Goal: Information Seeking & Learning: Learn about a topic

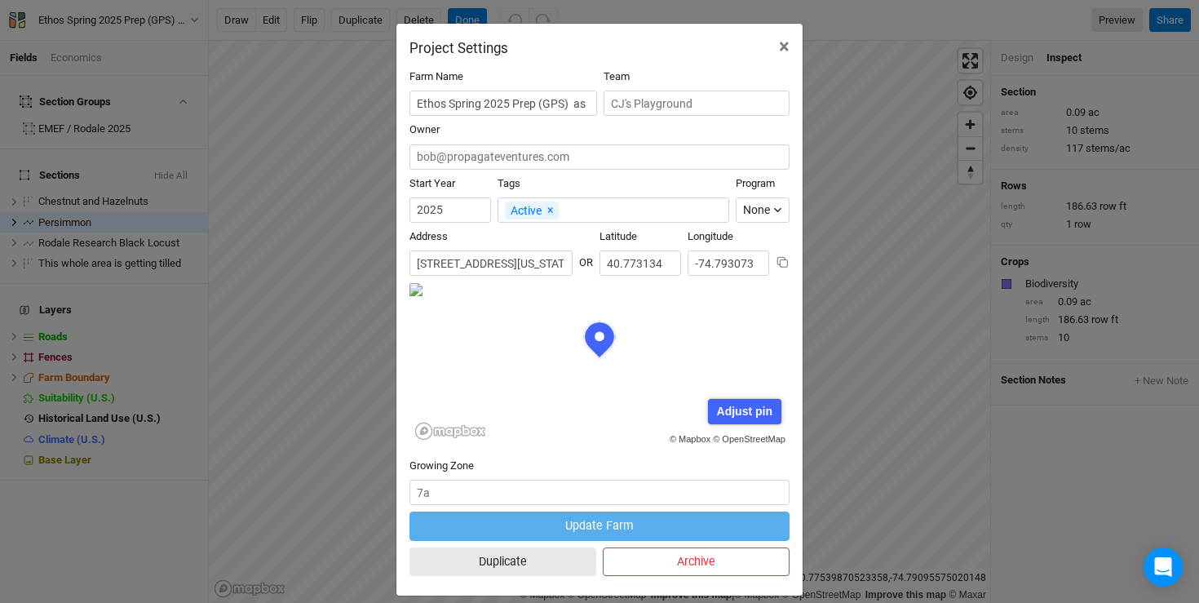
scroll to position [82, 190]
click at [781, 42] on span "×" at bounding box center [784, 46] width 11 height 23
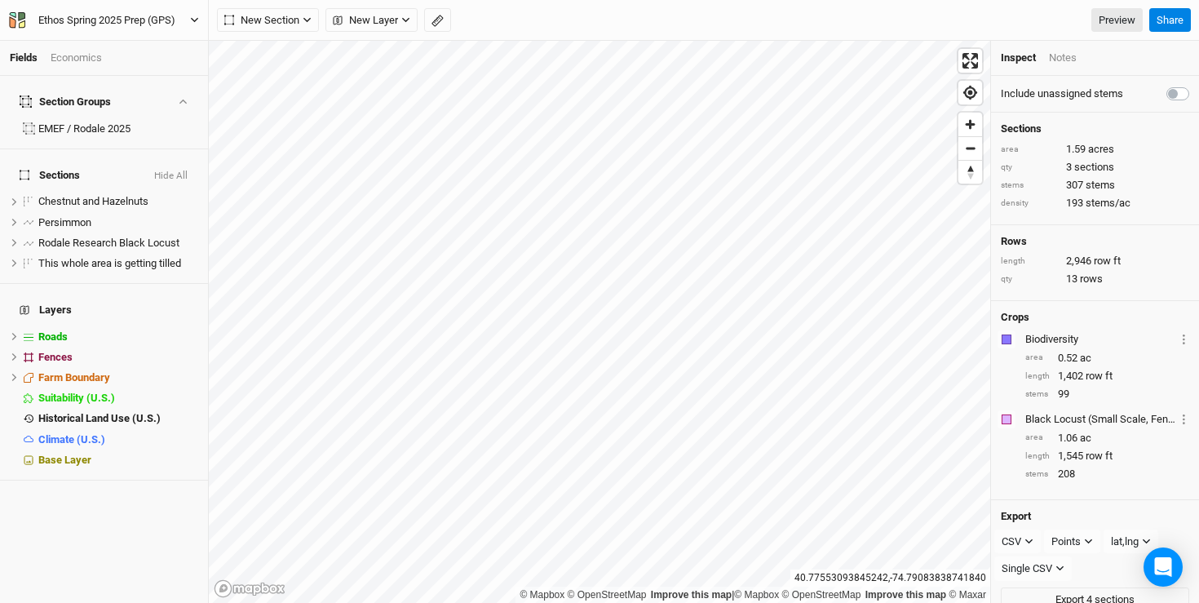
click at [76, 18] on div "Ethos Spring 2025 Prep (GPS)" at bounding box center [106, 20] width 137 height 16
click at [38, 95] on div "Section Groups" at bounding box center [65, 101] width 91 height 13
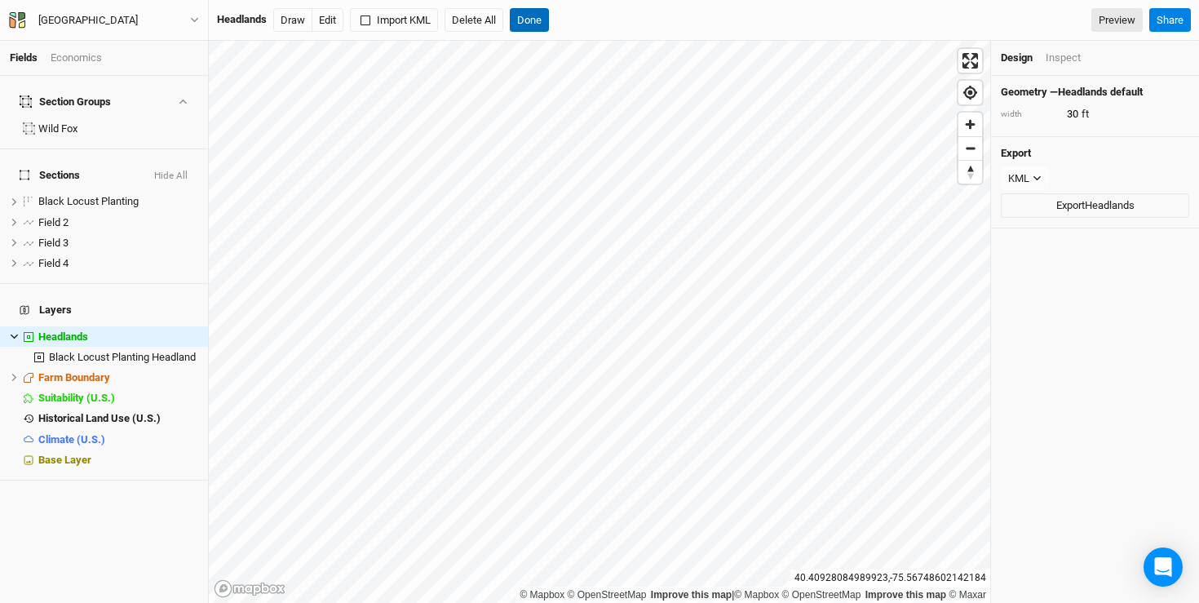
click at [533, 18] on button "Done" at bounding box center [529, 20] width 39 height 24
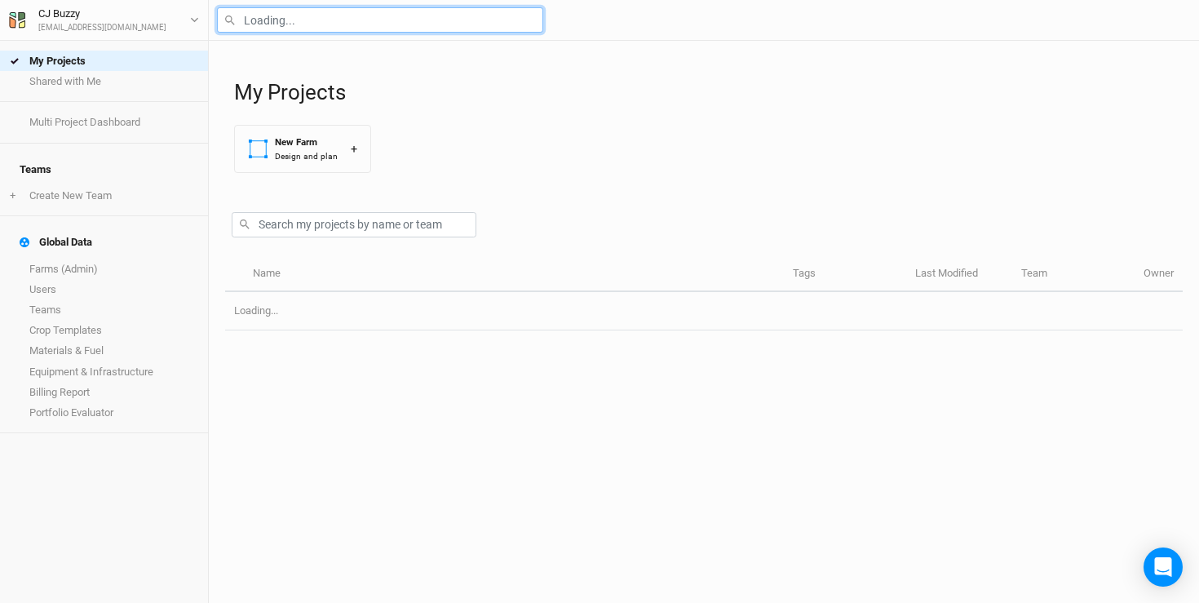
click at [380, 30] on input "text" at bounding box center [380, 19] width 326 height 25
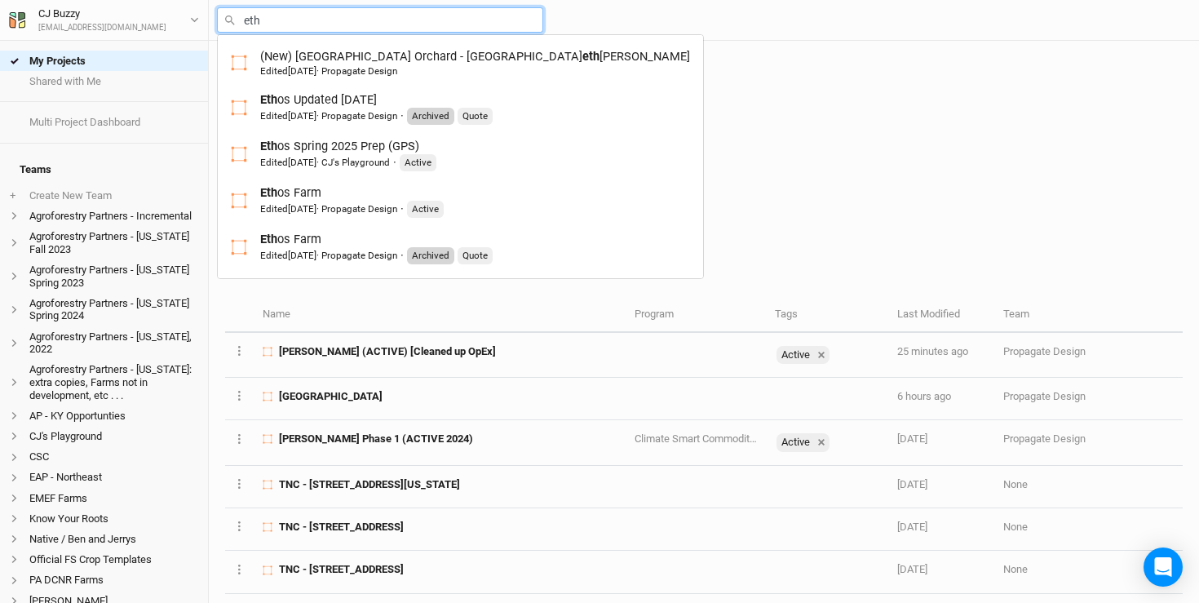
type input "etho"
type input "ethos Updated [DATE]"
type input "ethos"
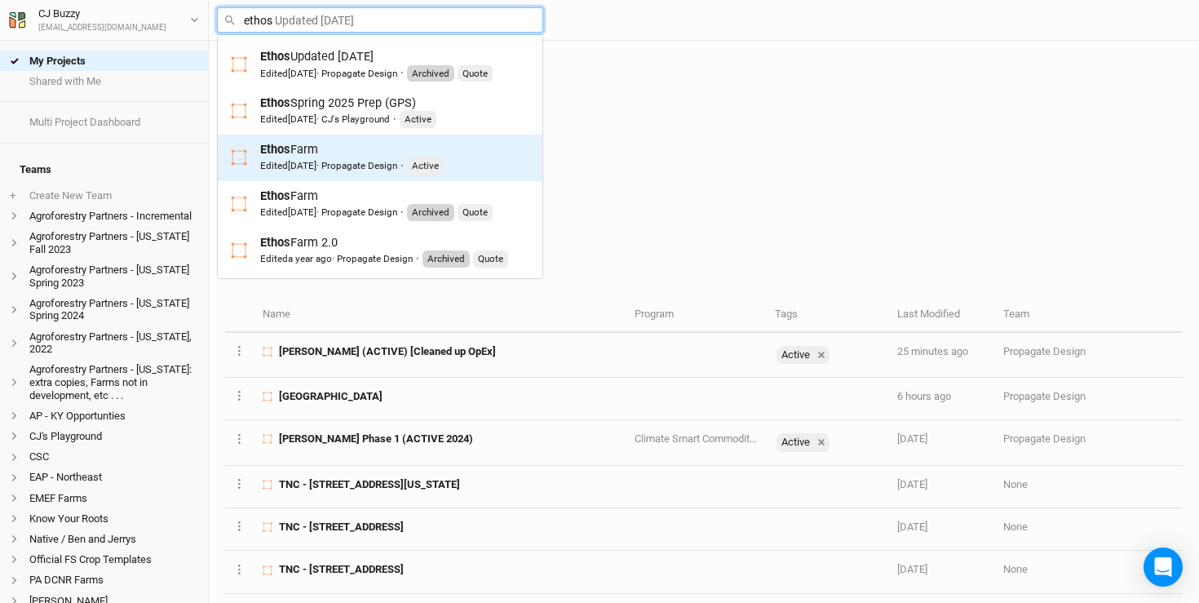
click at [357, 161] on div "Edited 4 days ago · Propagate Design" at bounding box center [328, 165] width 137 height 13
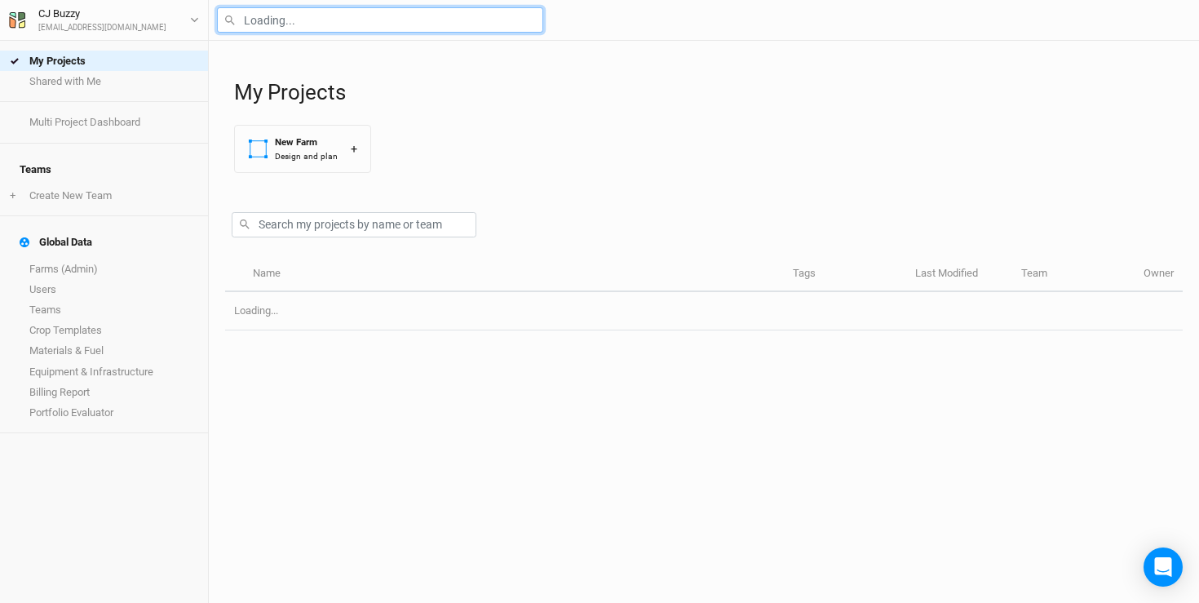
click at [307, 24] on input "text" at bounding box center [380, 19] width 326 height 25
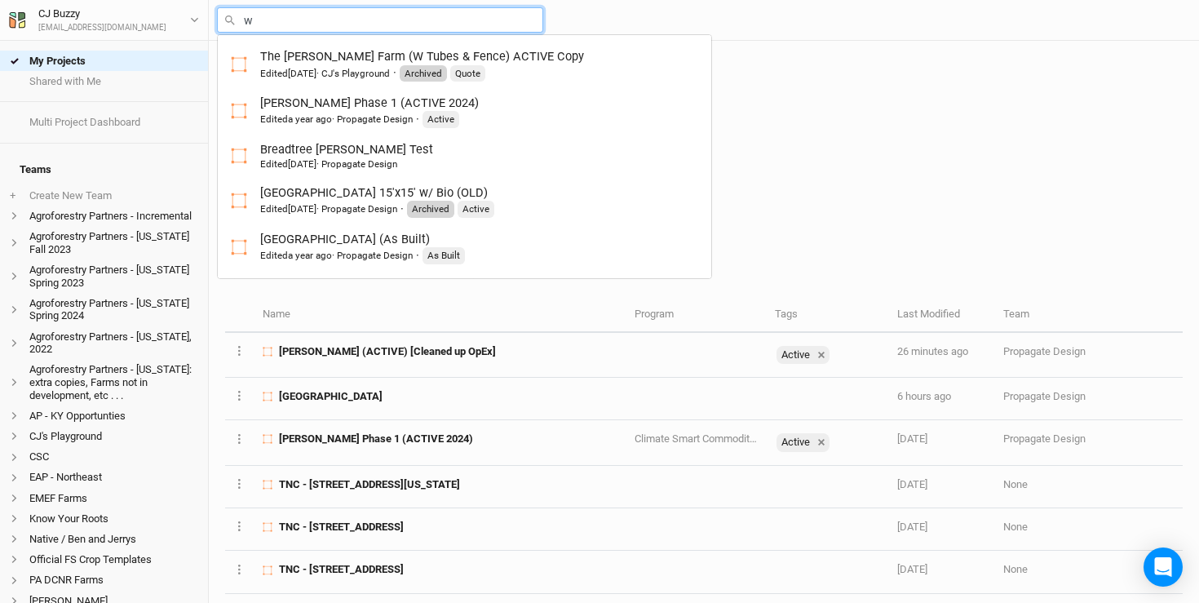
type input "wi"
type input "wild Fox Farm 1.1 (Active)"
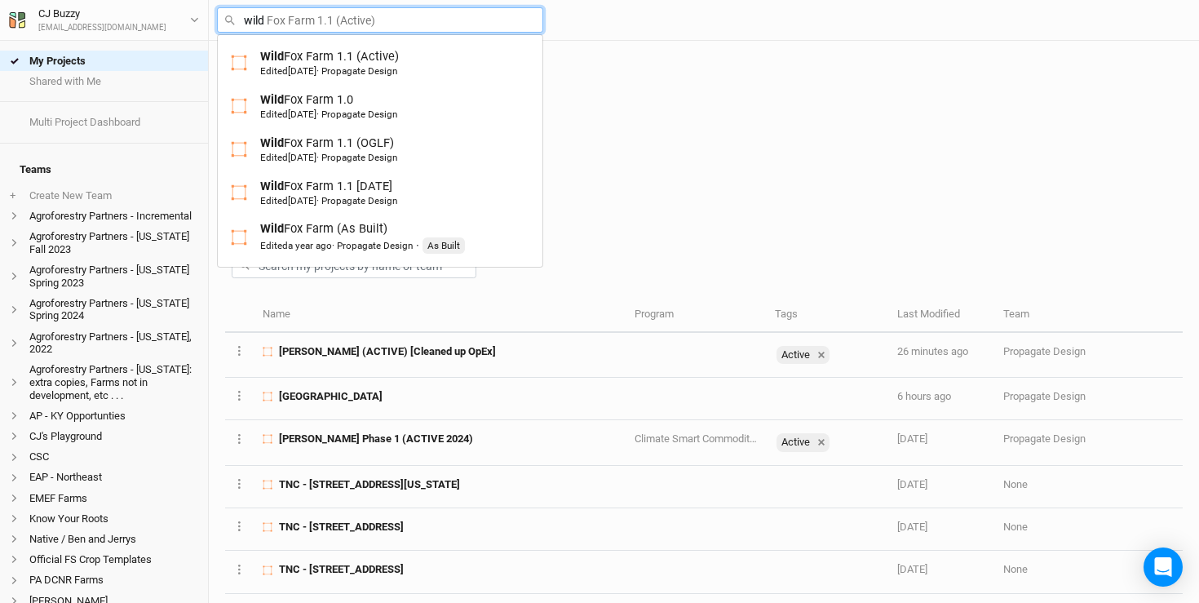
type input "wild f"
type input "wild fox Farm 1.1 (Active)"
type input "wild fo"
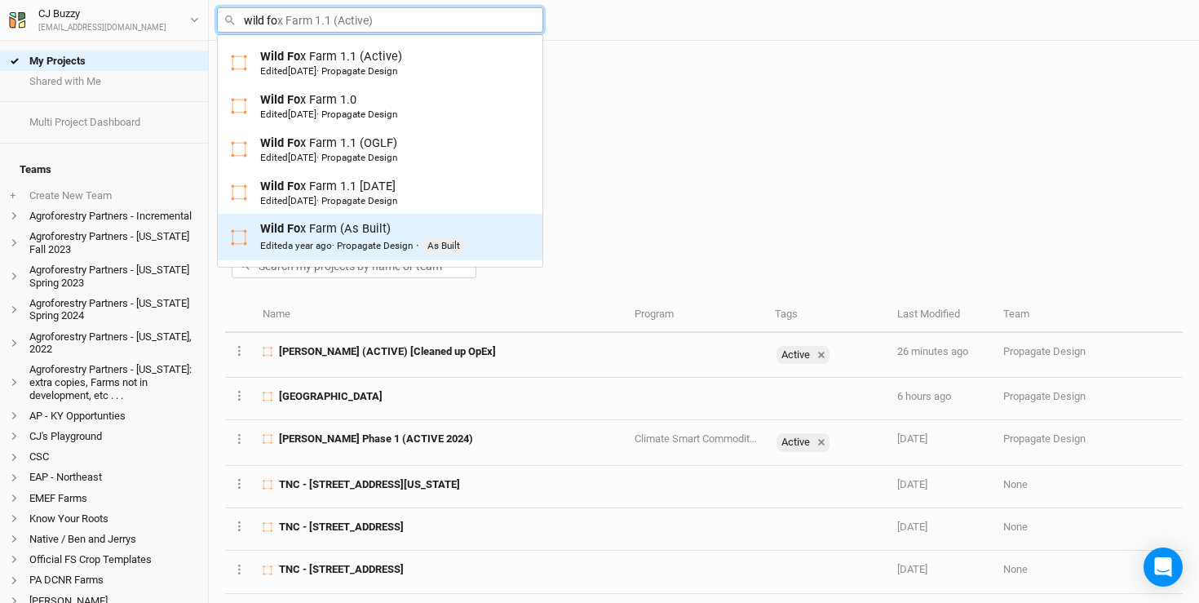
click at [316, 234] on div "Wild Fo x Farm (As Built) Edited a year ago · Propagate Design · As Built" at bounding box center [362, 236] width 205 height 33
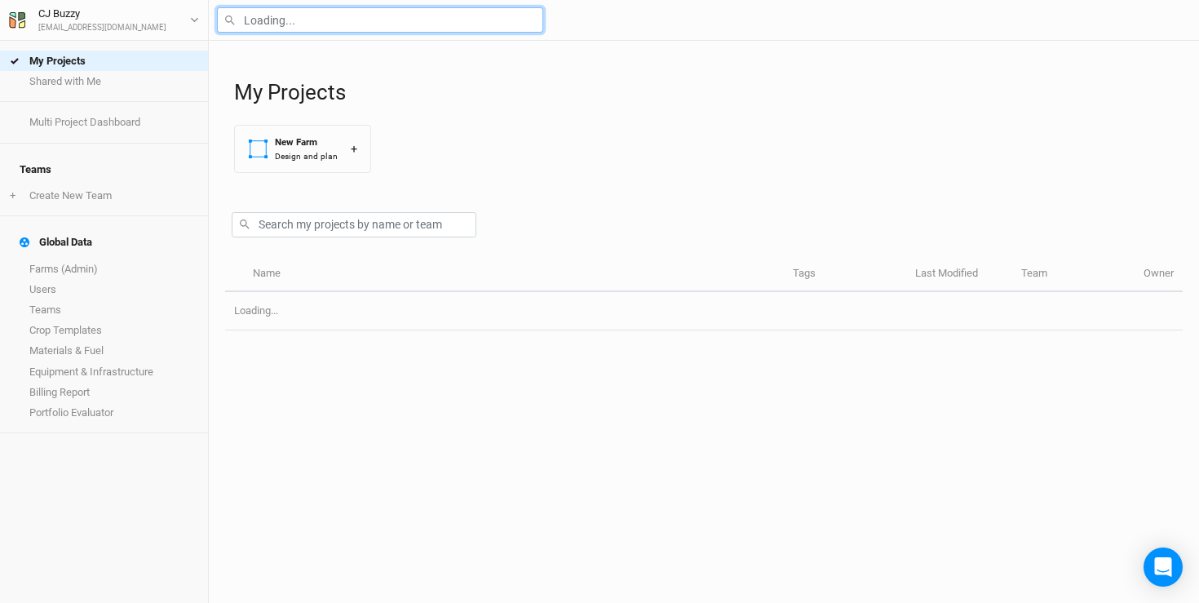
click at [356, 17] on input "text" at bounding box center [380, 19] width 326 height 25
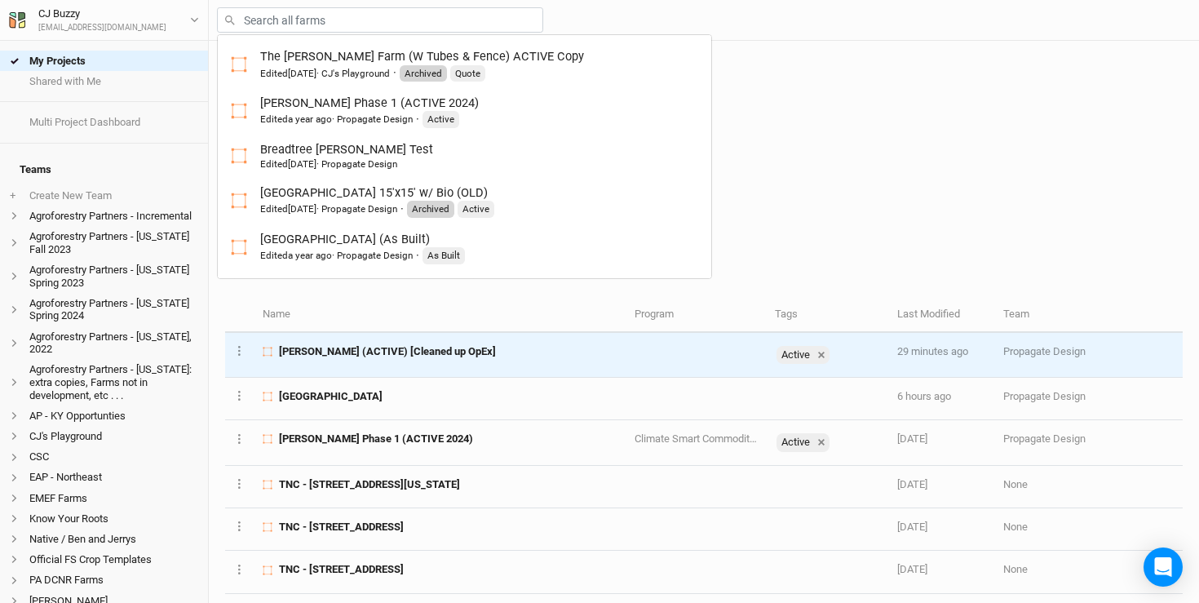
click at [447, 360] on td "Warehime (ACTIVE) [Cleaned up OpEx]" at bounding box center [439, 355] width 371 height 45
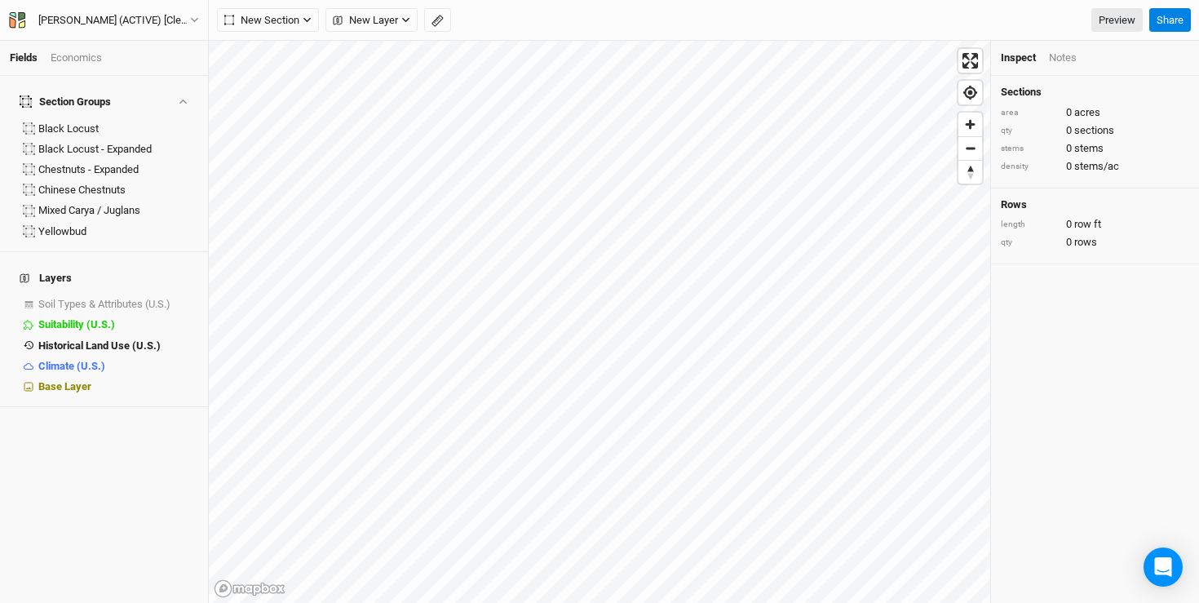
click at [91, 51] on div "Economics" at bounding box center [76, 58] width 51 height 15
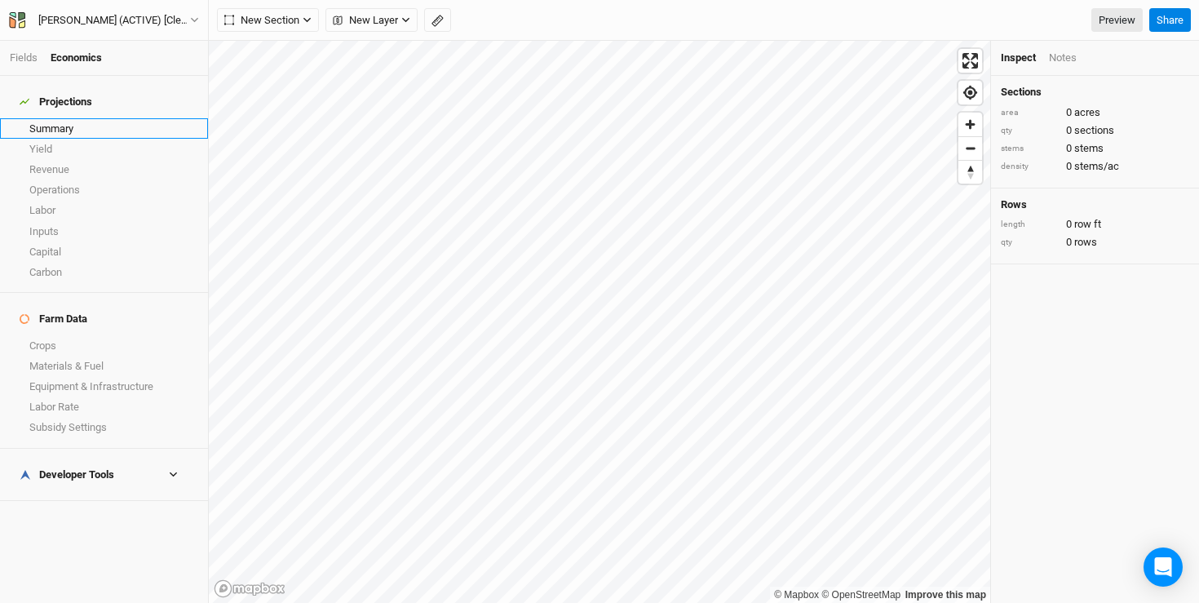
click at [63, 119] on link "Summary" at bounding box center [104, 128] width 208 height 20
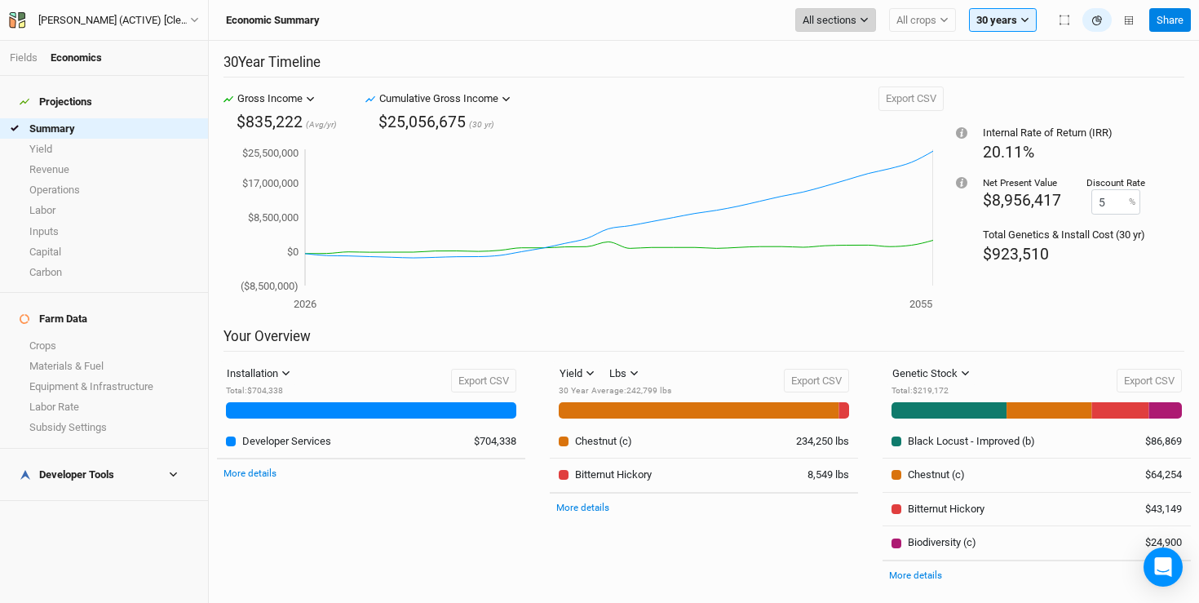
click at [851, 20] on span "All sections" at bounding box center [830, 20] width 54 height 16
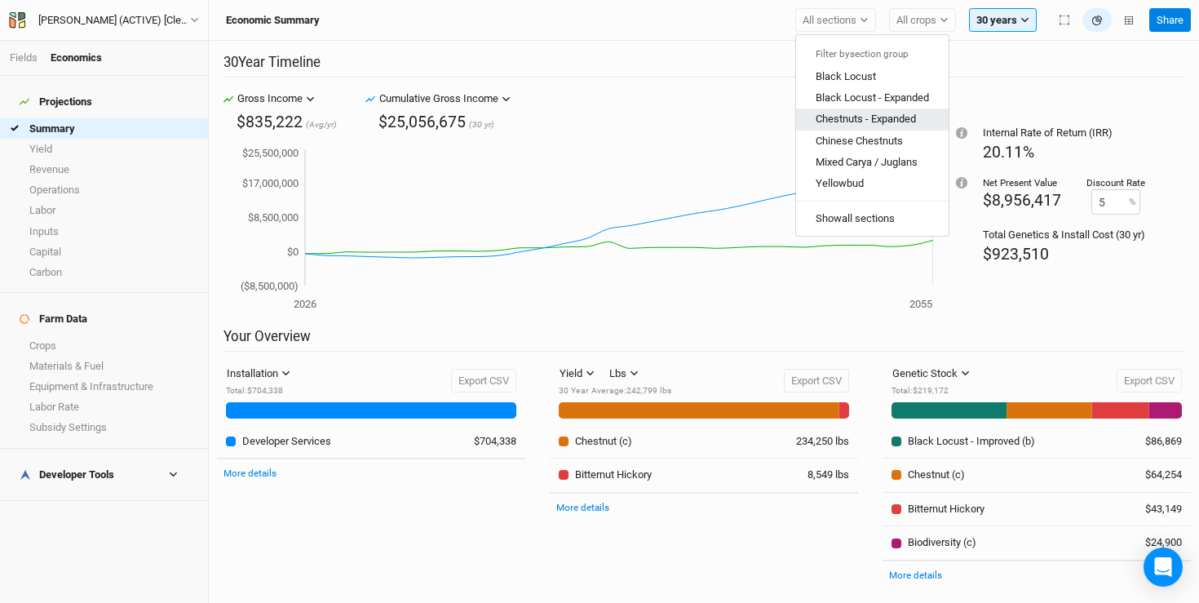
click at [850, 115] on span "Chestnuts - Expanded" at bounding box center [866, 119] width 100 height 12
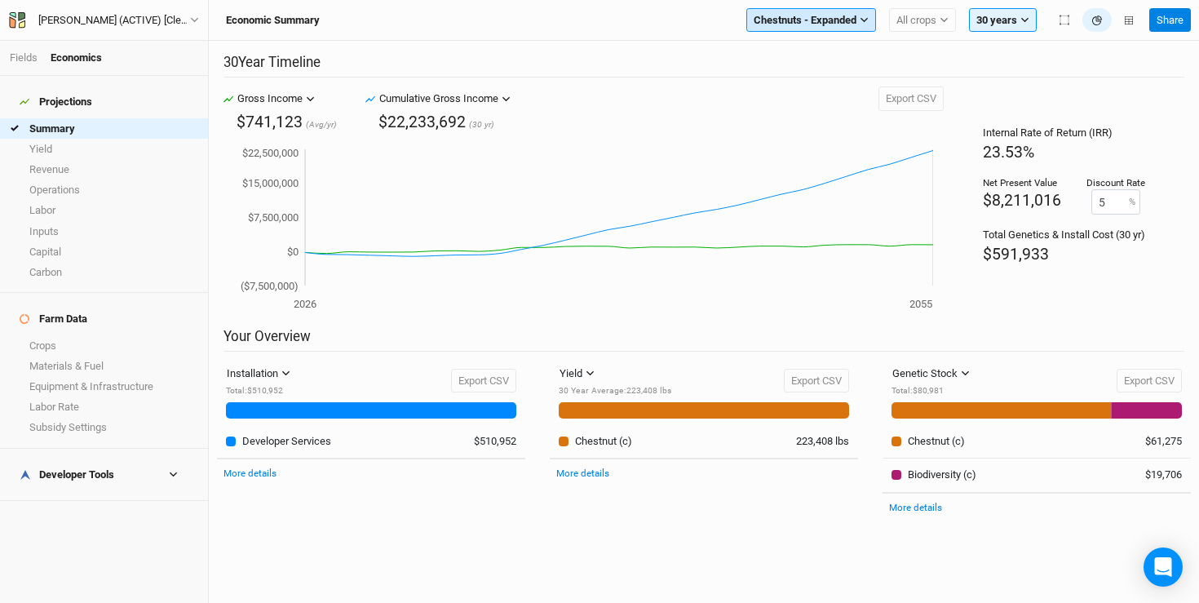
click at [829, 18] on span "Chestnuts - Expanded" at bounding box center [805, 20] width 103 height 16
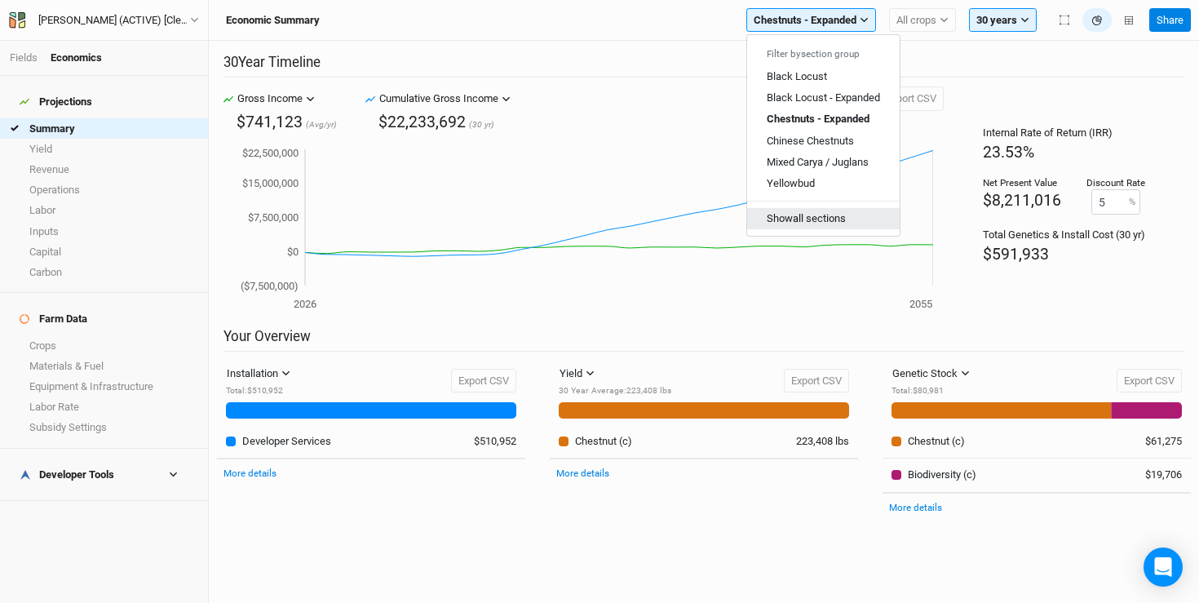
click at [787, 222] on button "Show all sections" at bounding box center [823, 218] width 153 height 21
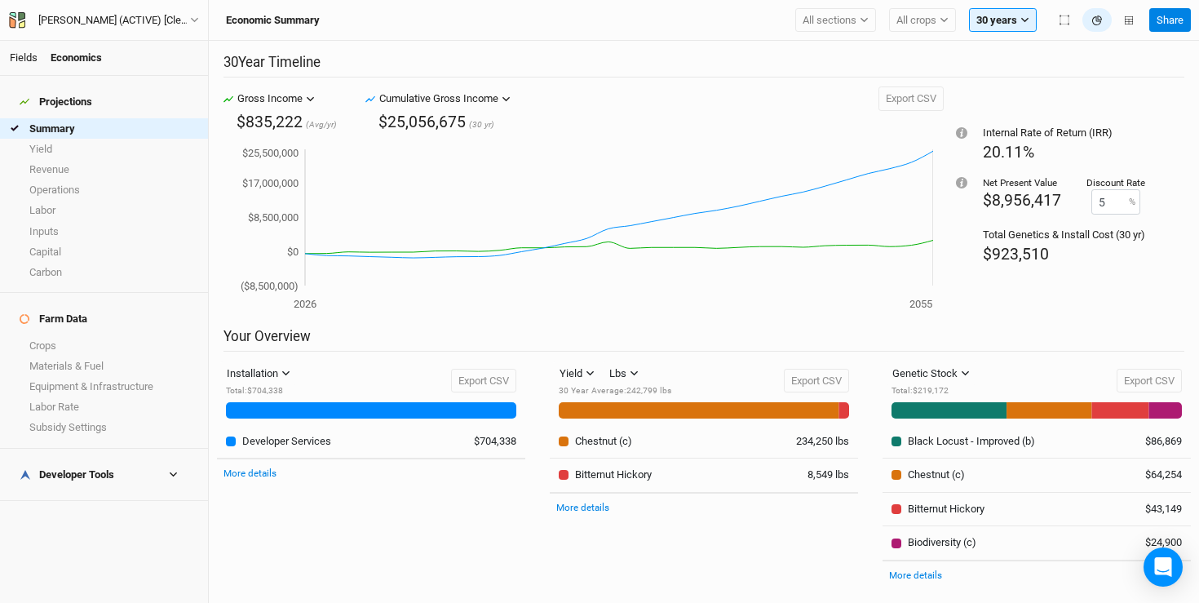
click at [25, 60] on link "Fields" at bounding box center [24, 57] width 28 height 12
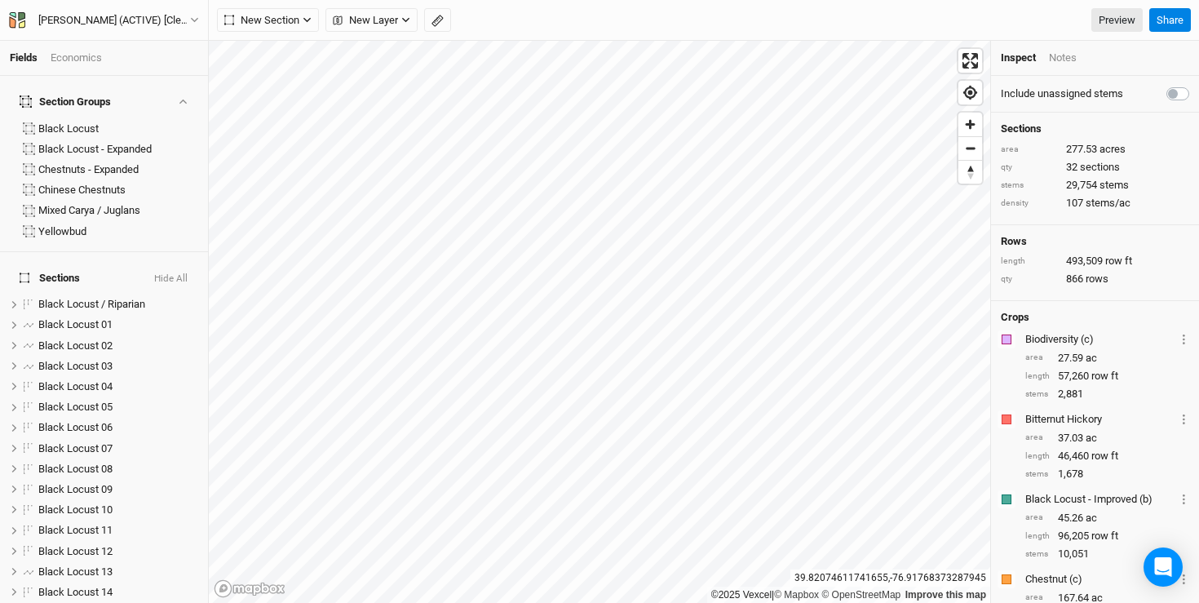
click at [77, 58] on div "Economics" at bounding box center [76, 58] width 51 height 15
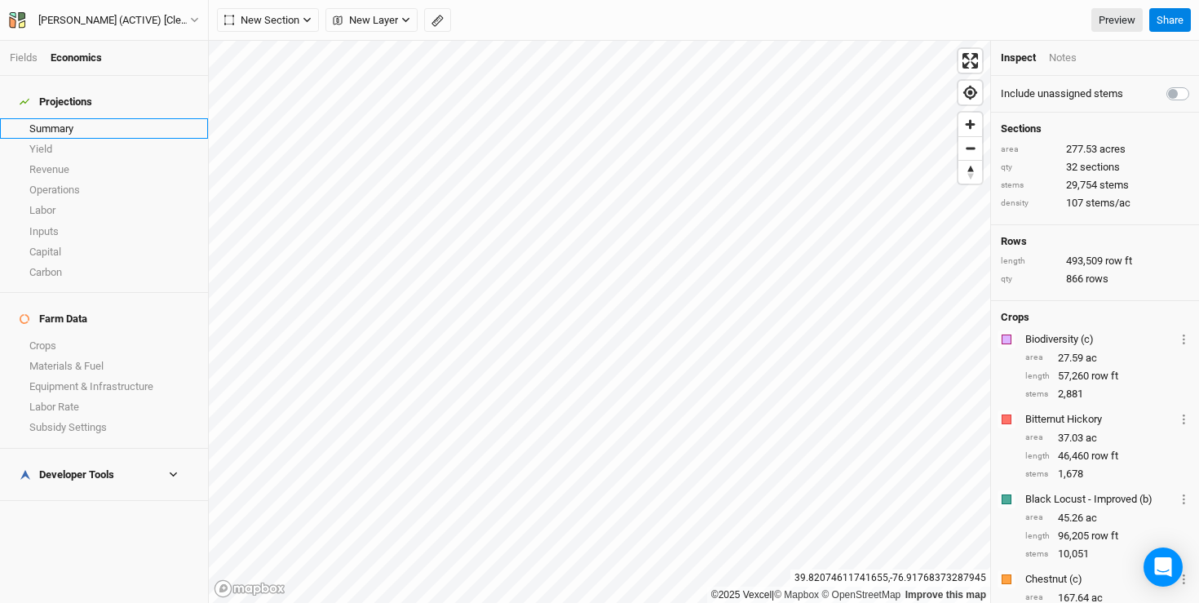
click at [58, 118] on link "Summary" at bounding box center [104, 128] width 208 height 20
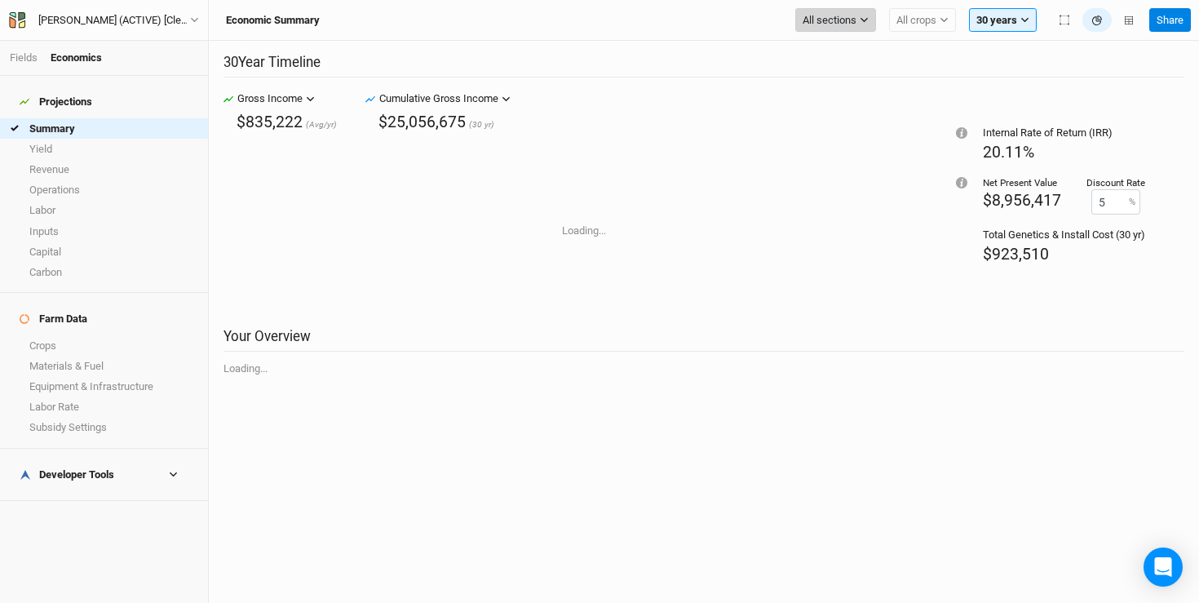
click at [843, 17] on span "All sections" at bounding box center [830, 20] width 54 height 16
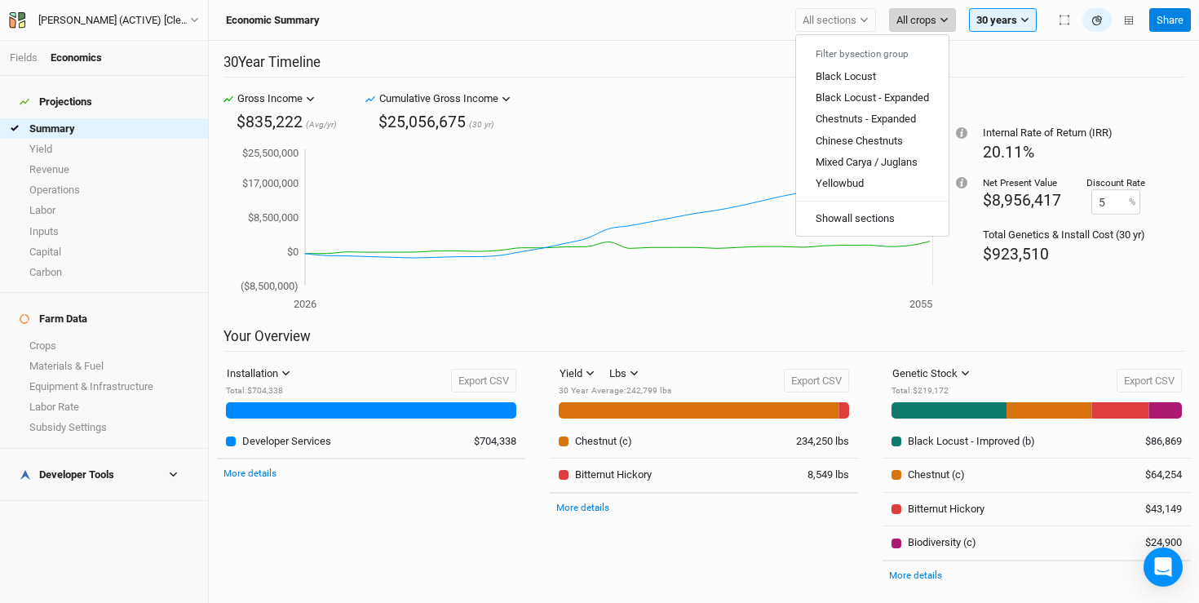
click at [923, 22] on span "All crops" at bounding box center [916, 20] width 40 height 16
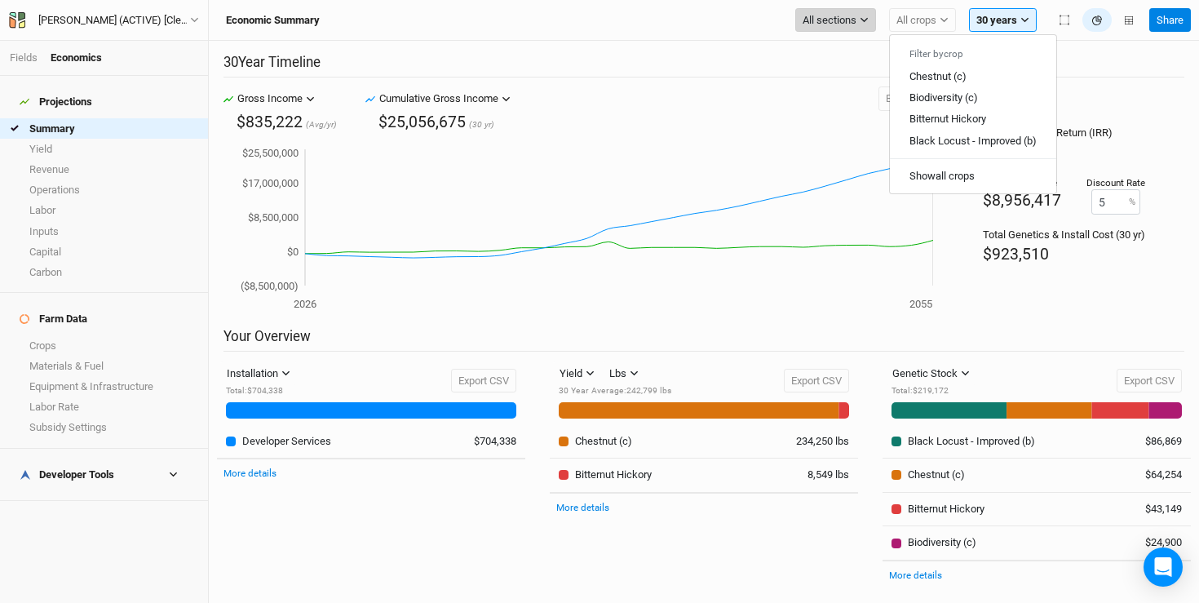
click at [844, 14] on span "All sections" at bounding box center [830, 20] width 54 height 16
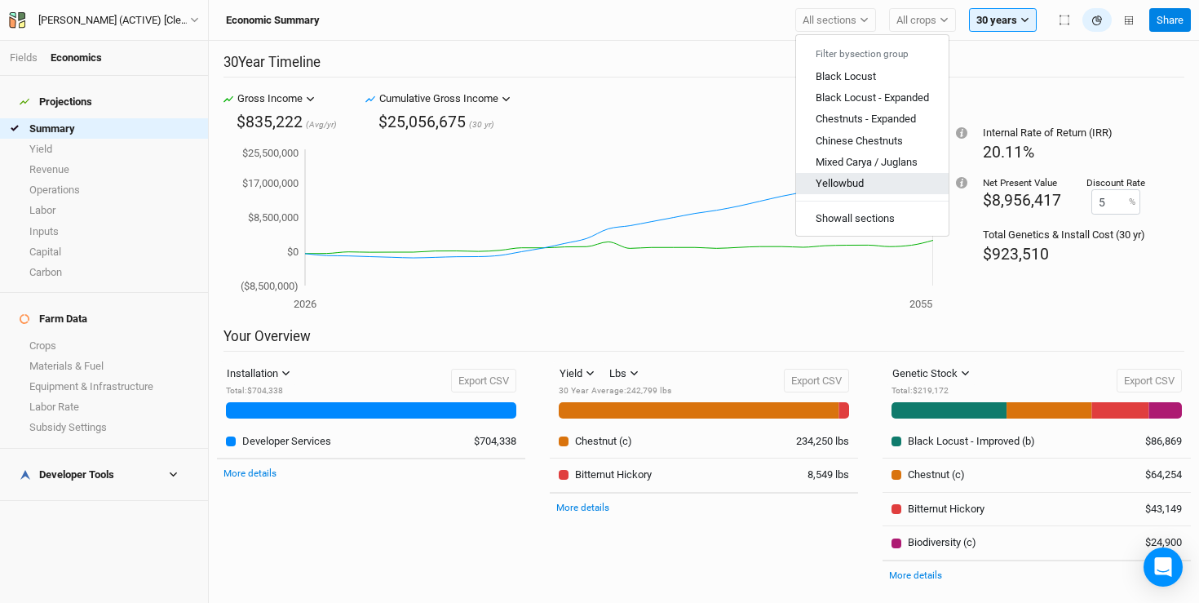
click at [818, 183] on span "Yellowbud" at bounding box center [840, 183] width 48 height 12
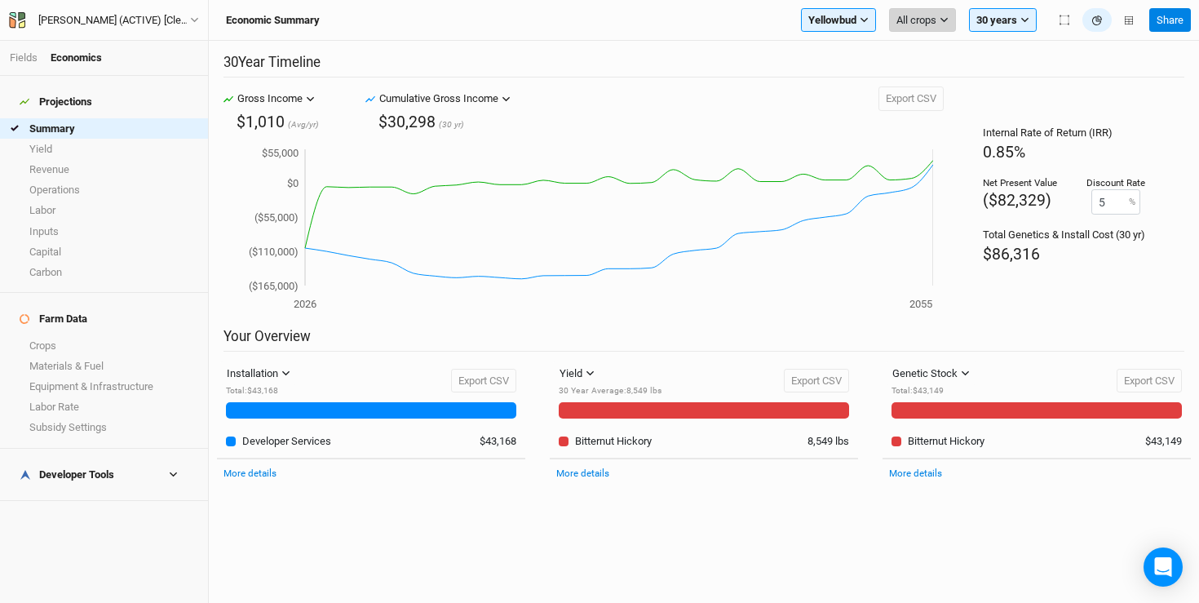
click at [922, 20] on span "All crops" at bounding box center [916, 20] width 40 height 16
click at [806, 61] on h2 "30 Year Timeline" at bounding box center [703, 66] width 961 height 24
click at [828, 20] on span "Yellowbud" at bounding box center [832, 20] width 48 height 16
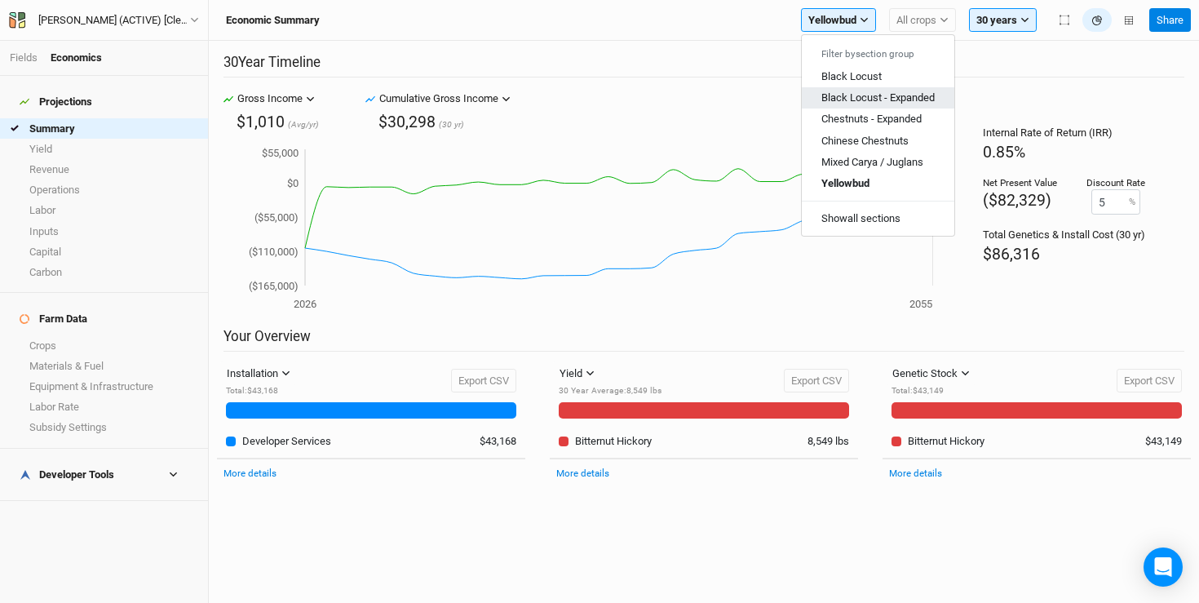
click at [863, 97] on span "Black Locust - Expanded" at bounding box center [877, 97] width 113 height 12
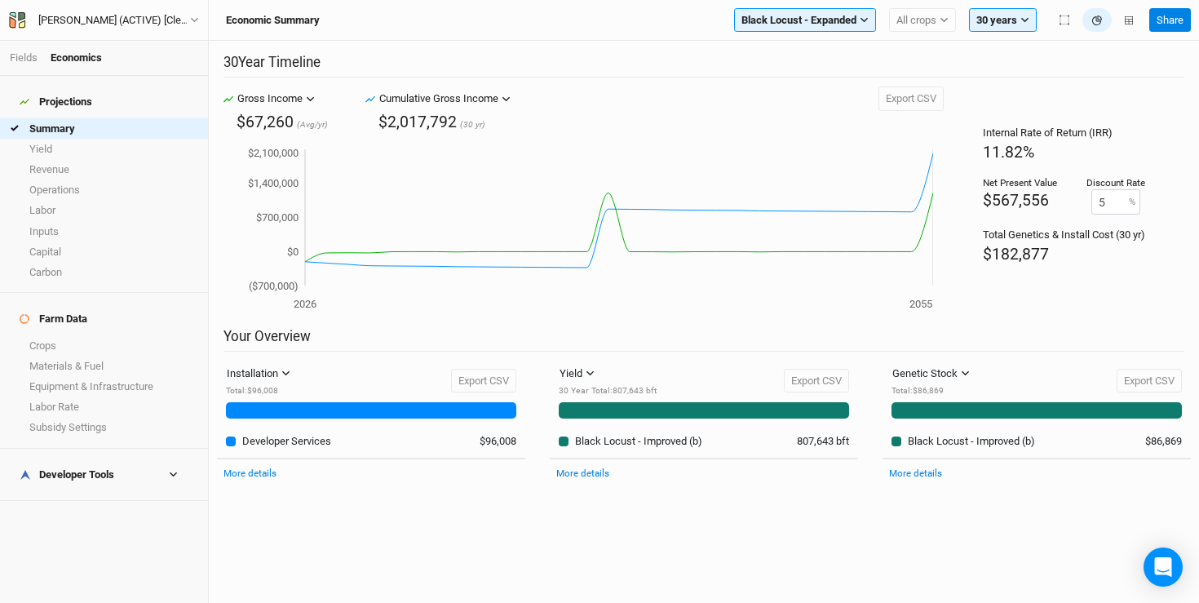
click at [121, 458] on h4 "Developer Tools" at bounding box center [104, 474] width 188 height 33
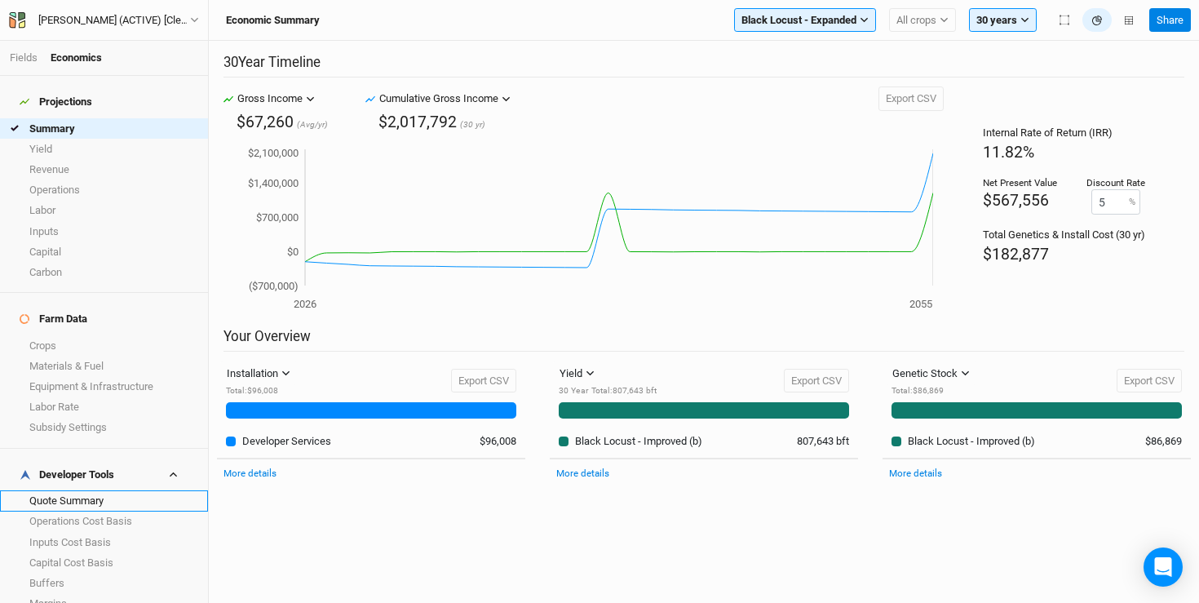
click at [80, 490] on link "Quote Summary" at bounding box center [104, 500] width 208 height 20
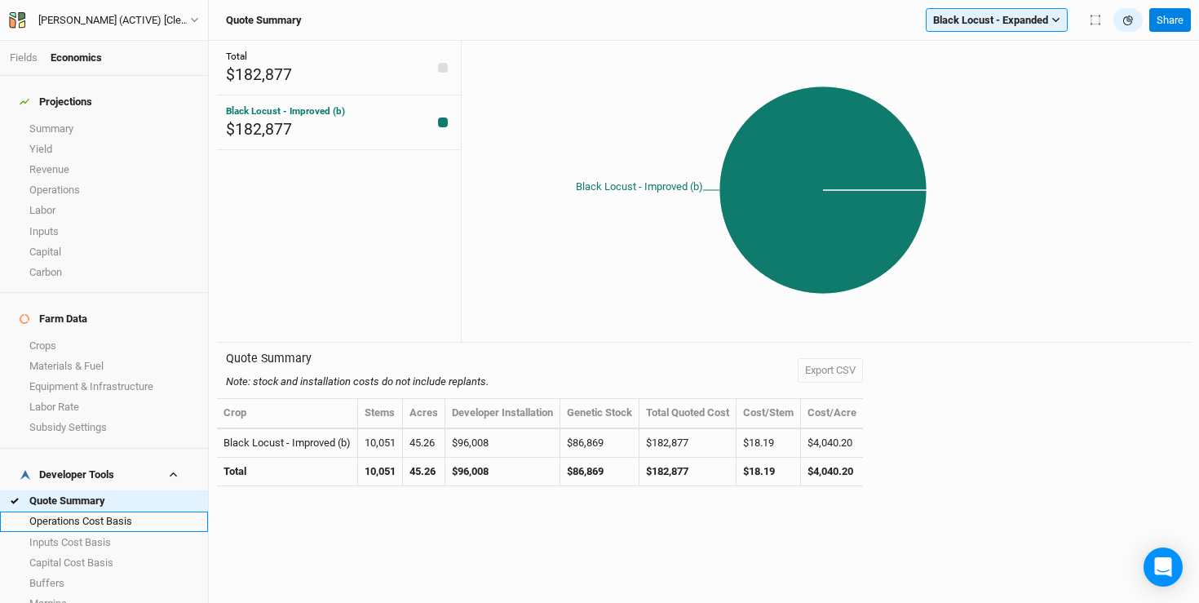
click at [103, 511] on link "Operations Cost Basis" at bounding box center [104, 521] width 208 height 20
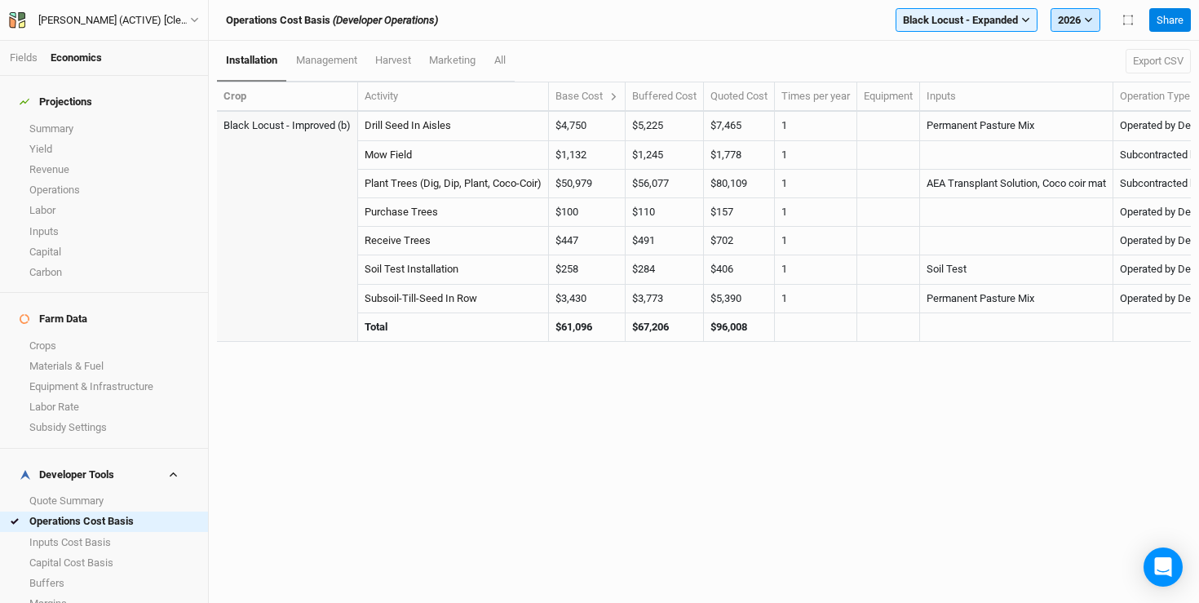
click at [1078, 15] on button "2026" at bounding box center [1076, 20] width 50 height 24
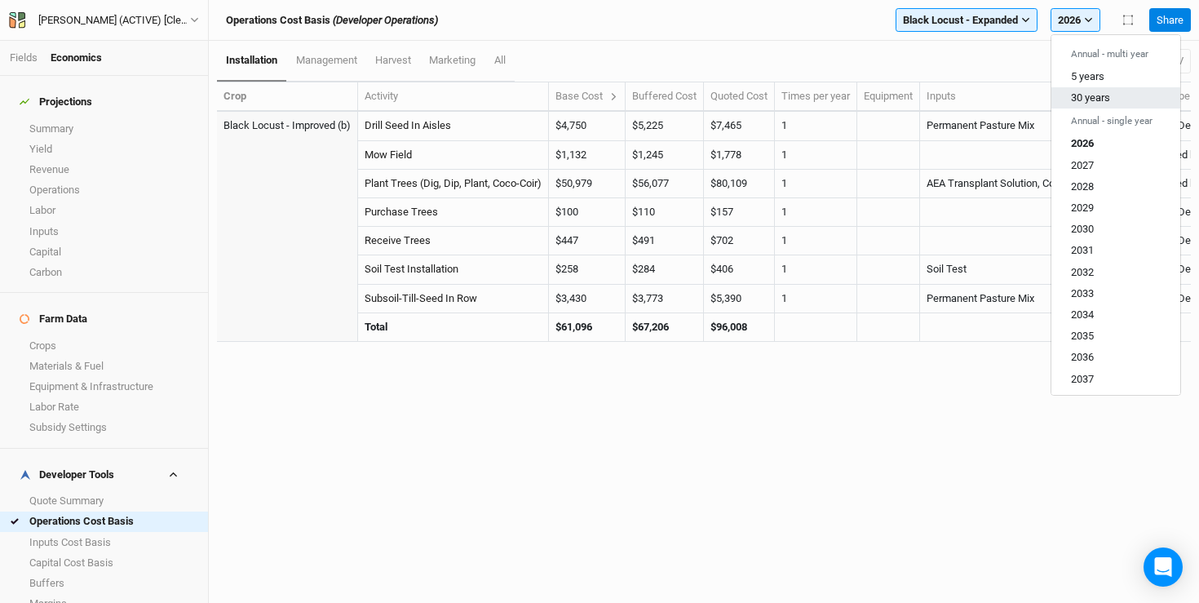
click at [1073, 104] on button "30 years" at bounding box center [1115, 97] width 129 height 21
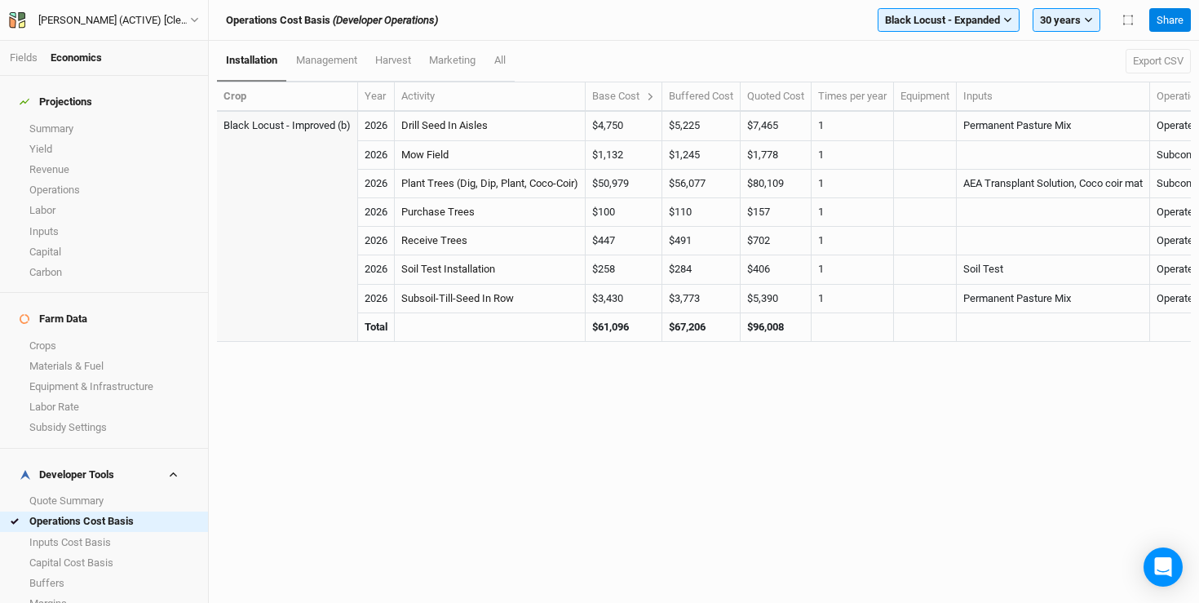
click at [649, 94] on div "Base Cost" at bounding box center [623, 96] width 63 height 15
click at [661, 99] on th "Base Cost" at bounding box center [624, 96] width 77 height 29
click at [655, 99] on icon at bounding box center [650, 96] width 9 height 9
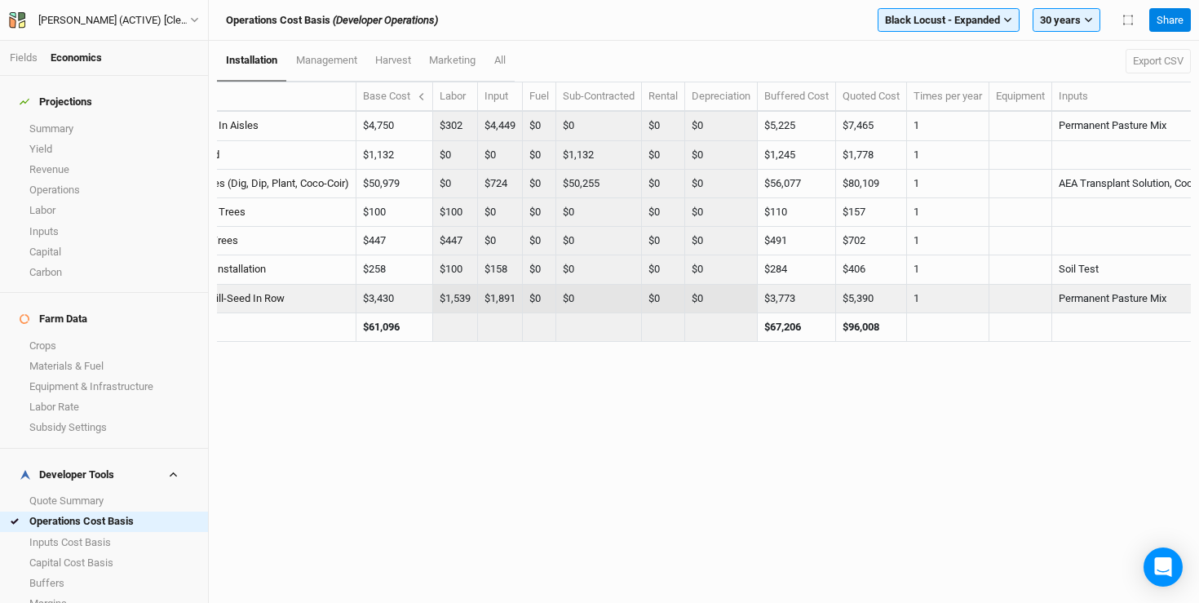
scroll to position [0, 235]
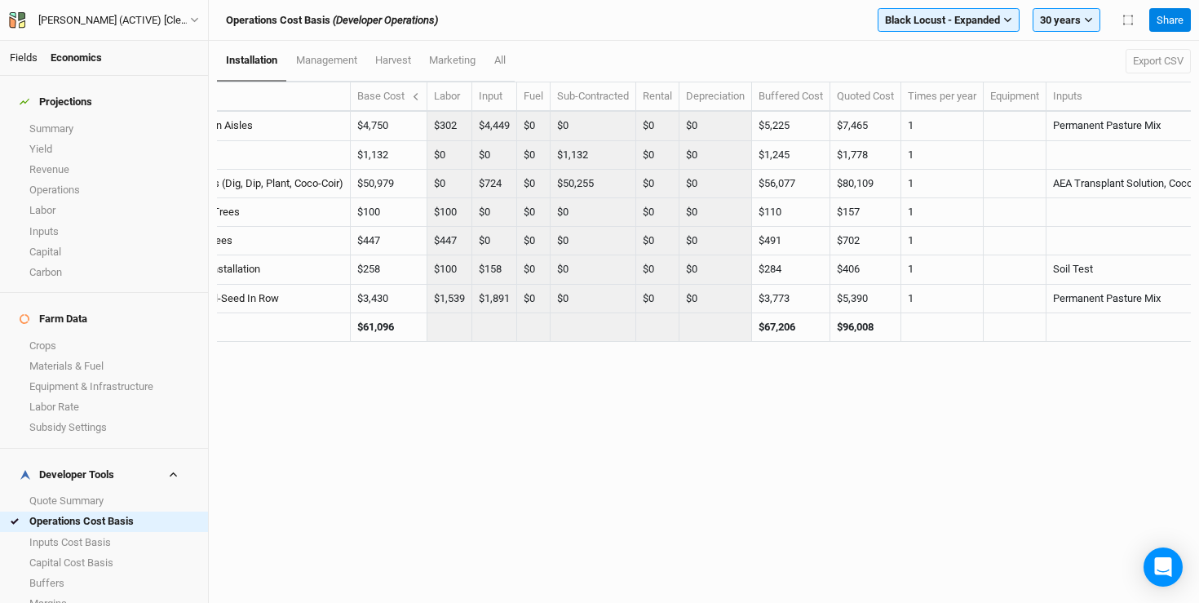
click at [18, 52] on link "Fields" at bounding box center [24, 57] width 28 height 12
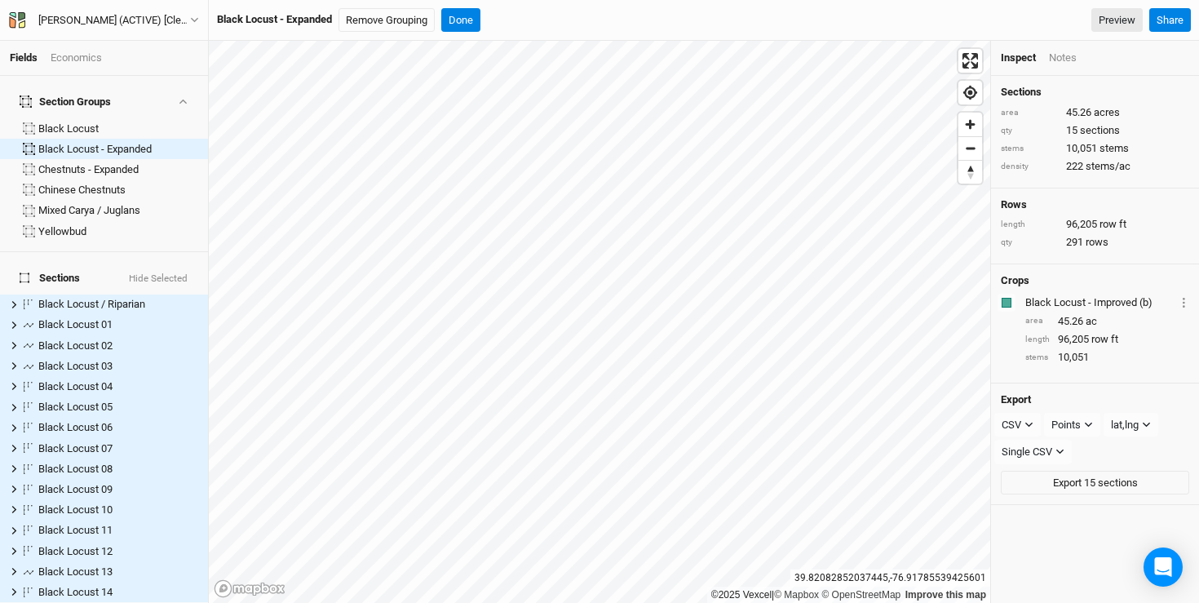
click at [88, 58] on div "Economics" at bounding box center [76, 58] width 51 height 15
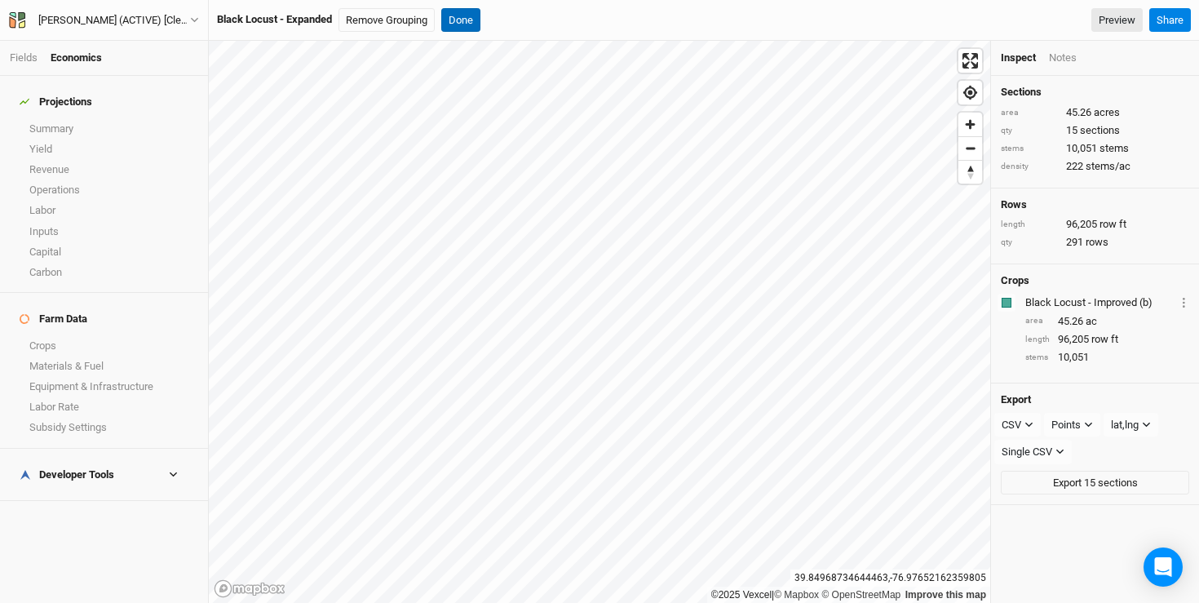
click at [453, 17] on button "Done" at bounding box center [460, 20] width 39 height 24
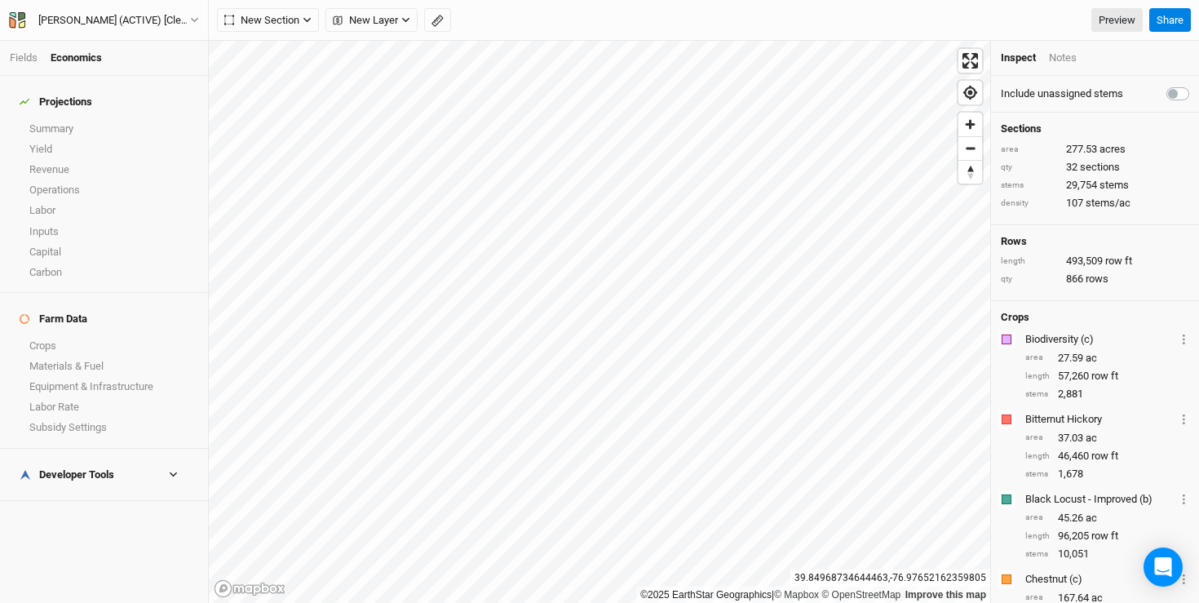
click at [36, 105] on h4 "Projections" at bounding box center [104, 102] width 188 height 33
click at [36, 119] on link "Summary" at bounding box center [104, 128] width 208 height 20
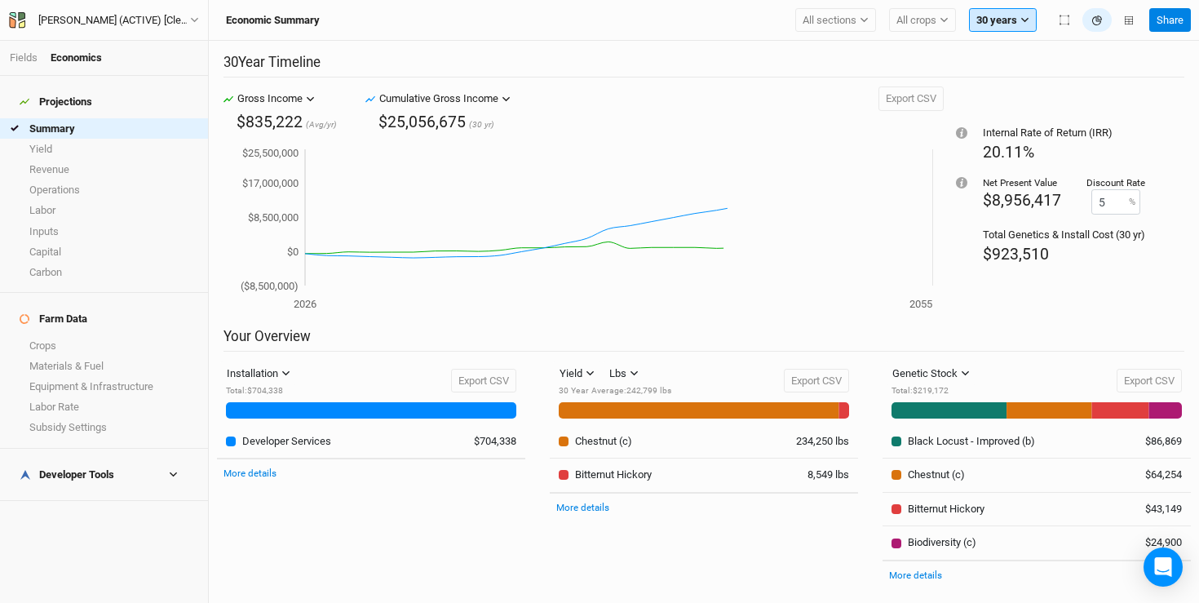
click at [1000, 15] on button "30 years" at bounding box center [1003, 20] width 68 height 24
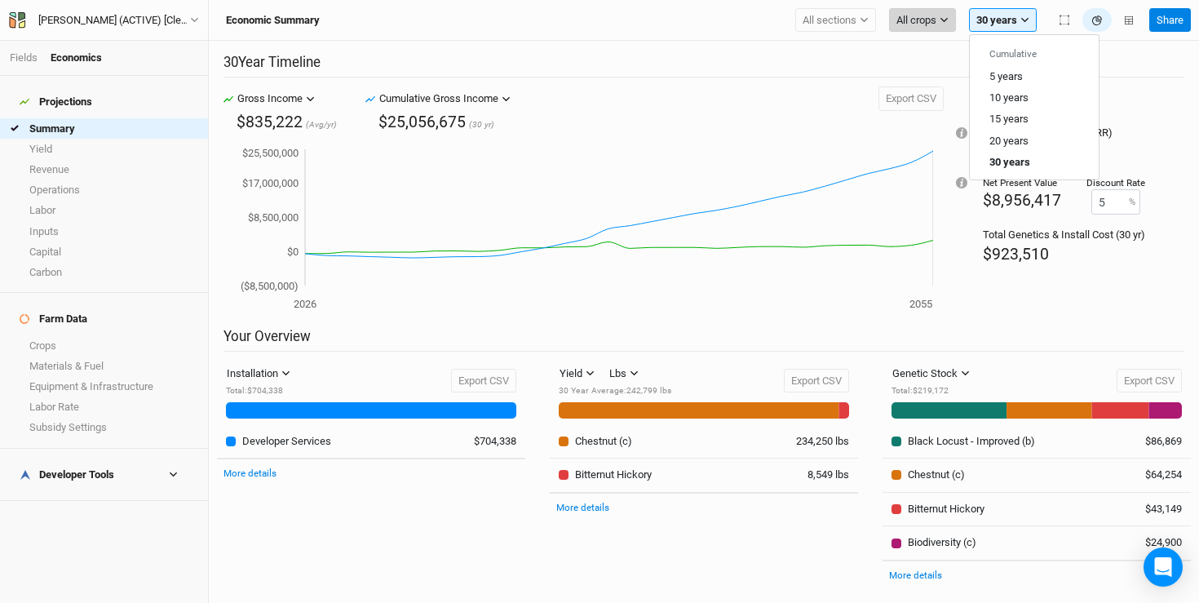
click at [911, 11] on button "All crops" at bounding box center [922, 20] width 67 height 24
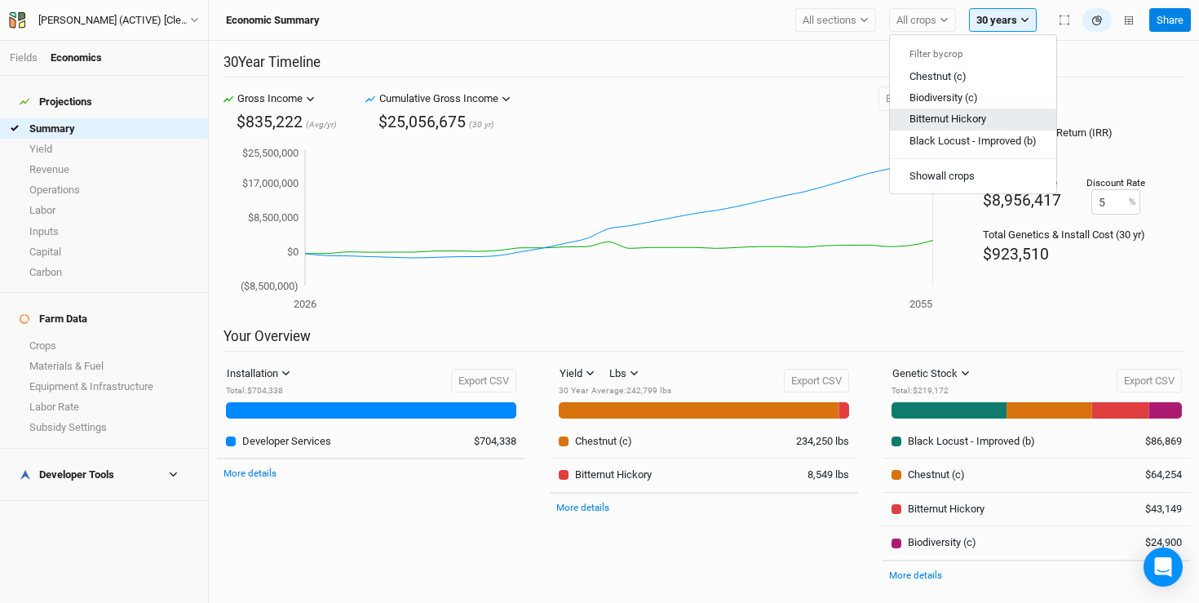
click at [910, 116] on span "Bitternut Hickory" at bounding box center [947, 119] width 77 height 12
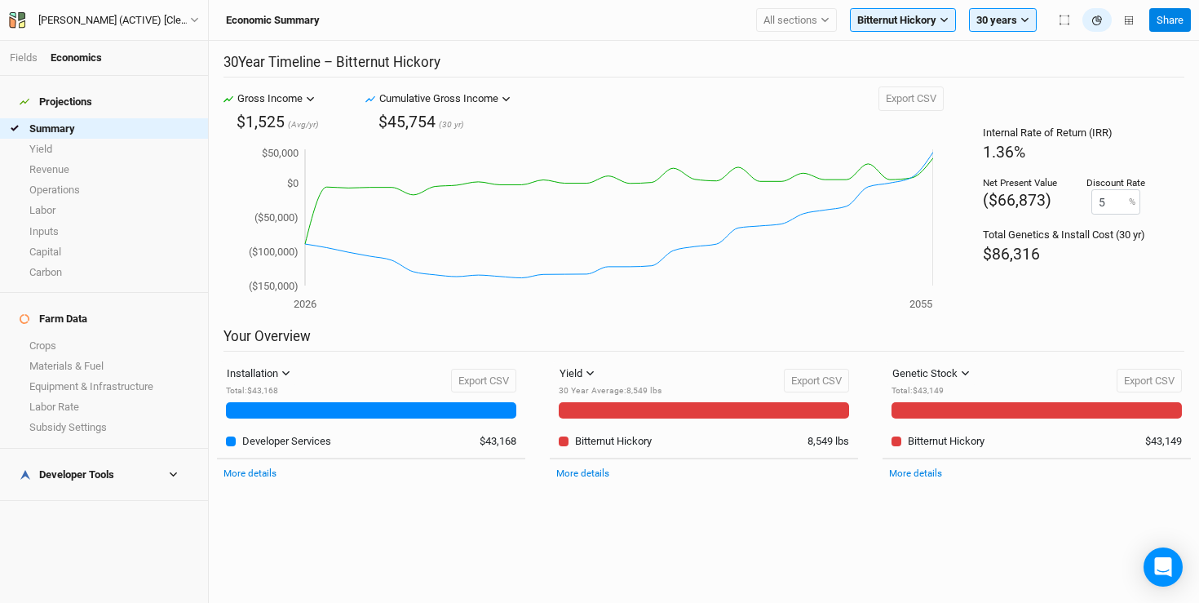
click at [164, 458] on h4 "Developer Tools" at bounding box center [104, 474] width 188 height 33
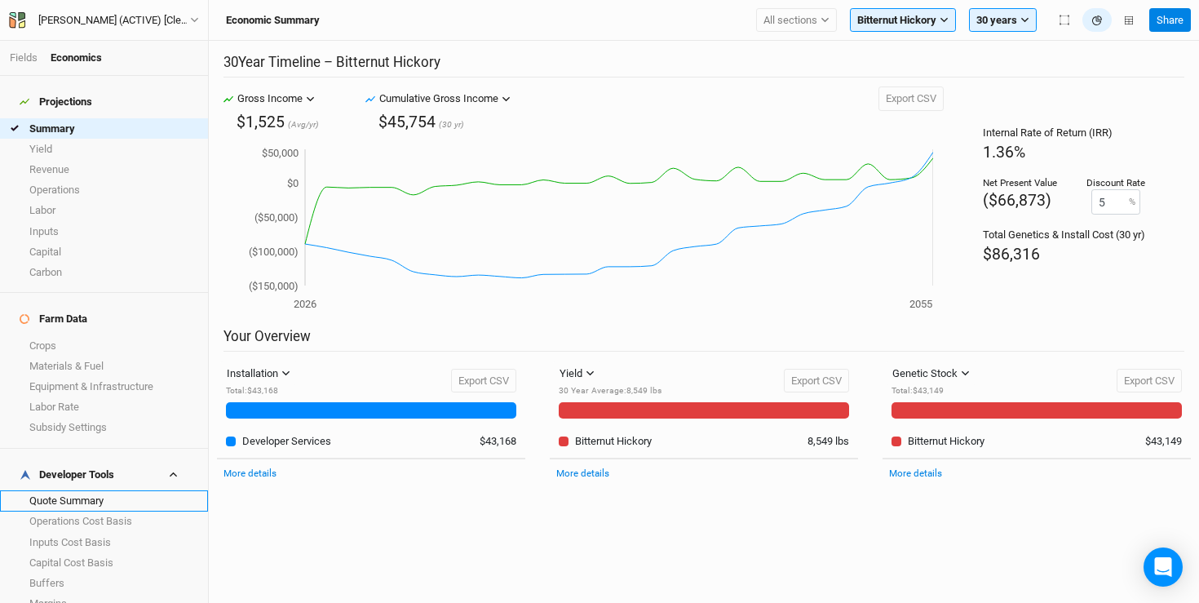
click at [111, 490] on link "Quote Summary" at bounding box center [104, 500] width 208 height 20
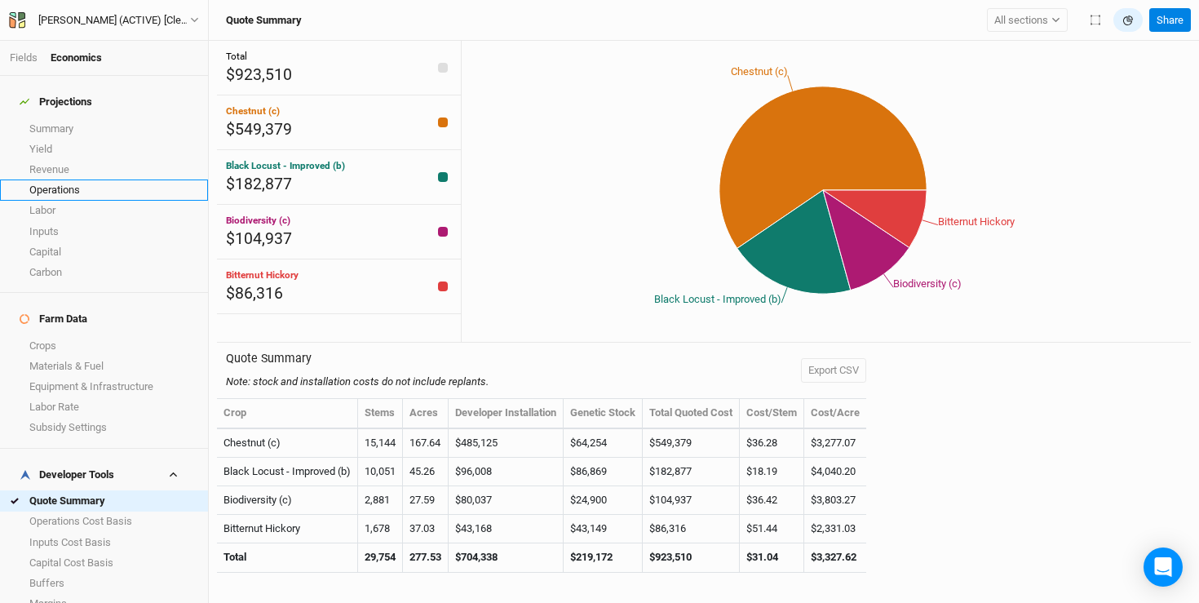
click at [114, 184] on link "Operations" at bounding box center [104, 189] width 208 height 20
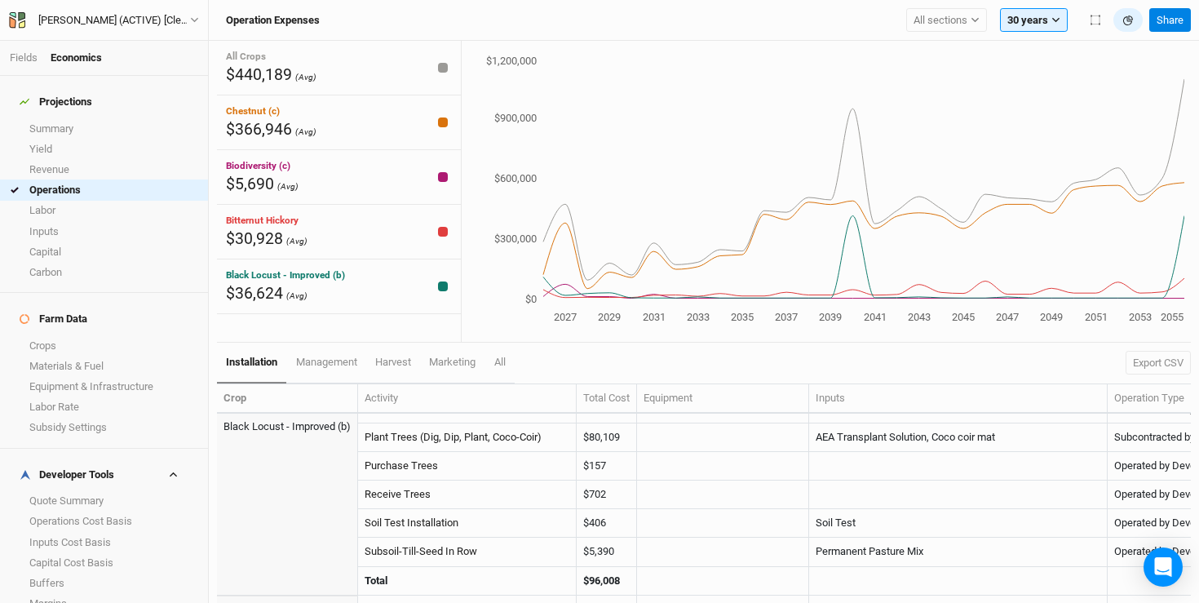
scroll to position [418, 0]
click at [38, 490] on link "Quote Summary" at bounding box center [104, 500] width 208 height 20
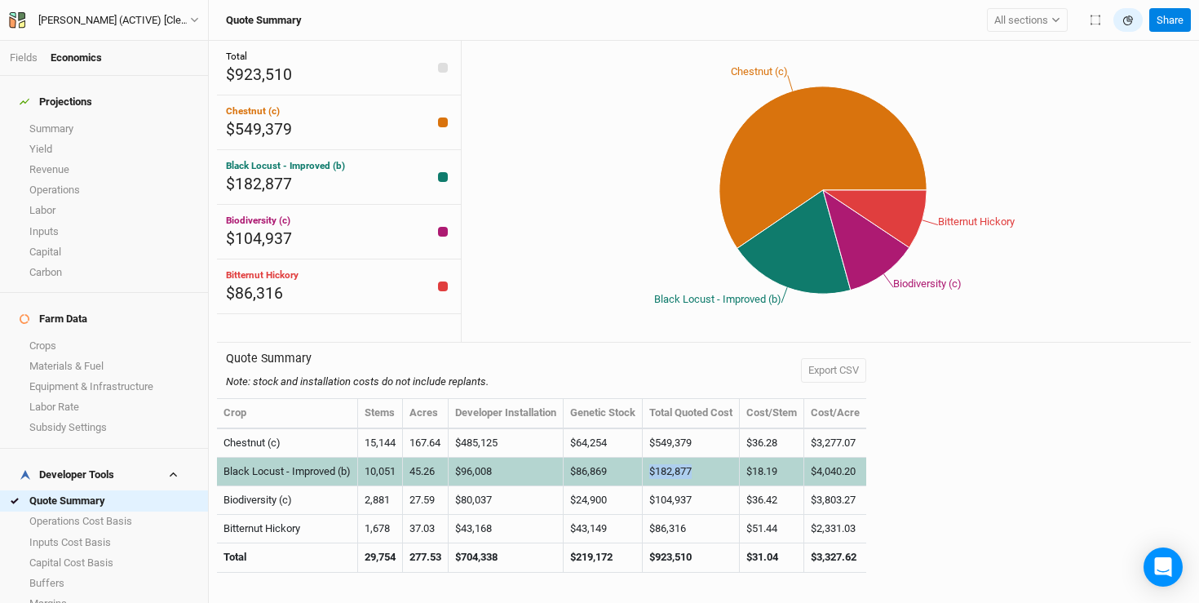
drag, startPoint x: 701, startPoint y: 470, endPoint x: 661, endPoint y: 470, distance: 40.0
click at [661, 470] on td "$182,877" at bounding box center [691, 472] width 97 height 29
click at [683, 473] on td "$182,877" at bounding box center [691, 472] width 97 height 29
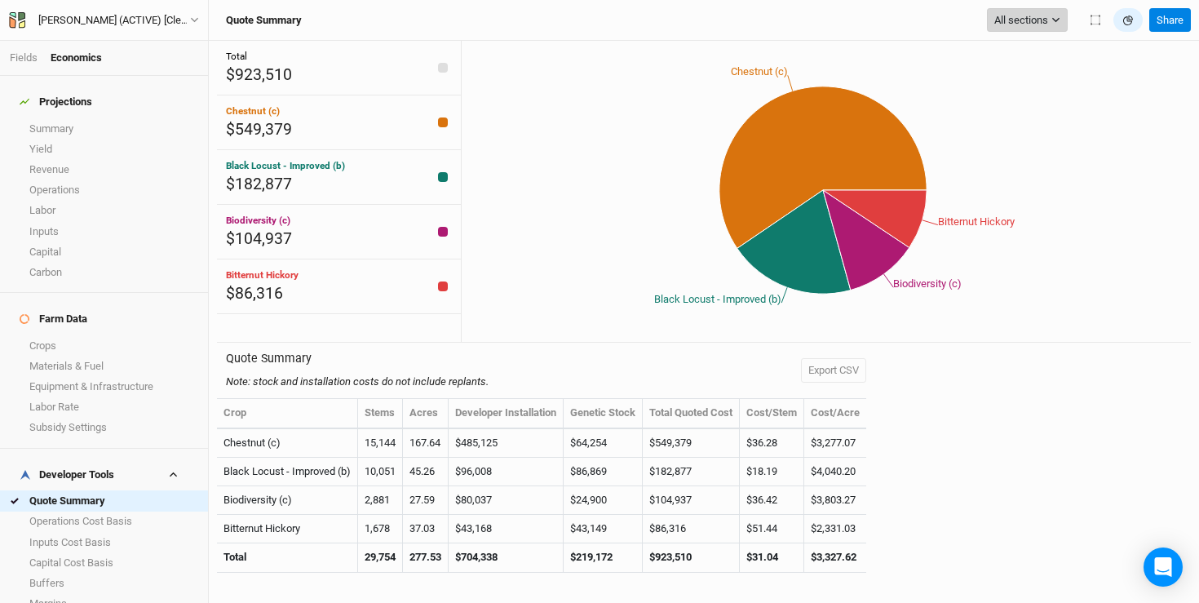
click at [1024, 22] on span "All sections" at bounding box center [1021, 20] width 54 height 16
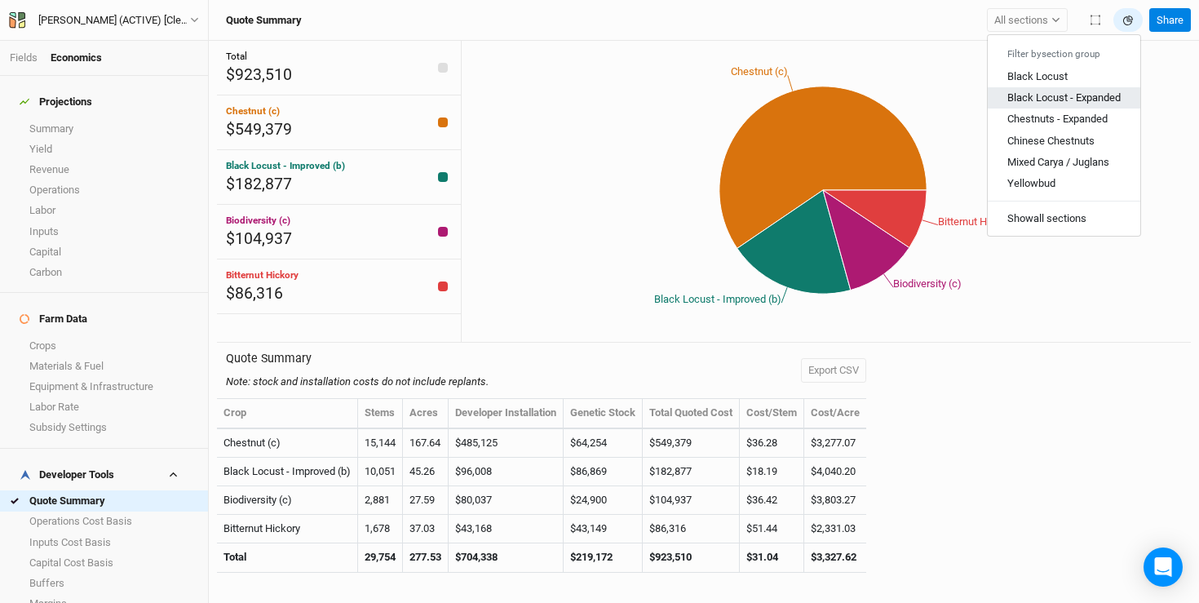
click at [1038, 95] on span "Black Locust - Expanded" at bounding box center [1063, 97] width 113 height 12
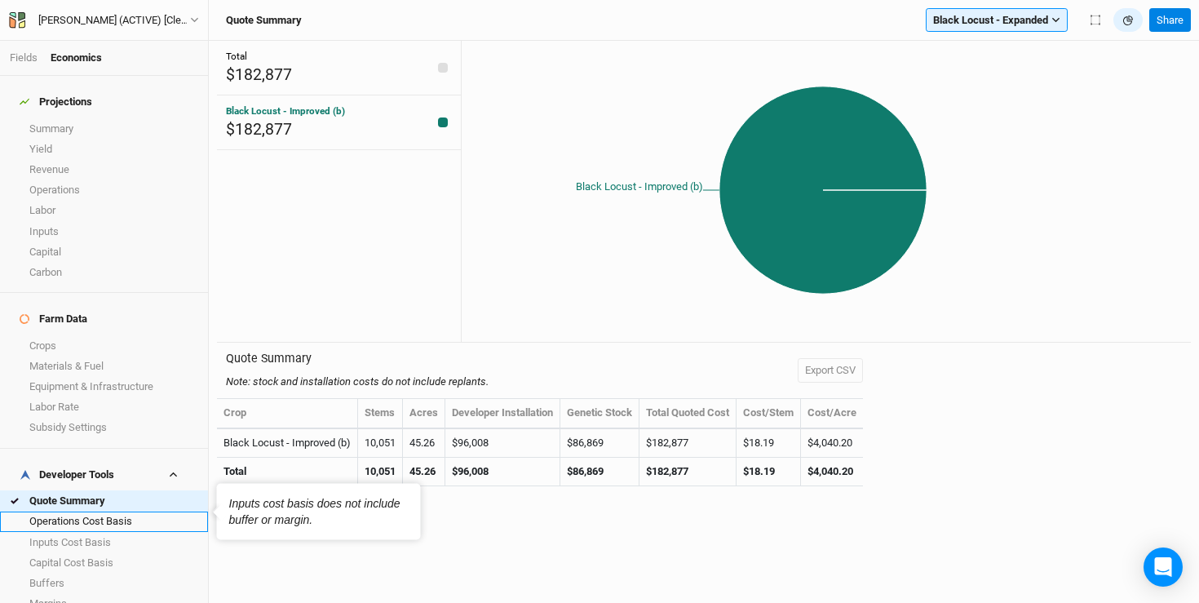
click at [73, 511] on link "Operations Cost Basis" at bounding box center [104, 521] width 208 height 20
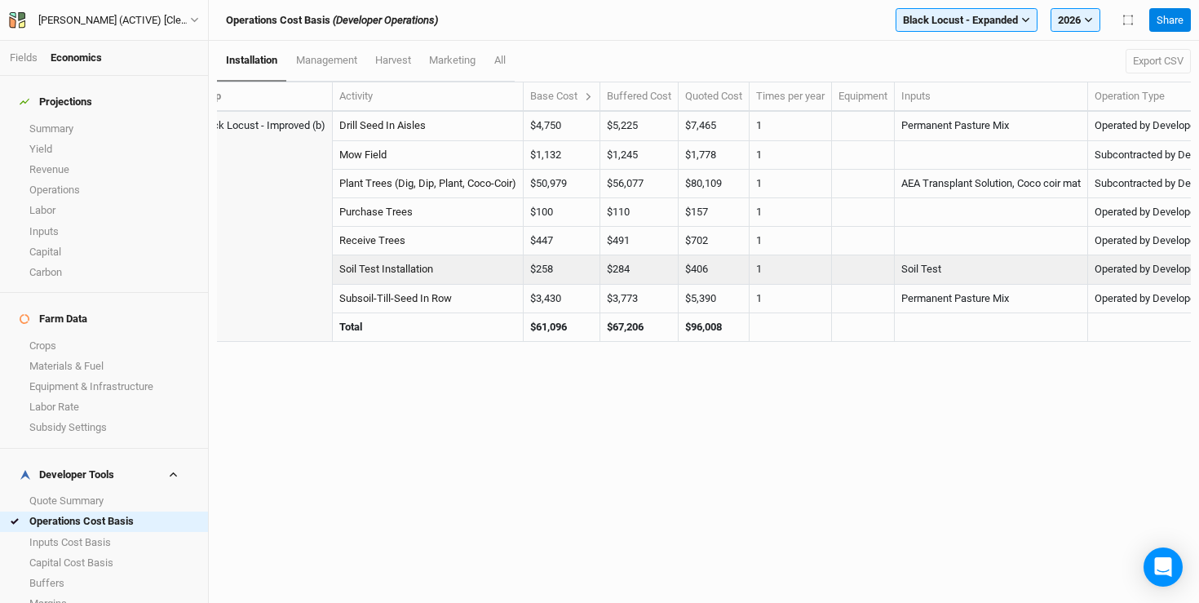
scroll to position [0, 33]
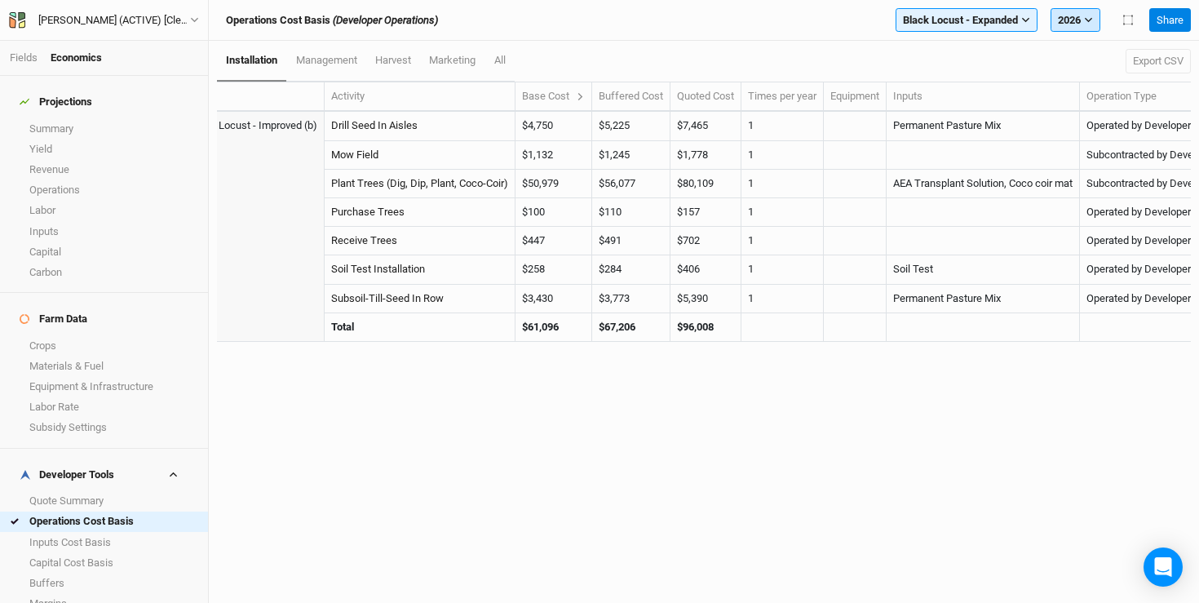
click at [1086, 11] on button "2026" at bounding box center [1076, 20] width 50 height 24
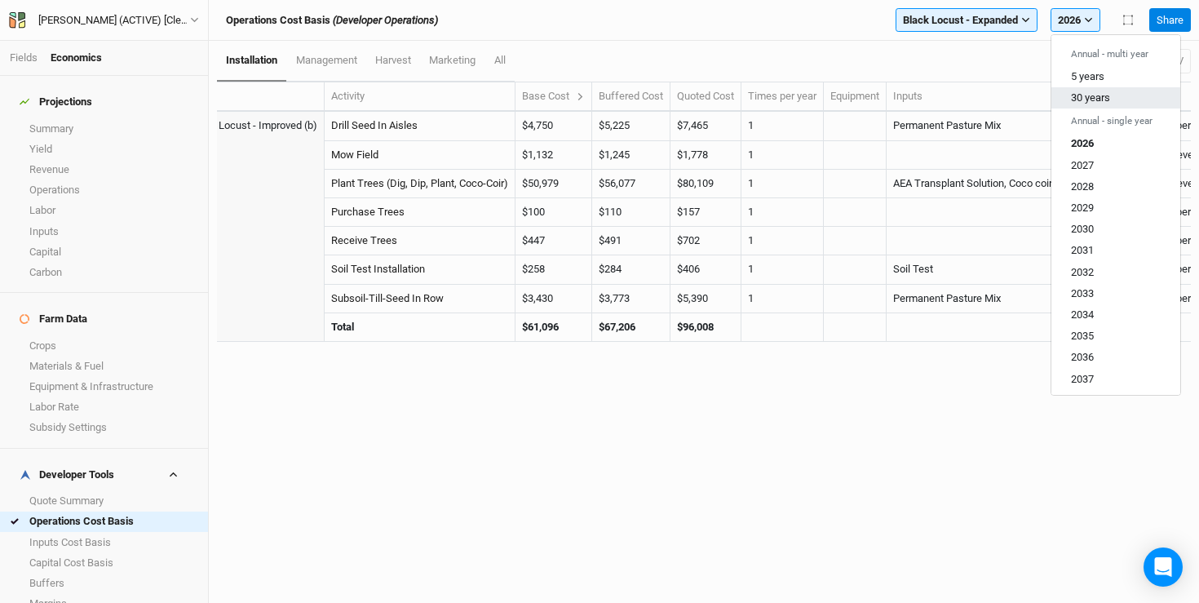
click at [1079, 97] on span "30 years" at bounding box center [1090, 97] width 39 height 12
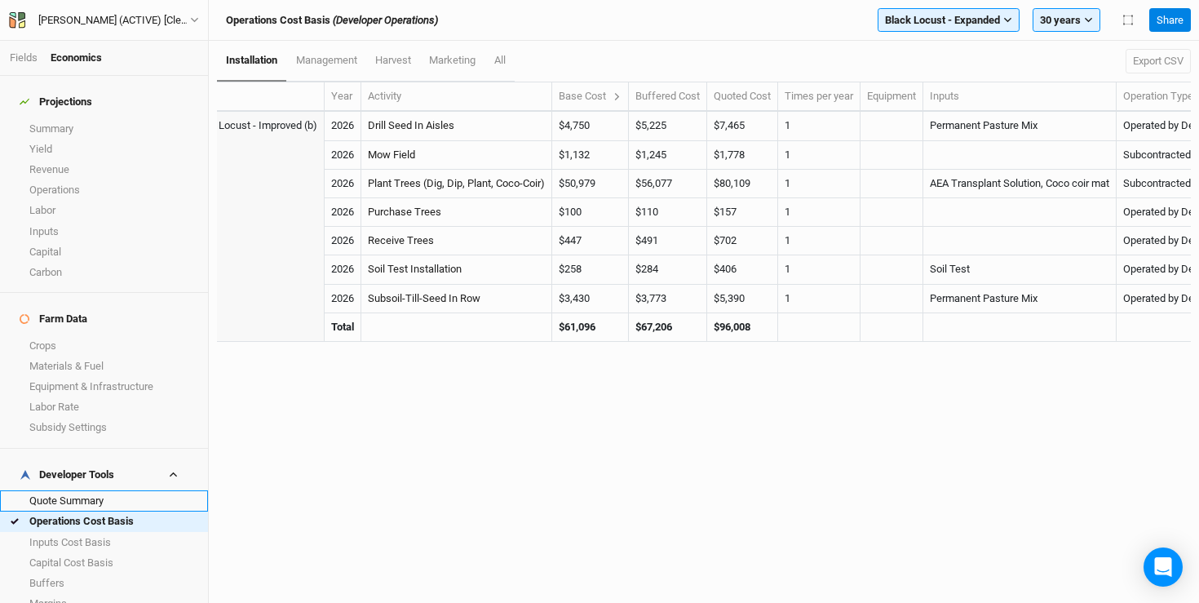
click at [109, 490] on link "Quote Summary" at bounding box center [104, 500] width 208 height 20
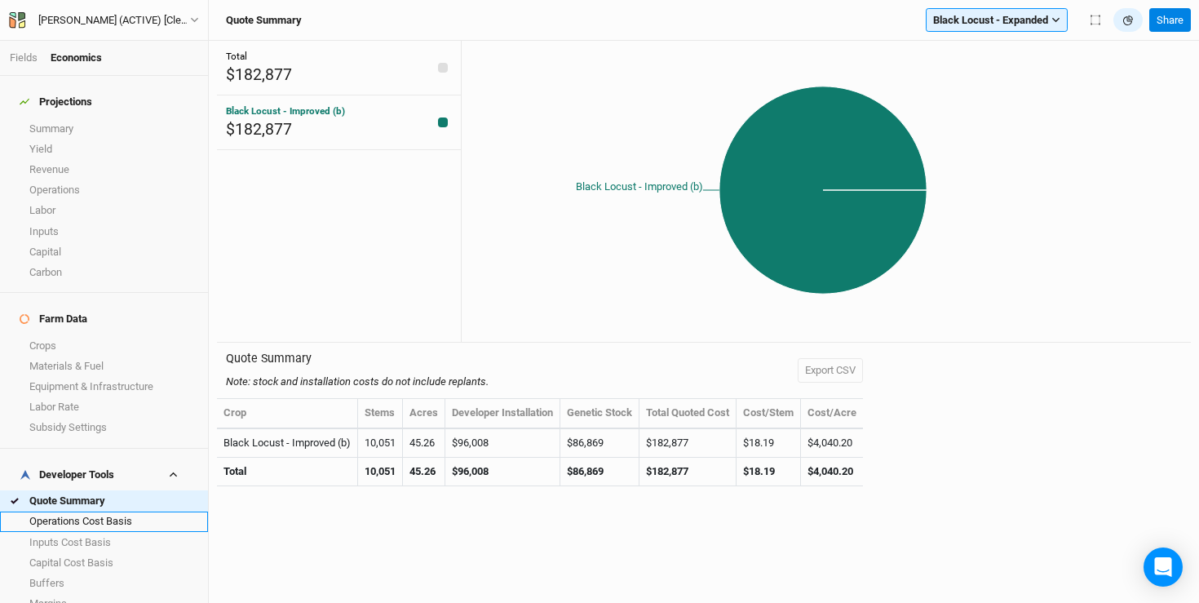
click at [89, 511] on link "Operations Cost Basis" at bounding box center [104, 521] width 208 height 20
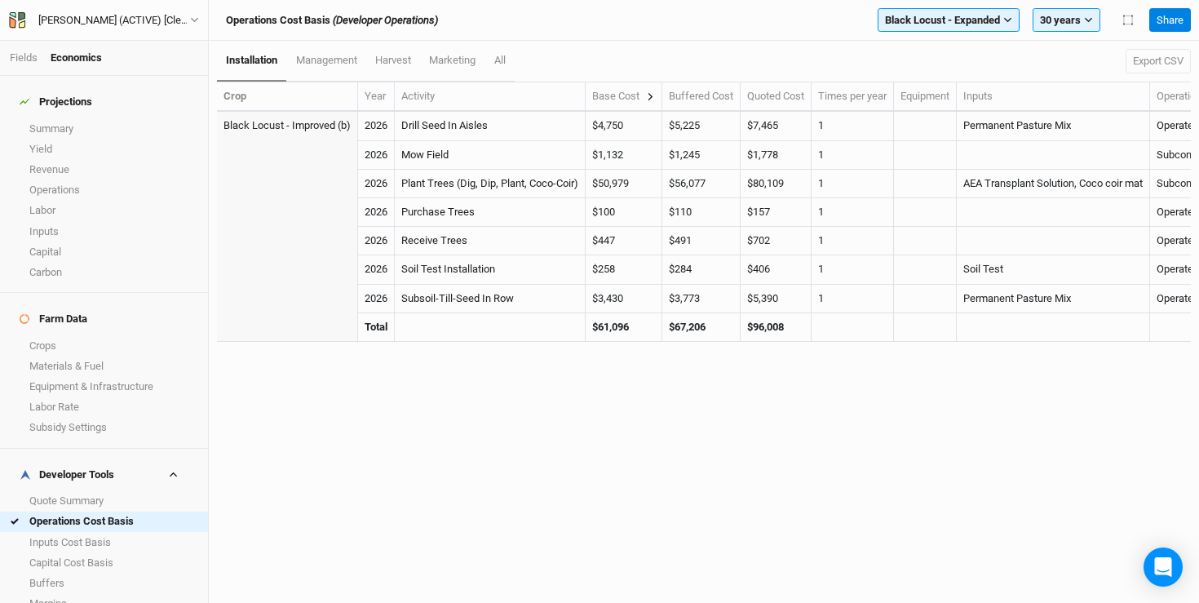
click at [654, 95] on icon at bounding box center [650, 96] width 9 height 9
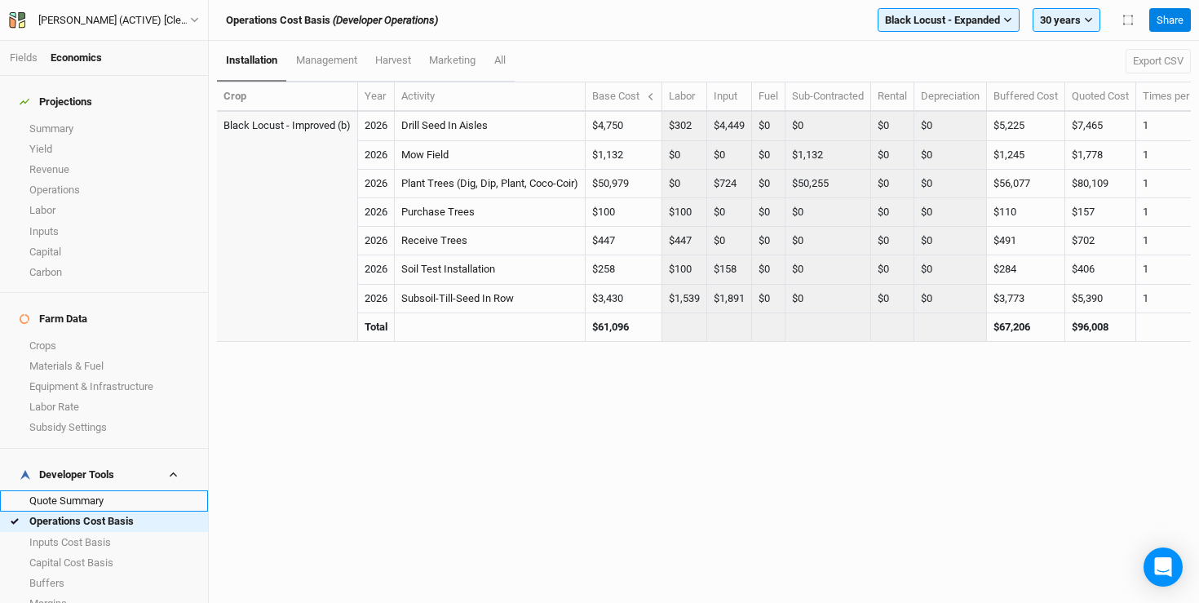
click at [105, 490] on link "Quote Summary" at bounding box center [104, 500] width 208 height 20
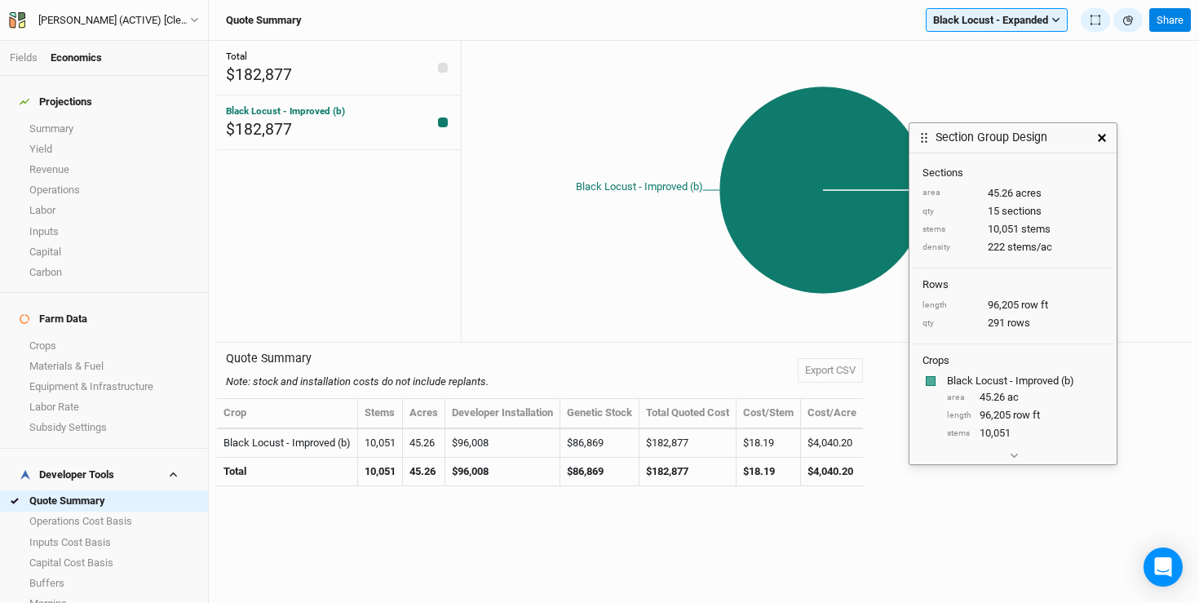
click at [1104, 135] on icon "button" at bounding box center [1102, 138] width 8 height 8
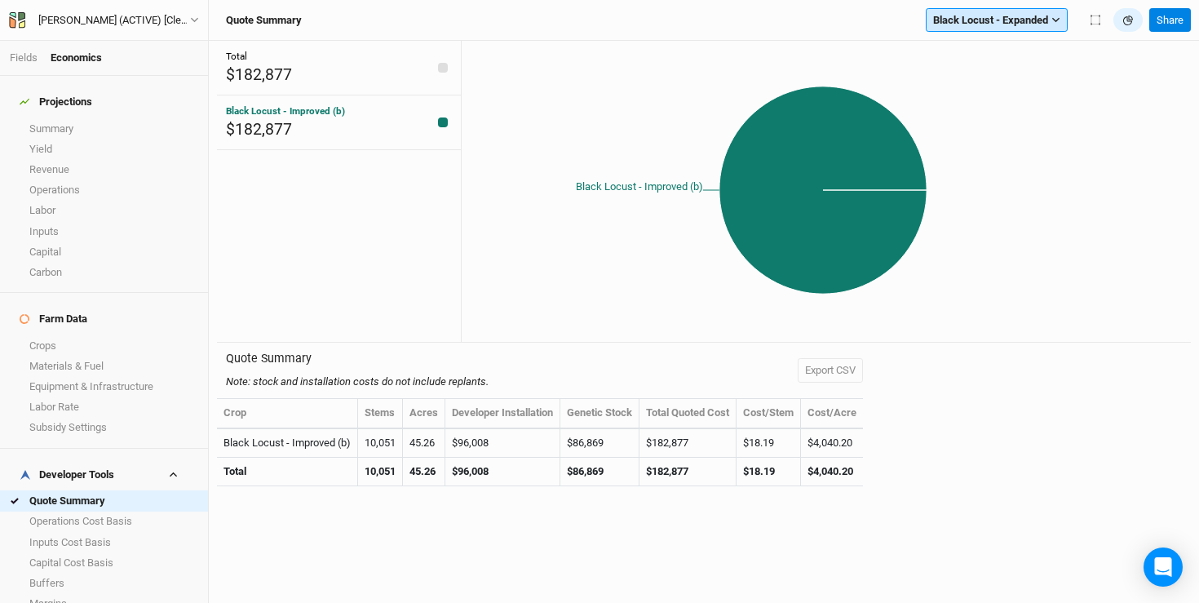
click at [983, 22] on span "Black Locust - Expanded" at bounding box center [990, 20] width 115 height 16
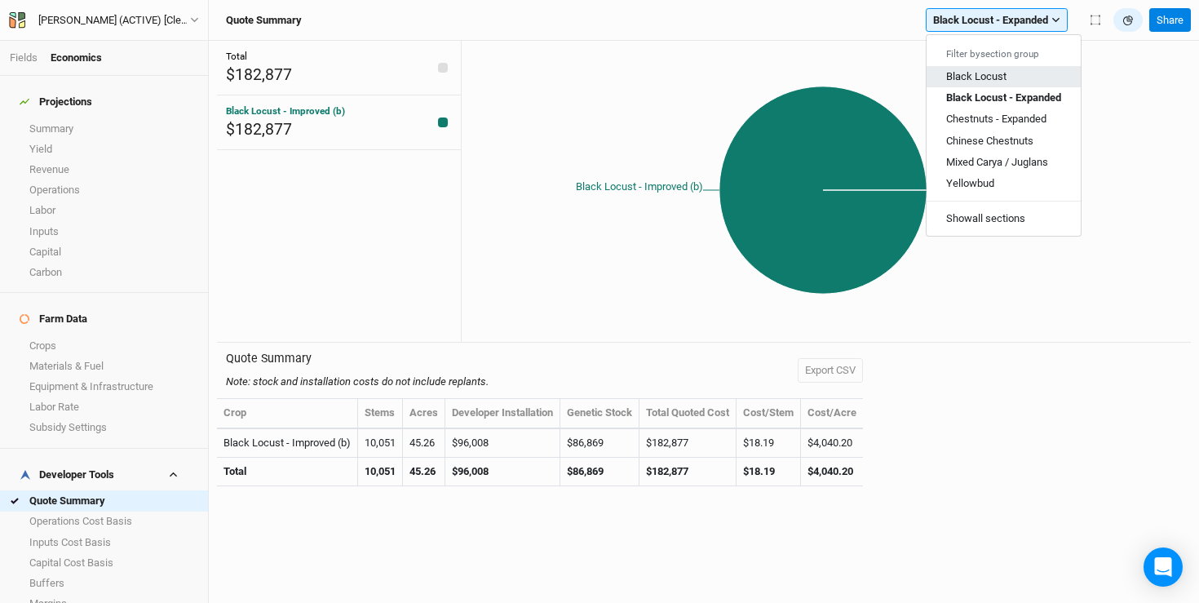
click at [988, 71] on span "Black Locust" at bounding box center [976, 76] width 60 height 12
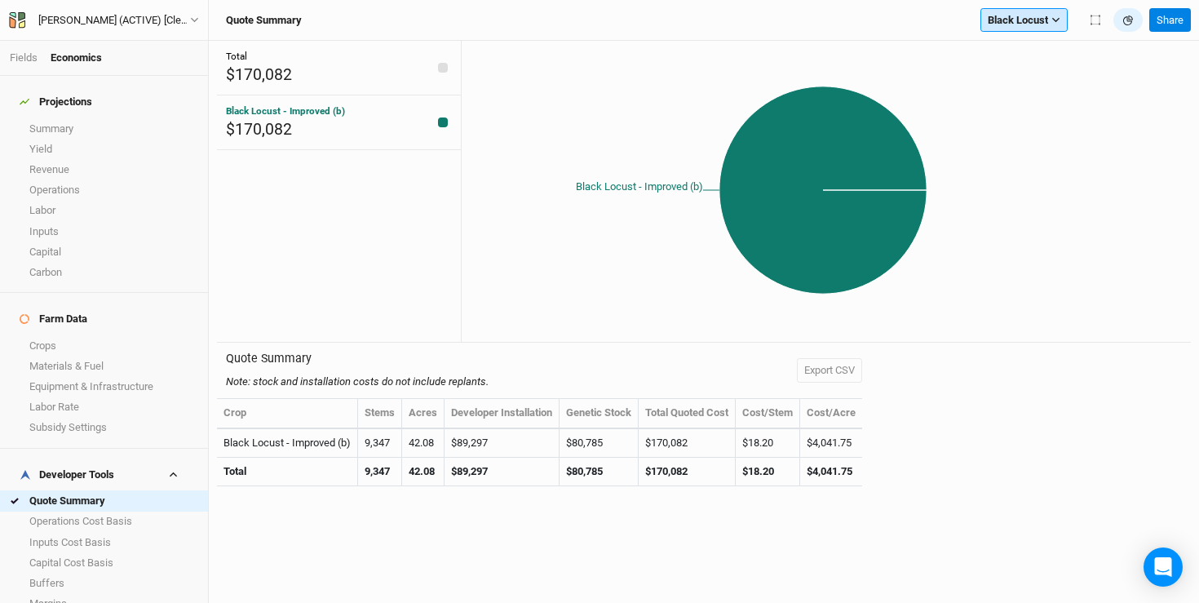
click at [1013, 29] on button "Black Locust" at bounding box center [1023, 20] width 87 height 24
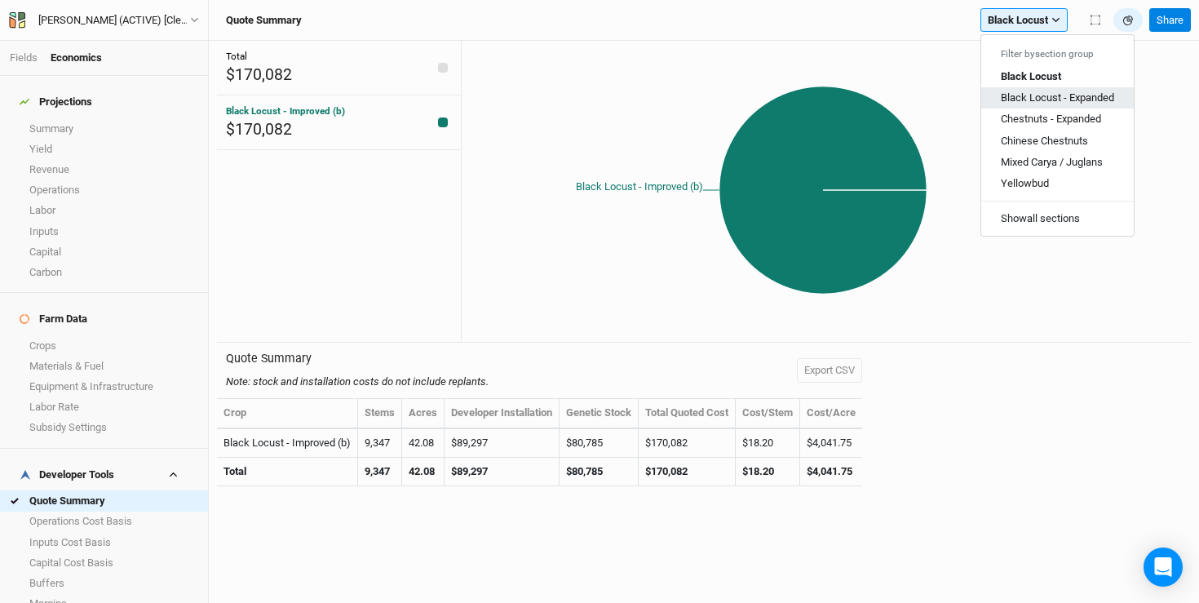
click at [1010, 93] on span "Black Locust - Expanded" at bounding box center [1057, 97] width 113 height 12
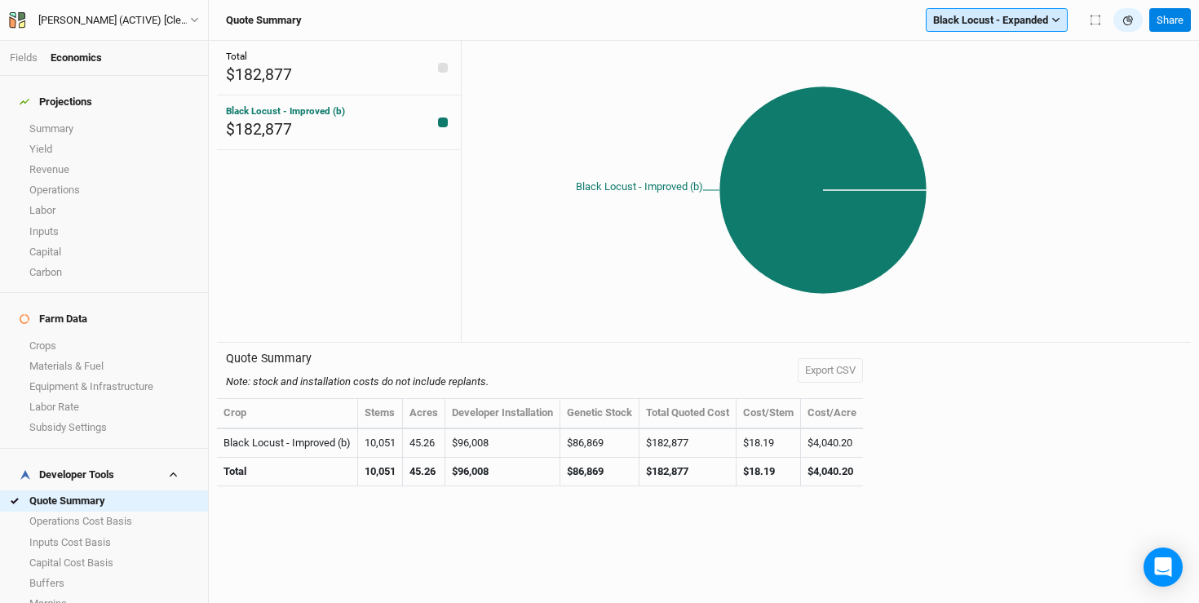
click at [963, 21] on span "Black Locust - Expanded" at bounding box center [990, 20] width 115 height 16
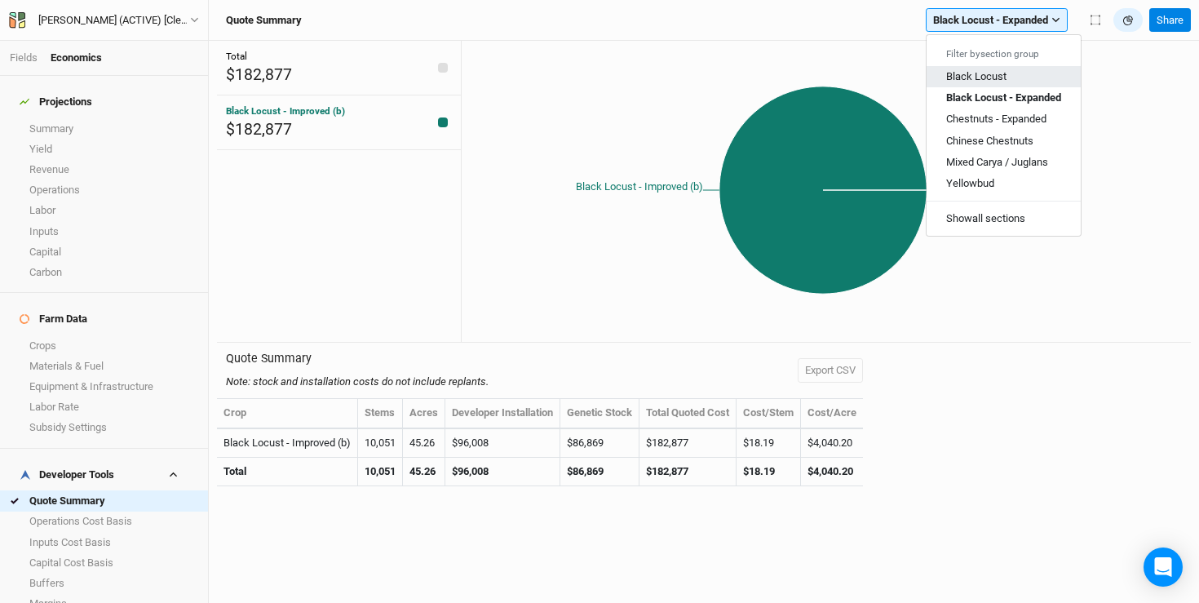
click at [982, 78] on span "Black Locust" at bounding box center [976, 76] width 60 height 12
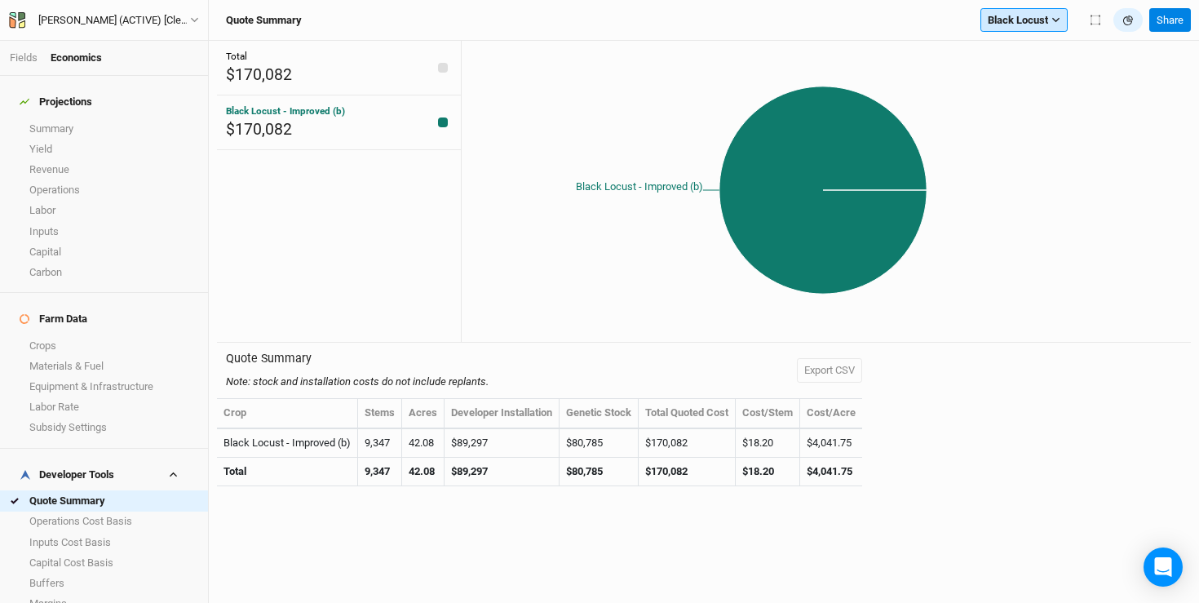
click at [1037, 19] on span "Black Locust" at bounding box center [1018, 20] width 60 height 16
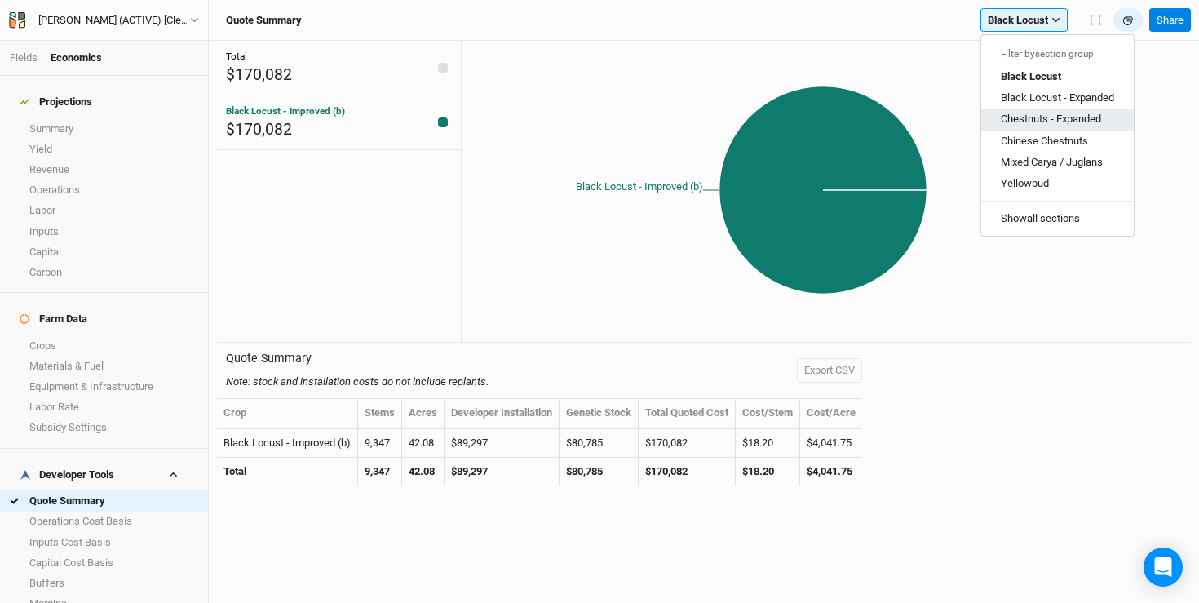
click at [1015, 126] on button "Chestnuts - Expanded" at bounding box center [1057, 118] width 153 height 21
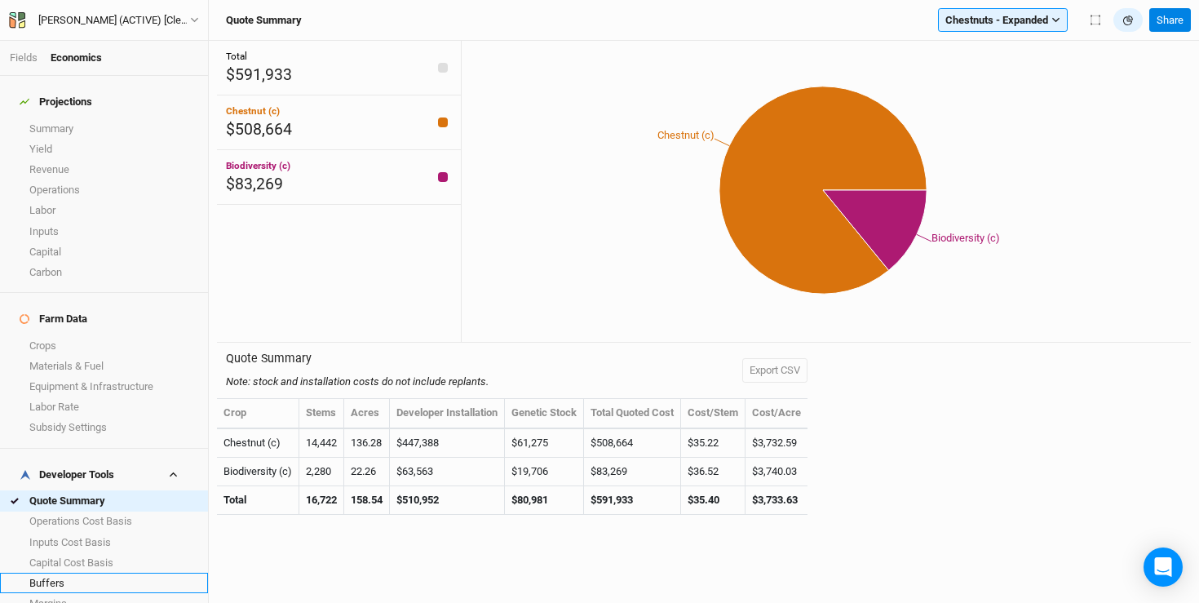
click at [104, 573] on link "Buffers" at bounding box center [104, 583] width 208 height 20
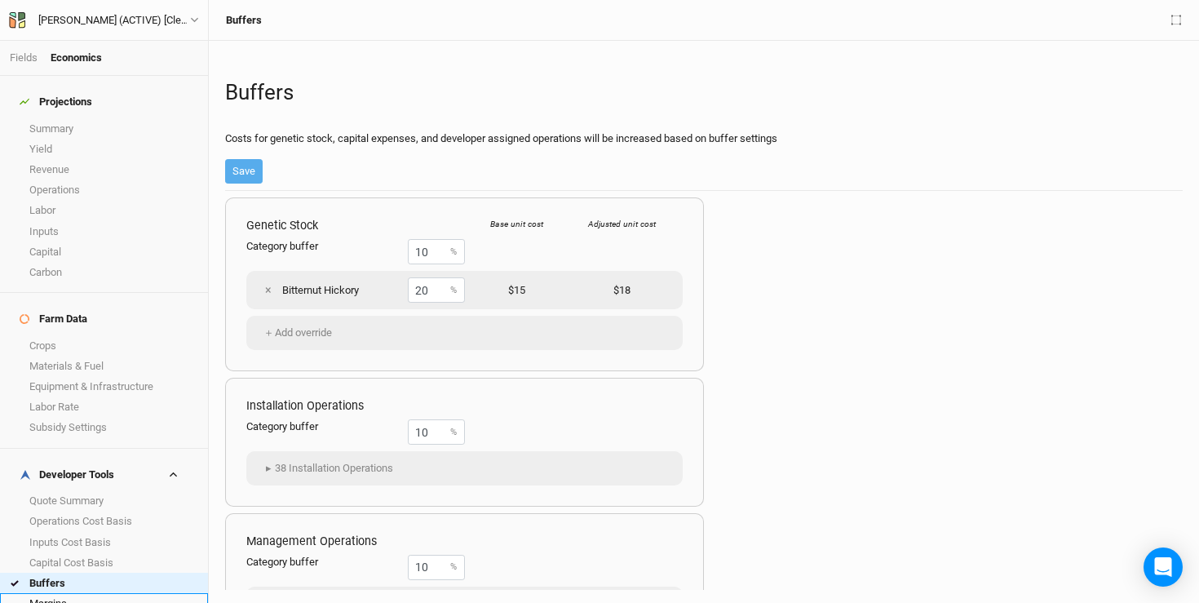
click at [104, 593] on link "Margins" at bounding box center [104, 603] width 208 height 20
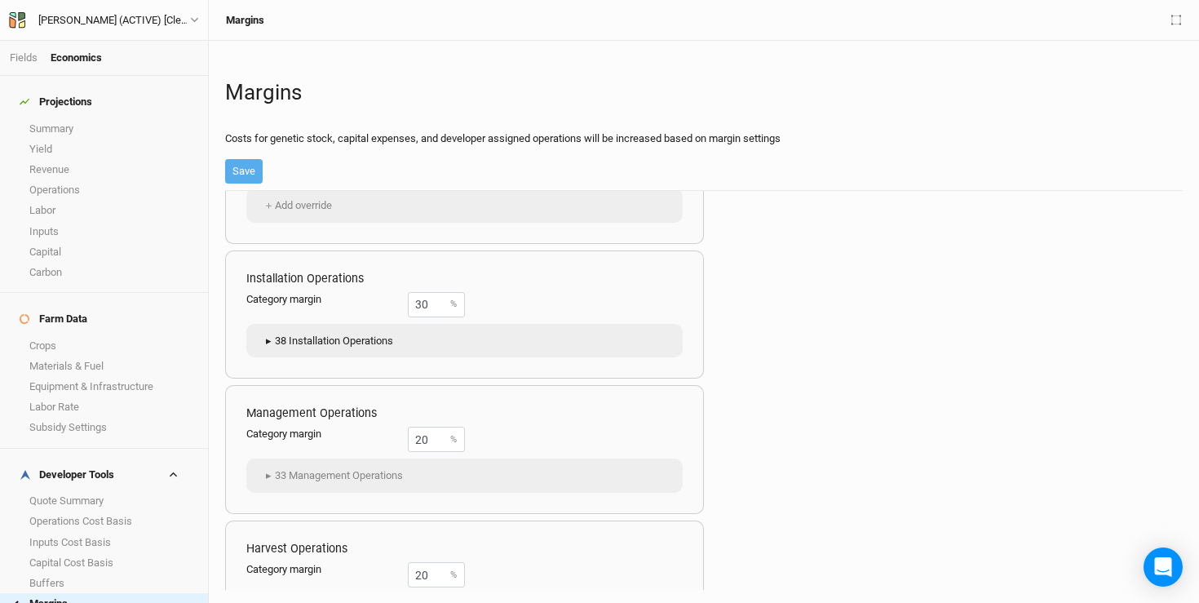
scroll to position [104, 0]
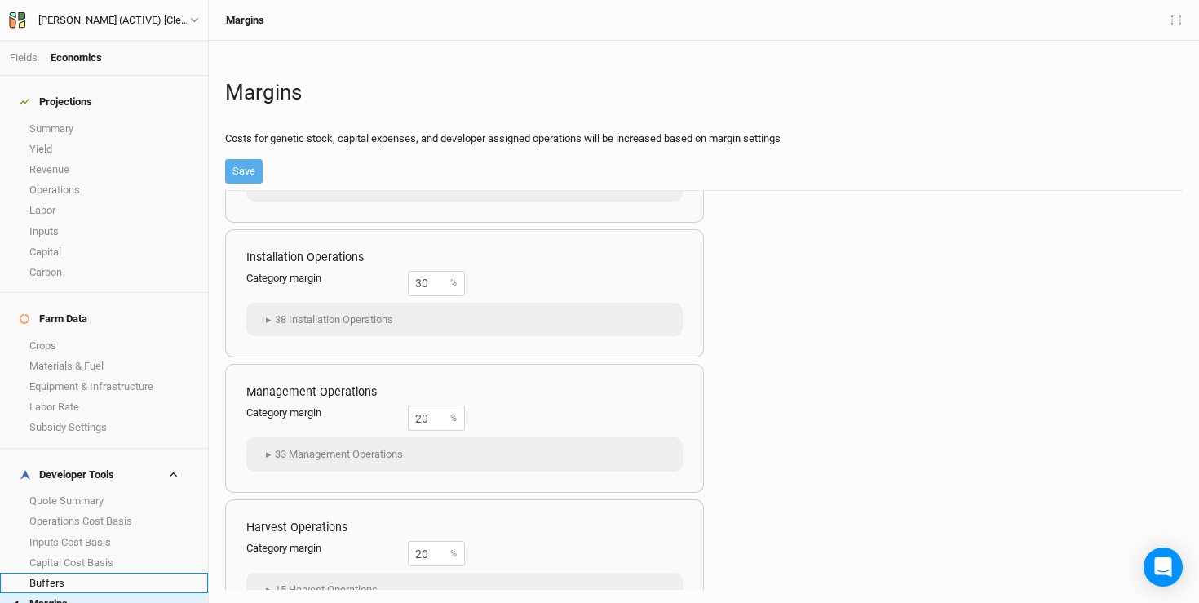
click at [83, 573] on link "Buffers" at bounding box center [104, 583] width 208 height 20
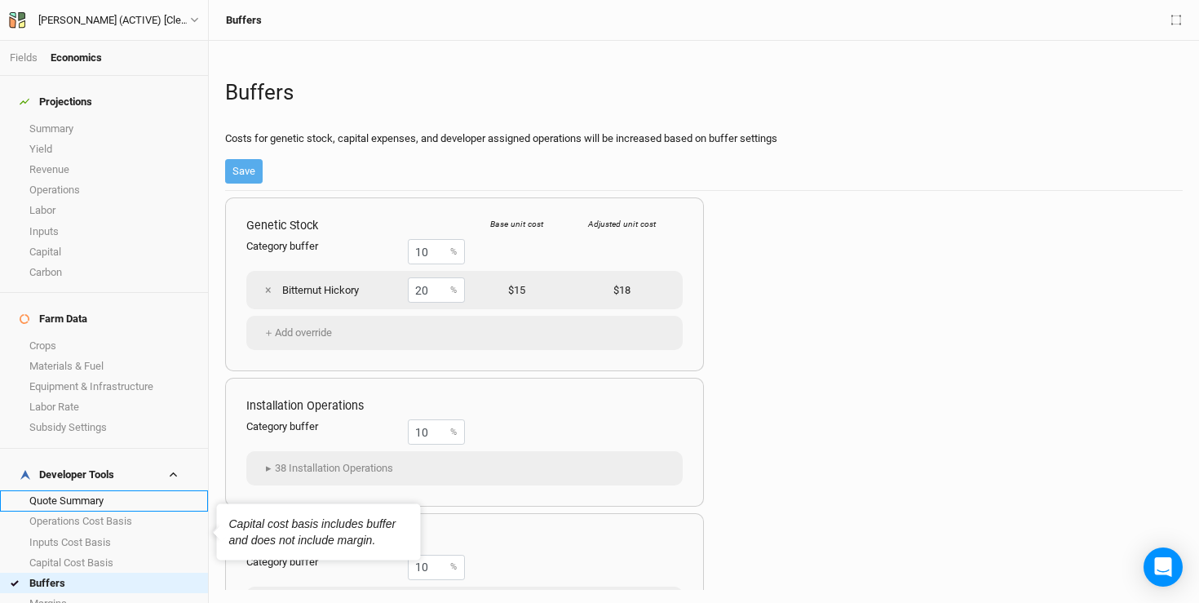
click at [79, 490] on link "Quote Summary" at bounding box center [104, 500] width 208 height 20
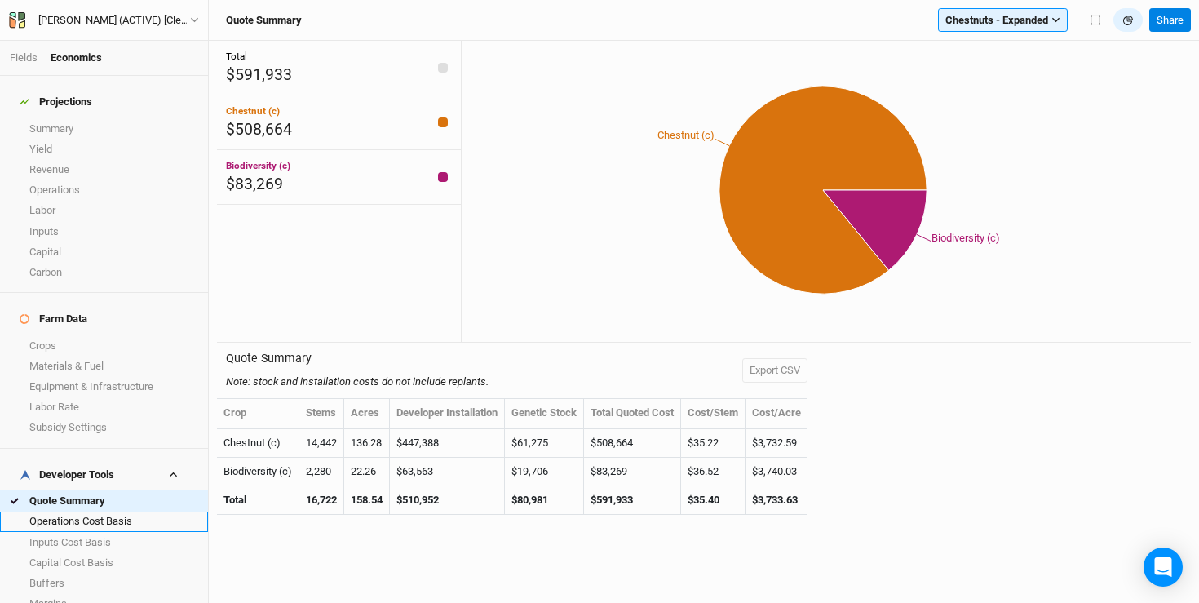
click at [91, 511] on link "Operations Cost Basis" at bounding box center [104, 521] width 208 height 20
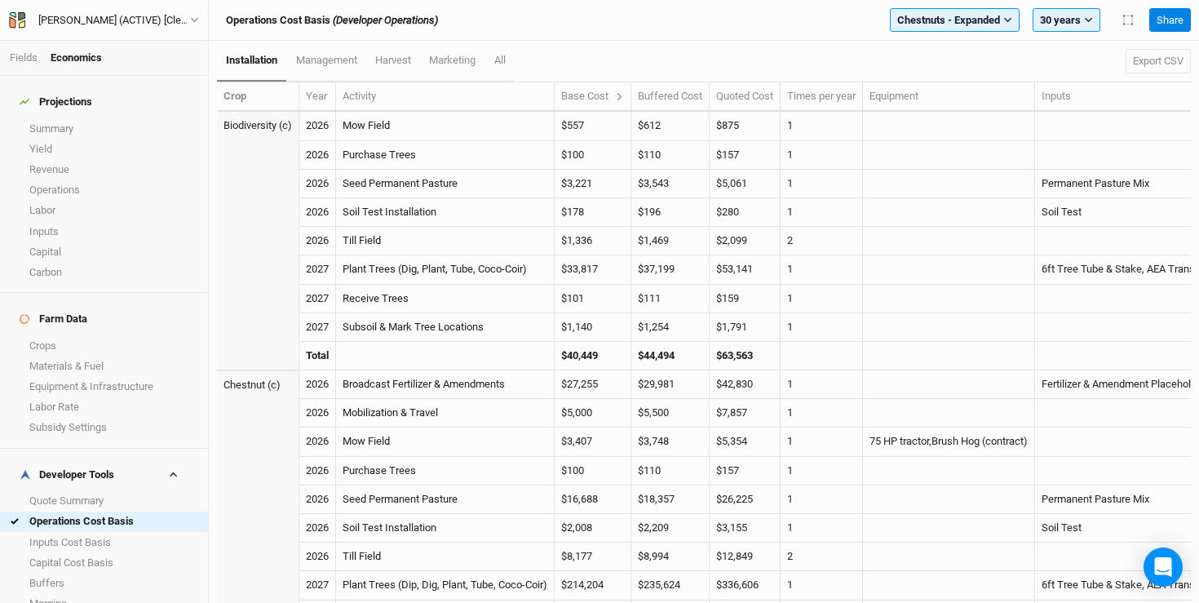
scroll to position [83, 0]
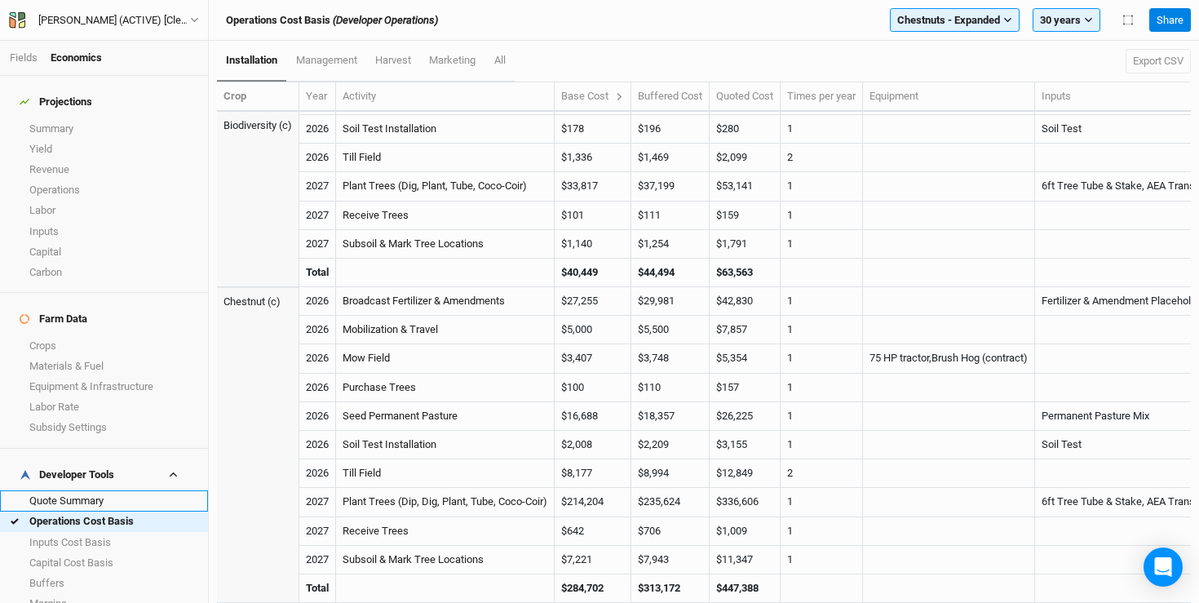
click at [65, 490] on link "Quote Summary" at bounding box center [104, 500] width 208 height 20
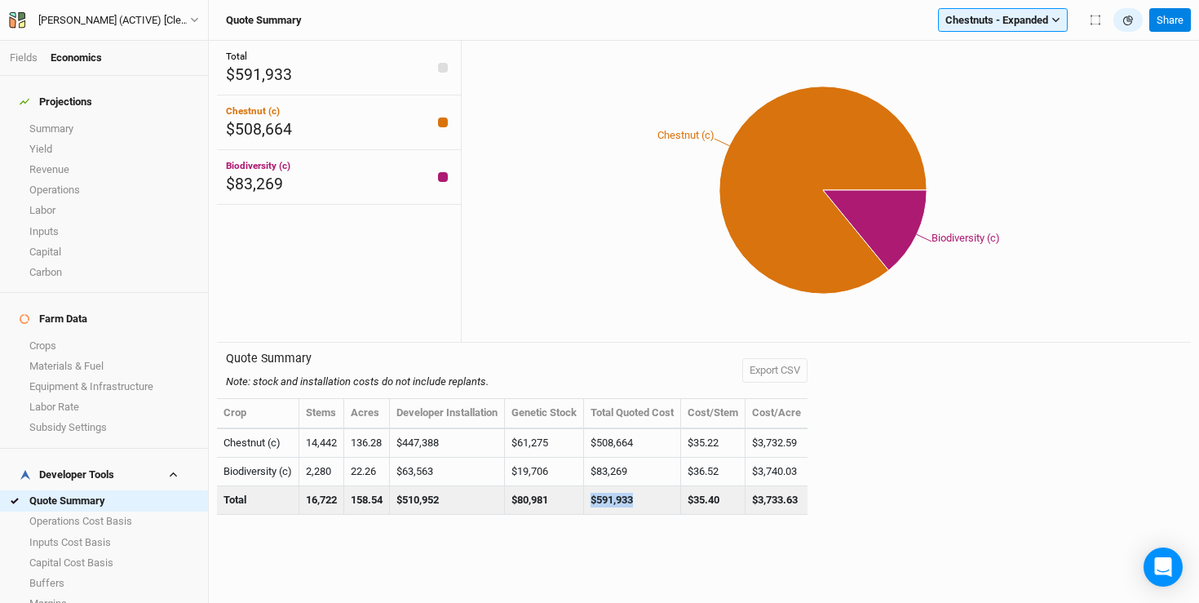
drag, startPoint x: 648, startPoint y: 498, endPoint x: 599, endPoint y: 500, distance: 49.0
click at [599, 500] on td "$591,933" at bounding box center [632, 500] width 97 height 29
click at [619, 500] on td "$591,933" at bounding box center [632, 500] width 97 height 29
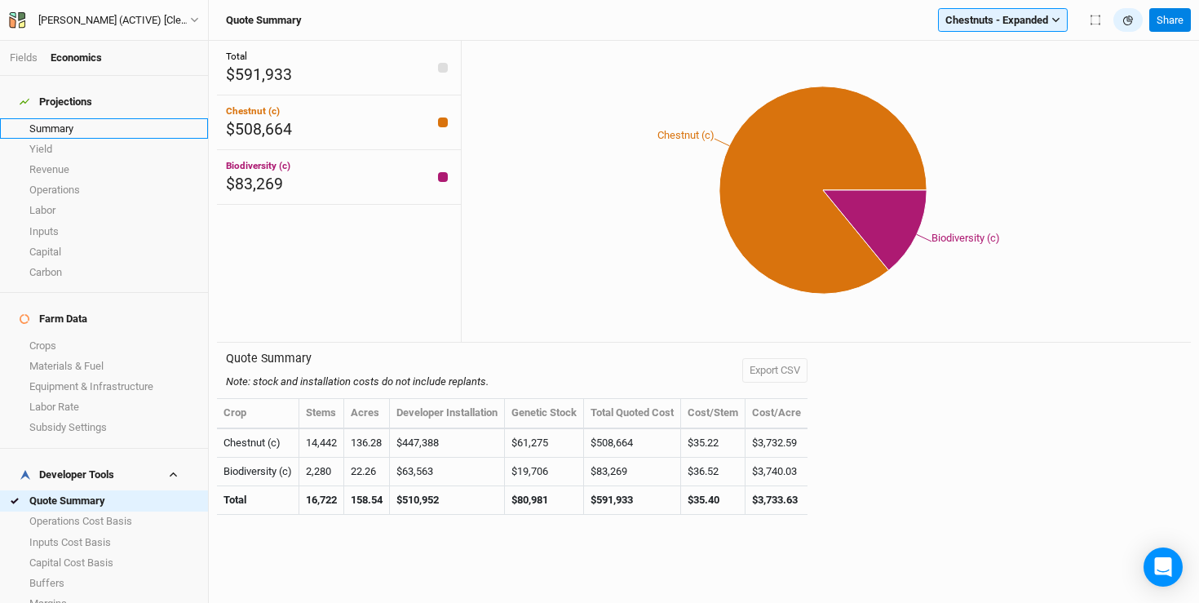
click at [113, 121] on link "Summary" at bounding box center [104, 128] width 208 height 20
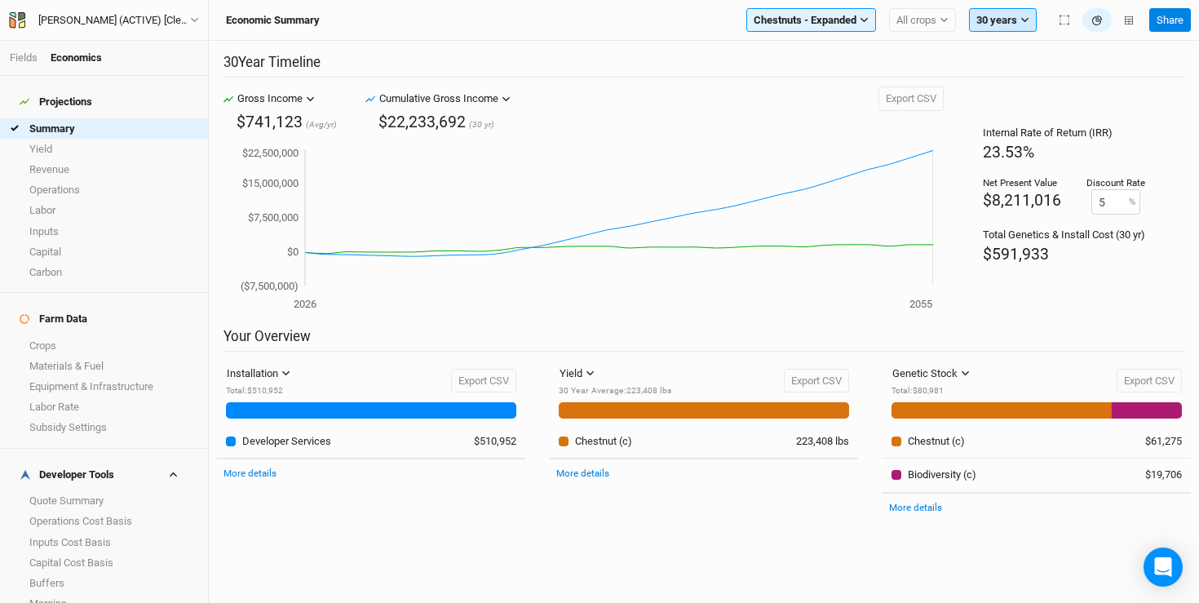
click at [1018, 24] on button "30 years" at bounding box center [1003, 20] width 68 height 24
click at [843, 24] on span "Chestnuts - Expanded" at bounding box center [805, 20] width 103 height 16
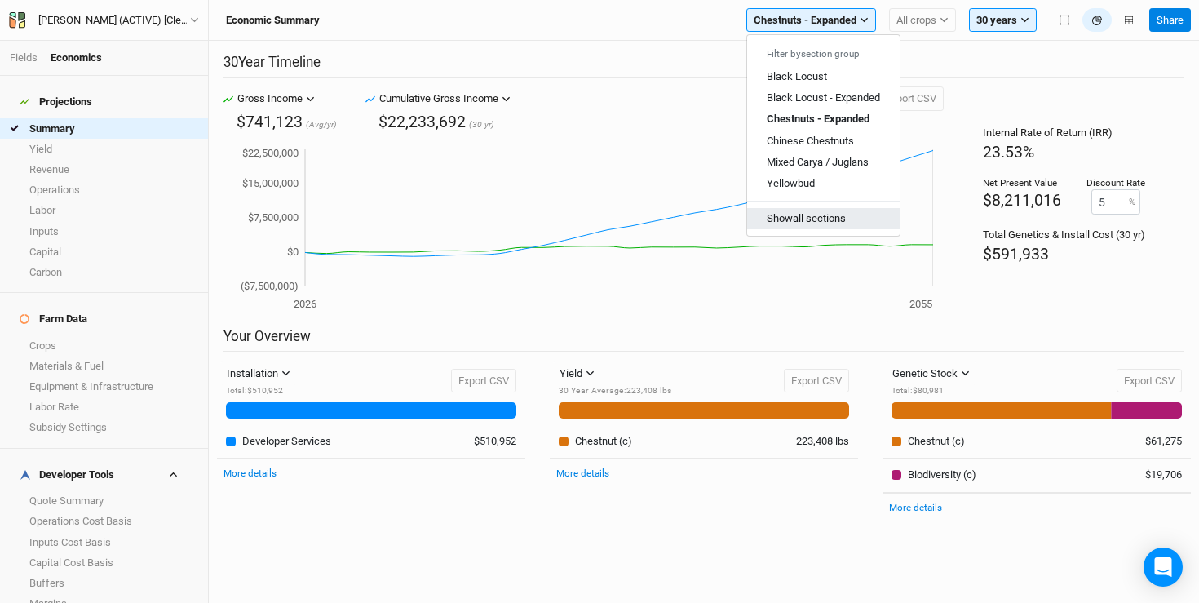
click at [764, 210] on button "Show all sections" at bounding box center [823, 218] width 153 height 21
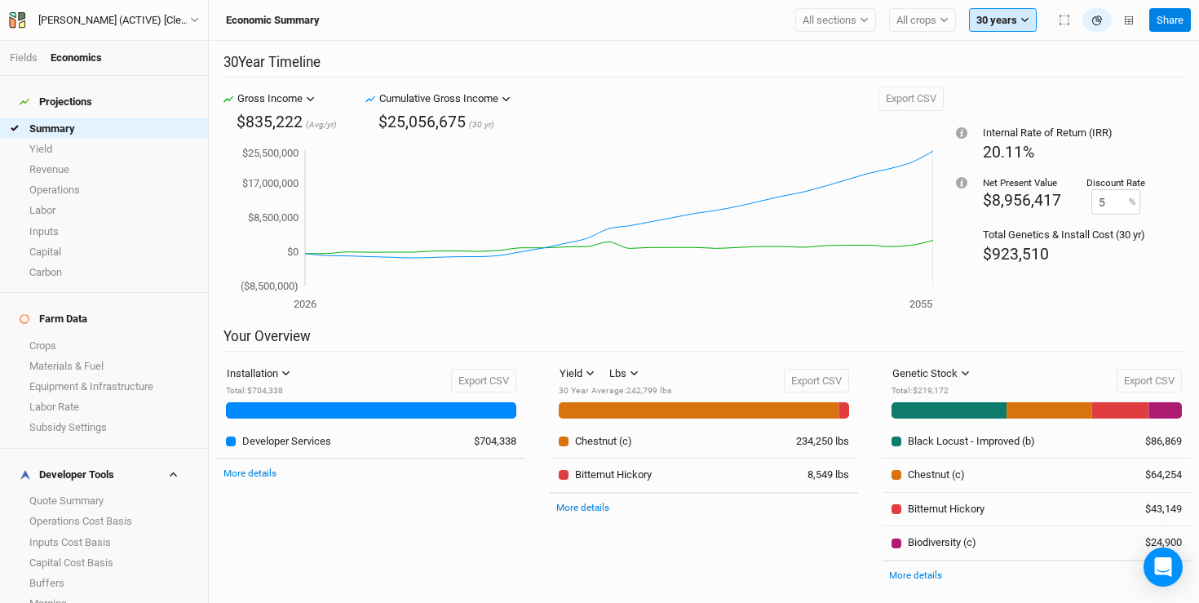
click at [1006, 23] on button "30 years" at bounding box center [1003, 20] width 68 height 24
click at [1015, 76] on span "5 years" at bounding box center [1005, 76] width 33 height 12
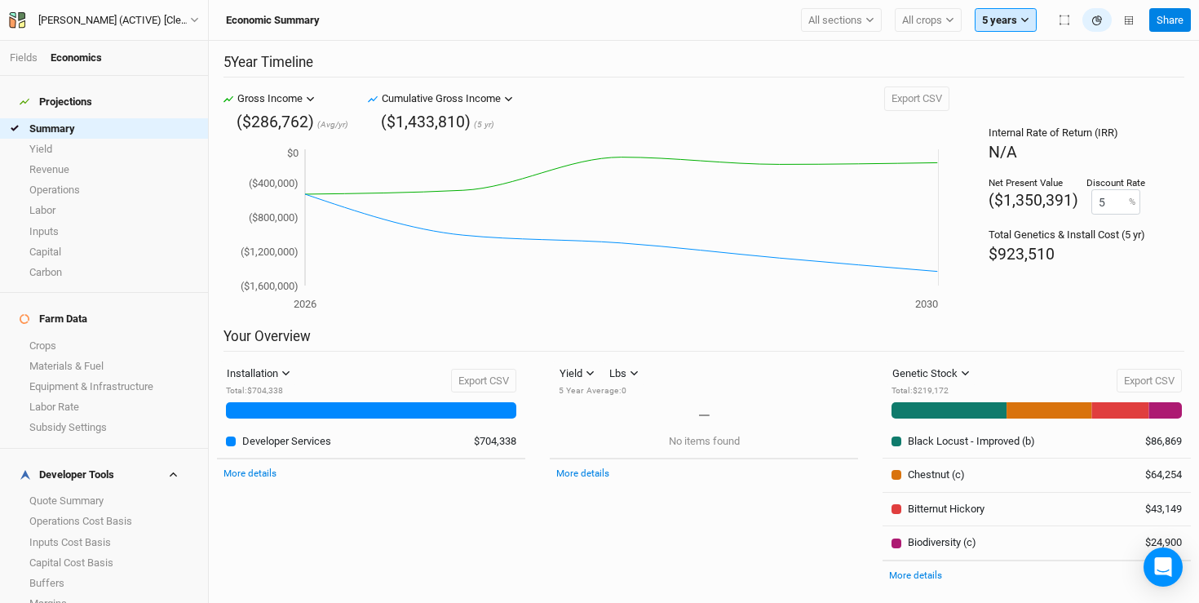
click at [1009, 26] on button "5 years" at bounding box center [1006, 20] width 62 height 24
click at [1002, 103] on span "10 years" at bounding box center [1014, 97] width 39 height 12
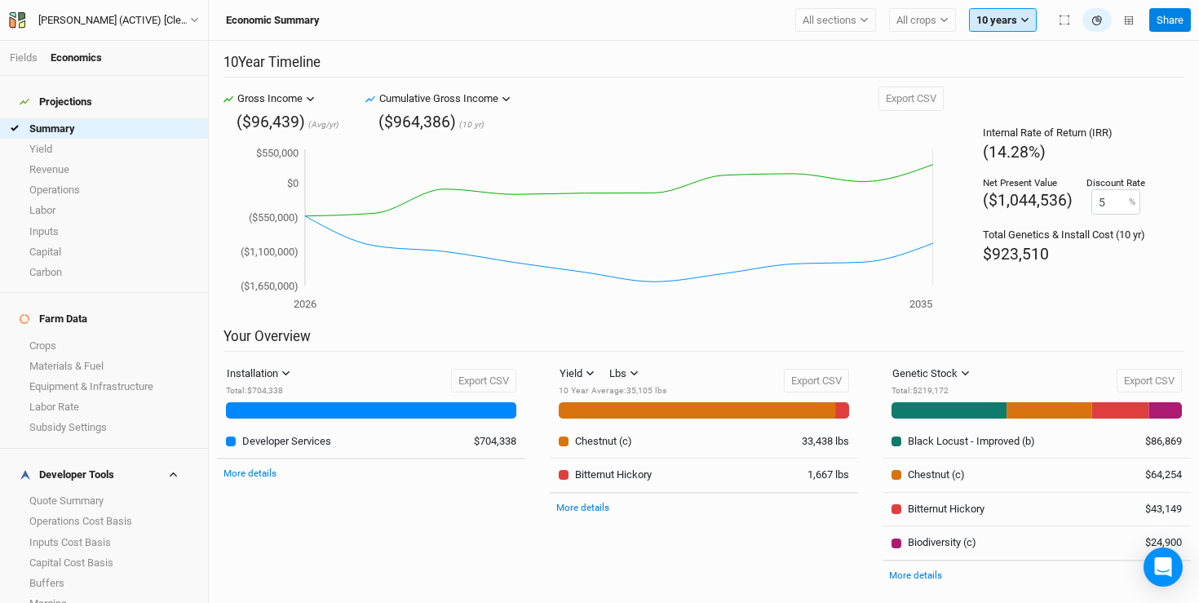
click at [1000, 12] on button "10 years" at bounding box center [1003, 20] width 68 height 24
click at [993, 155] on button "30 years" at bounding box center [1034, 162] width 129 height 21
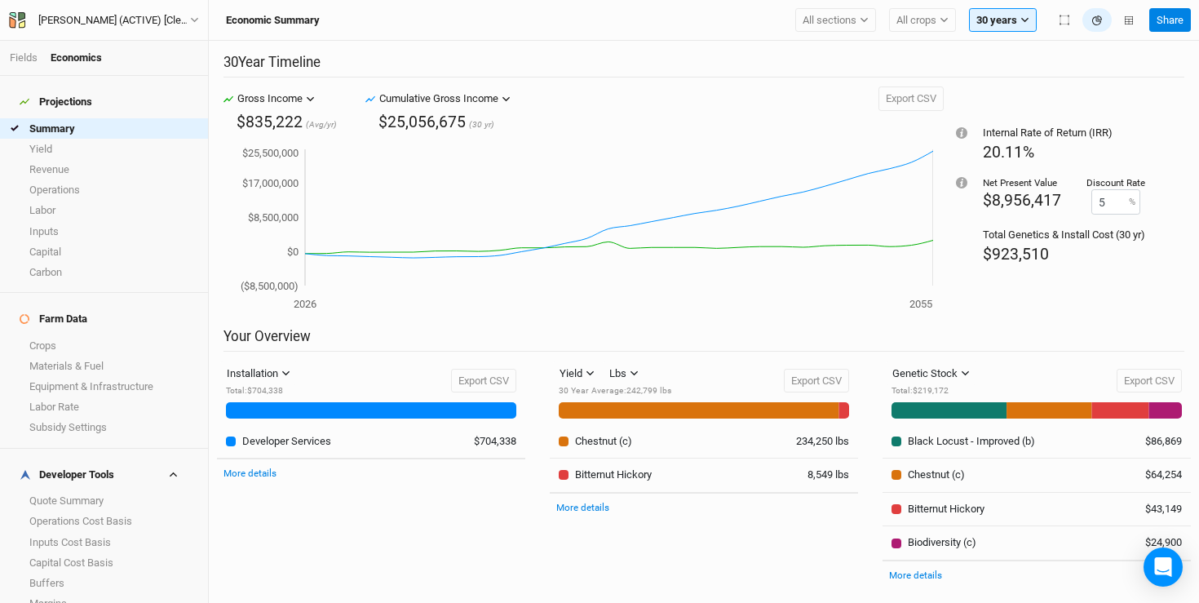
scroll to position [5, 0]
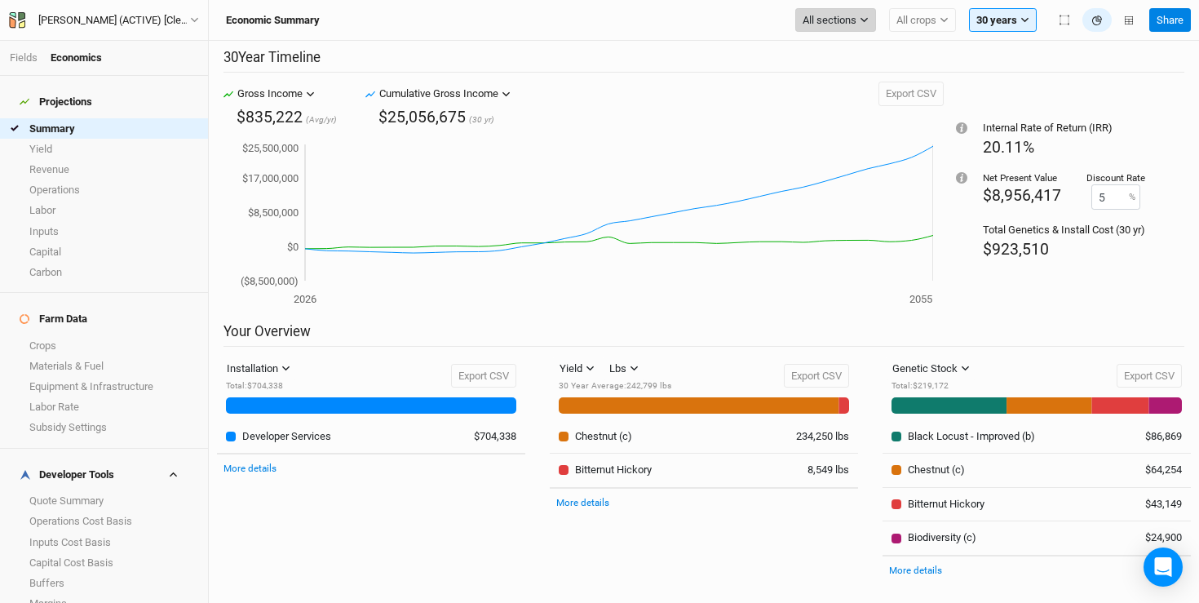
click at [866, 9] on button "All sections" at bounding box center [835, 20] width 81 height 24
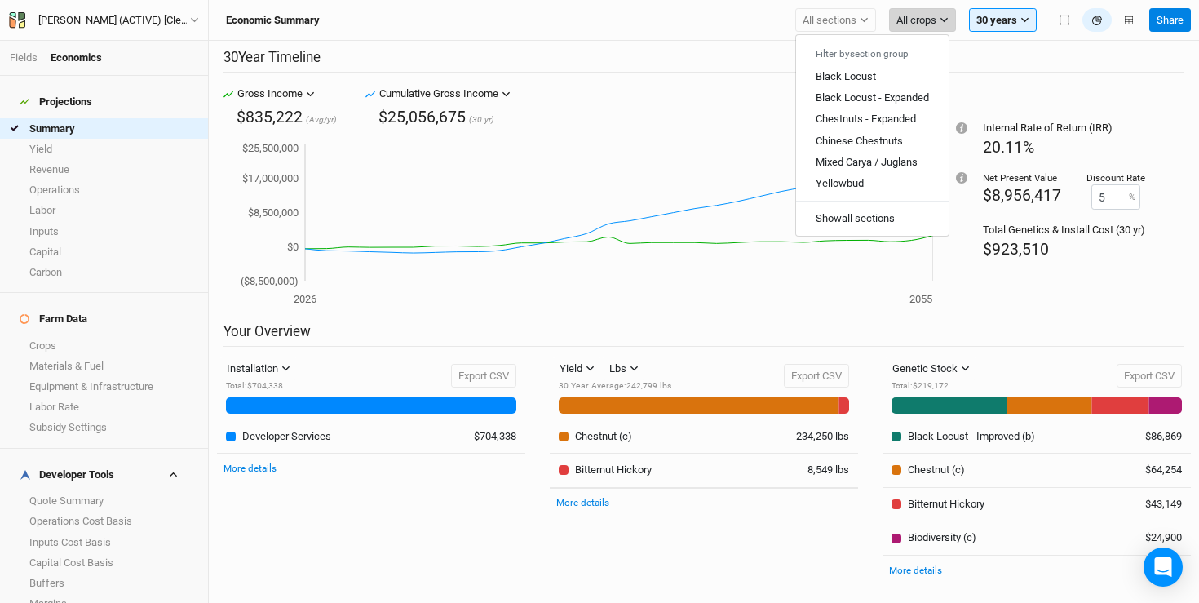
click at [896, 19] on span "All crops" at bounding box center [916, 20] width 40 height 16
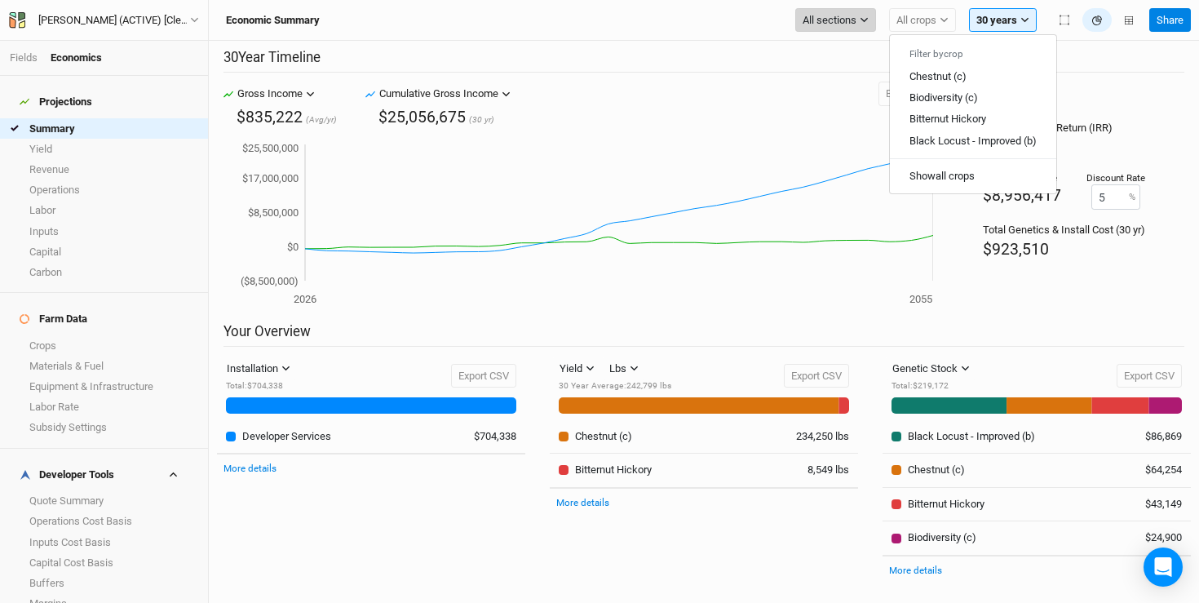
click at [857, 27] on button "All sections" at bounding box center [835, 20] width 81 height 24
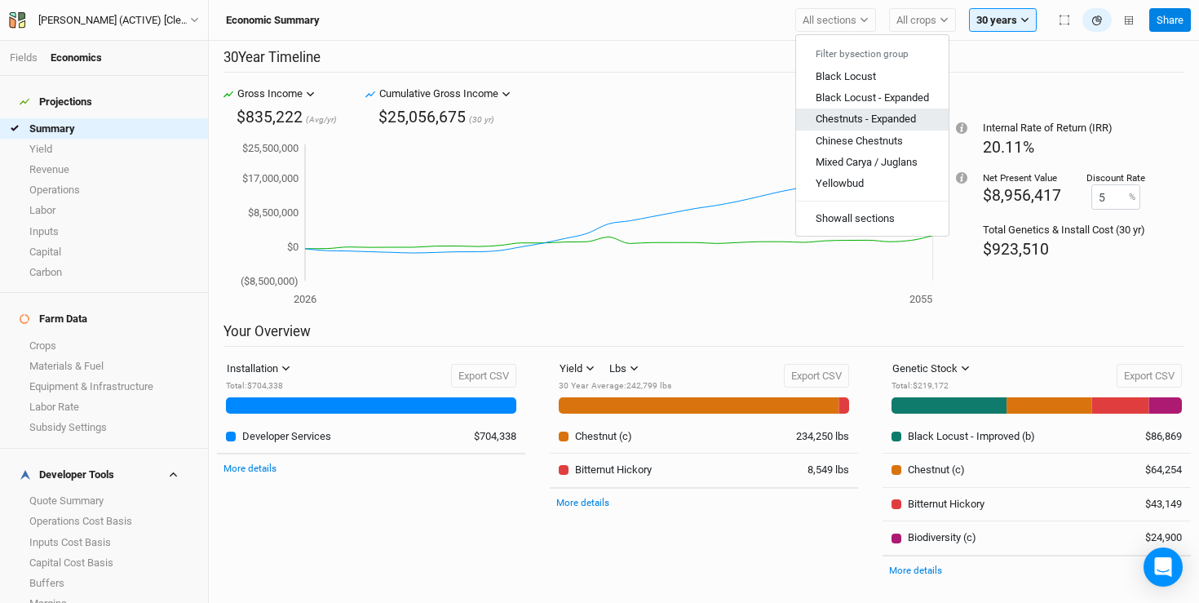
click at [849, 116] on span "Chestnuts - Expanded" at bounding box center [866, 119] width 100 height 12
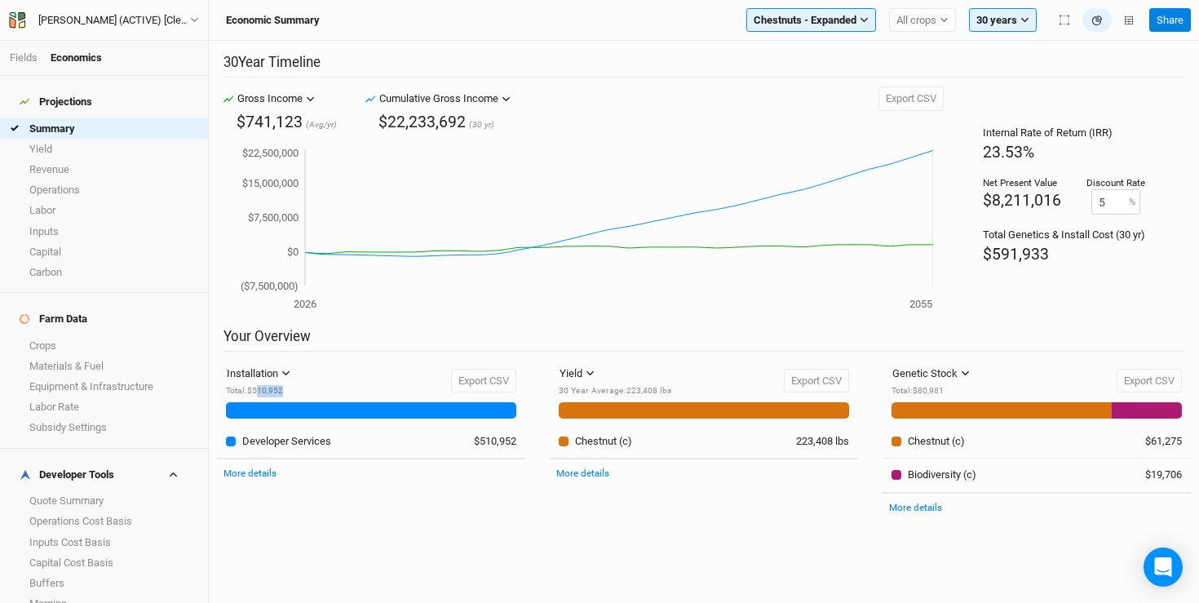
drag, startPoint x: 290, startPoint y: 392, endPoint x: 257, endPoint y: 391, distance: 33.5
click at [257, 391] on div "Total : $510,952" at bounding box center [262, 391] width 72 height 12
click at [263, 474] on link "More details" at bounding box center [249, 472] width 53 height 11
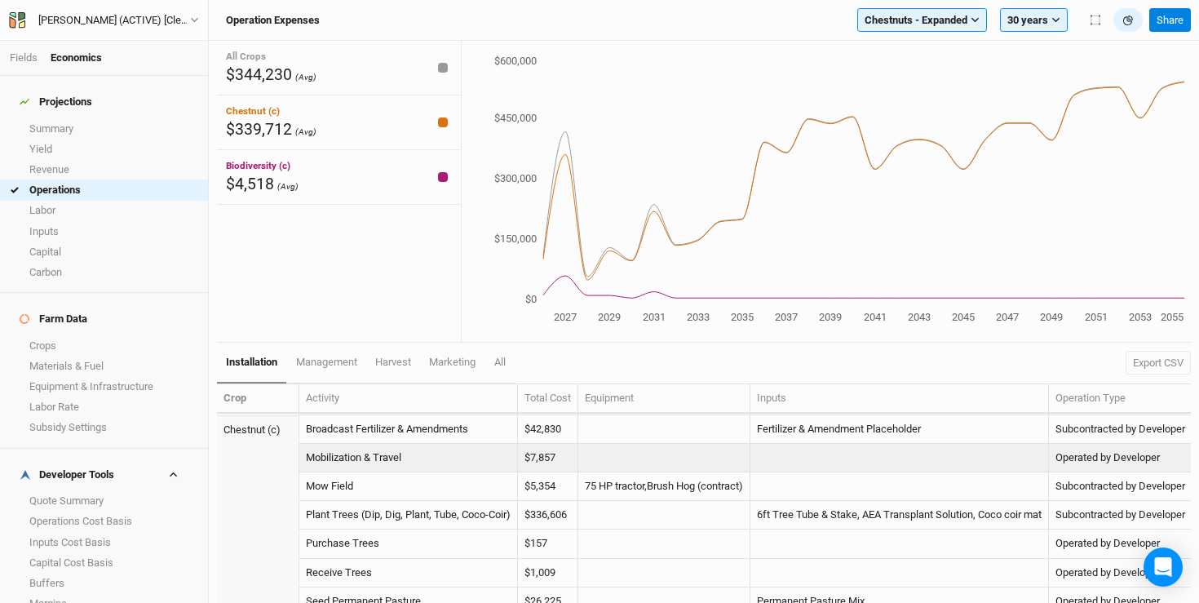
scroll to position [256, 0]
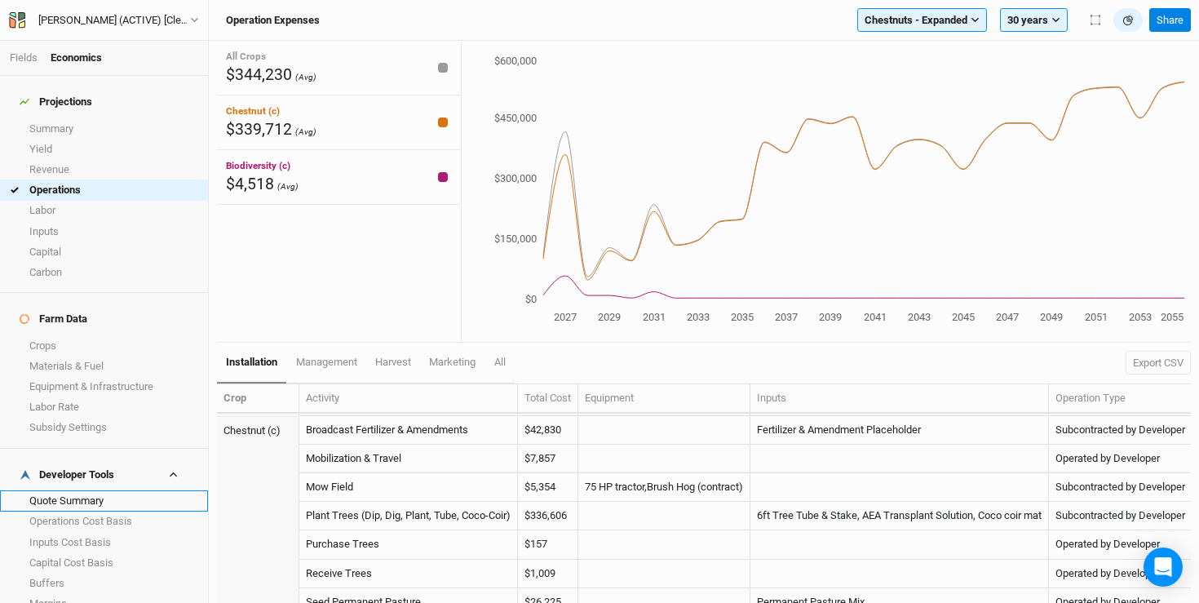
click at [56, 490] on link "Quote Summary" at bounding box center [104, 500] width 208 height 20
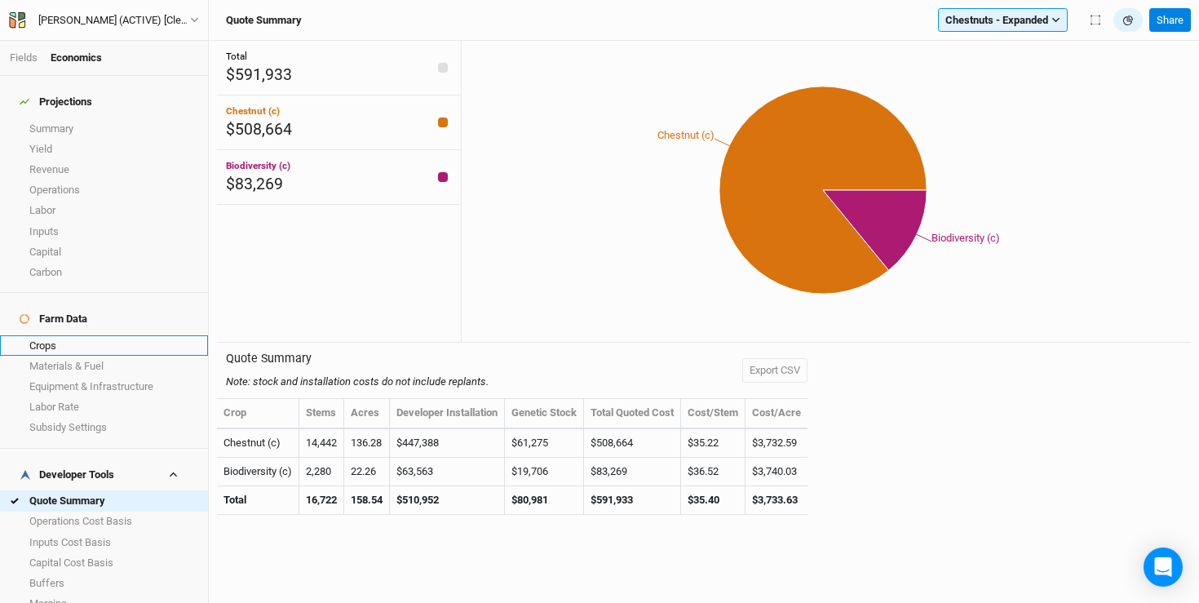
click at [104, 335] on link "Crops" at bounding box center [104, 345] width 208 height 20
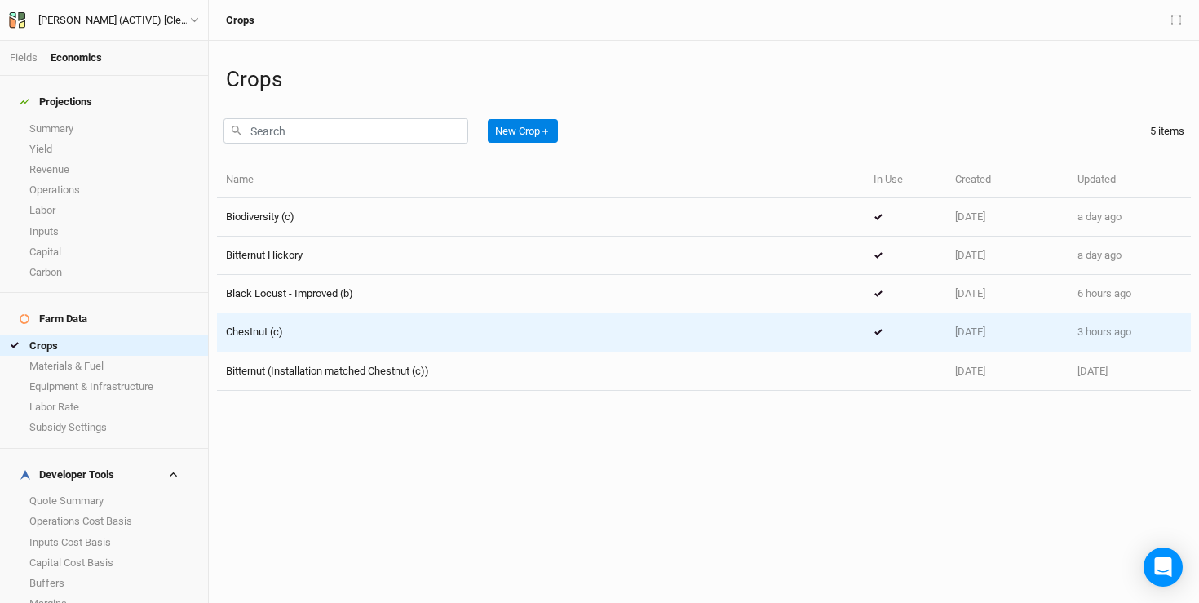
click at [324, 333] on div "Chestnut (c)" at bounding box center [541, 332] width 630 height 15
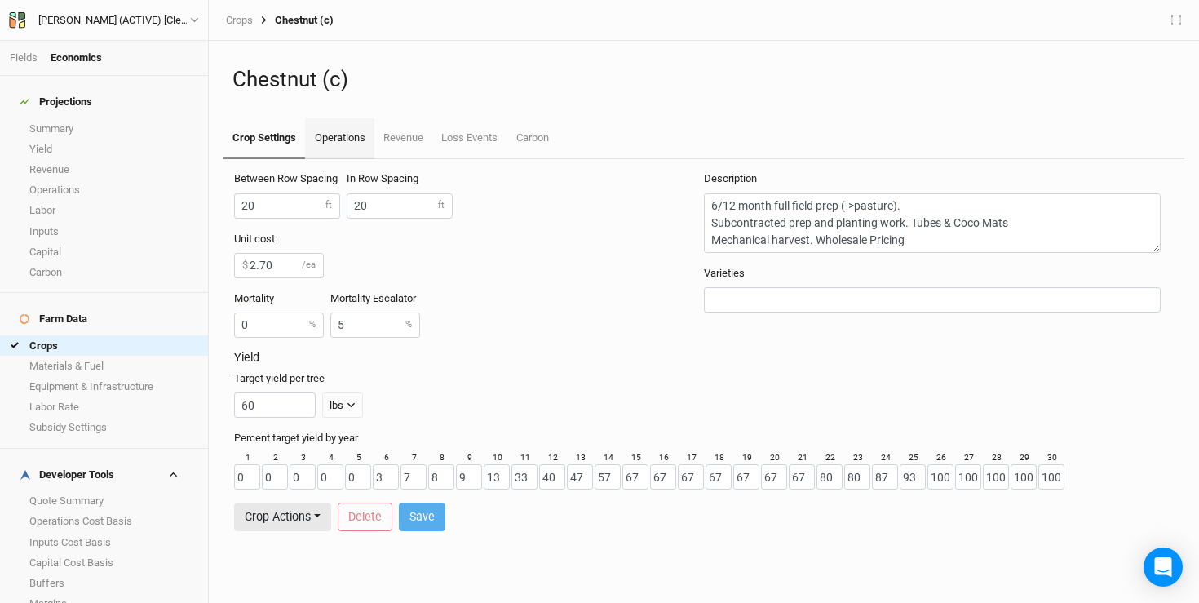
click at [355, 138] on link "Operations" at bounding box center [339, 138] width 69 height 41
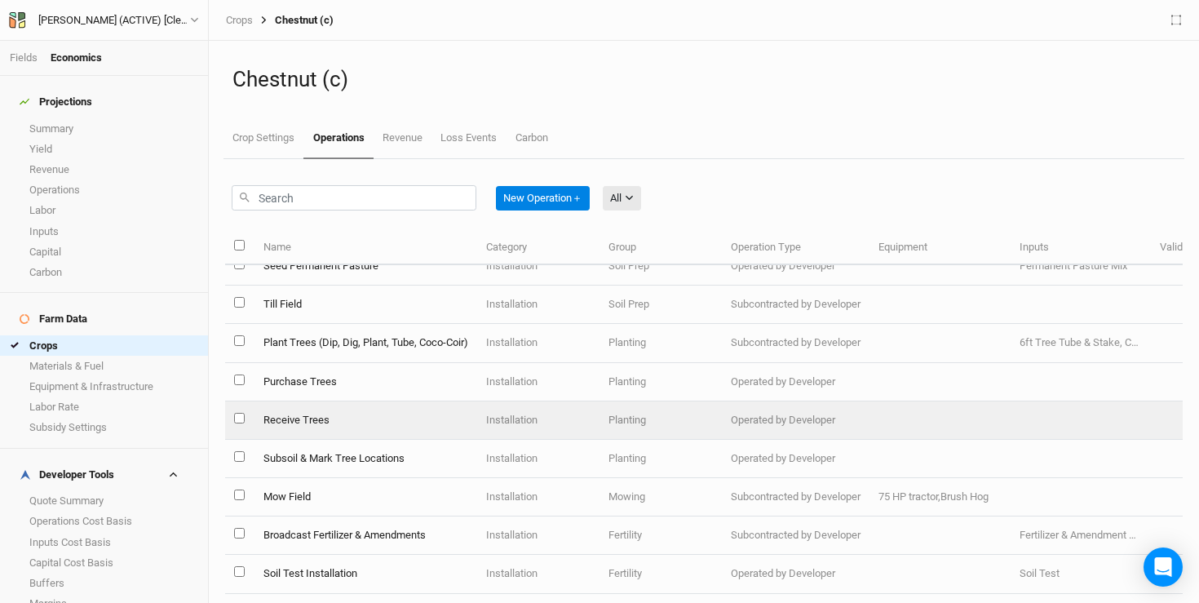
scroll to position [21, 0]
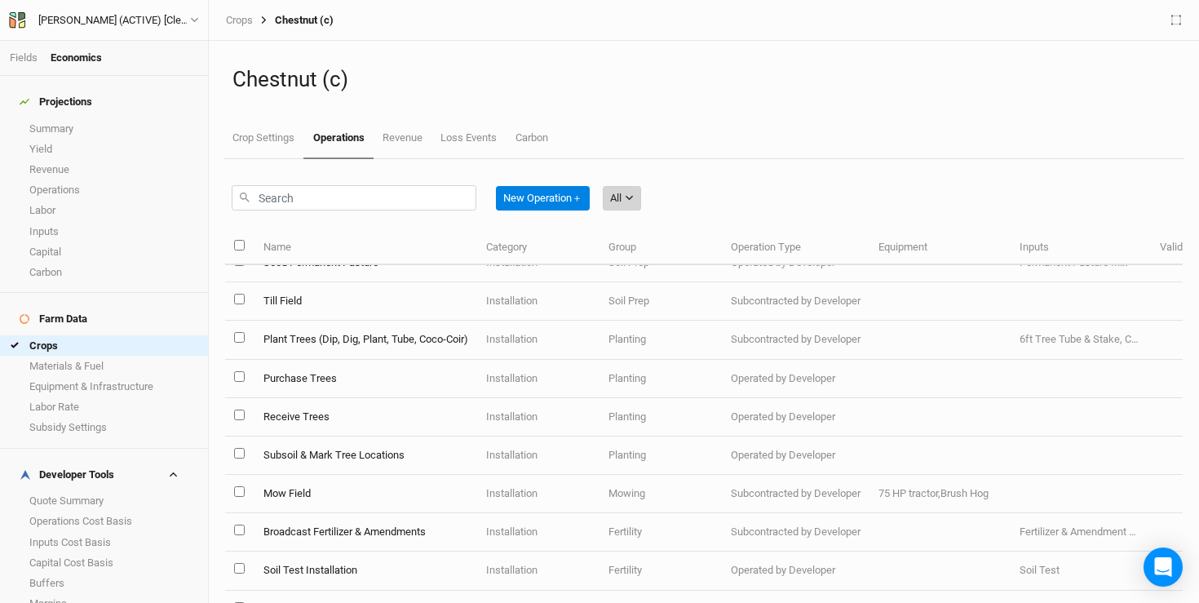
click at [627, 201] on button "All" at bounding box center [622, 198] width 38 height 24
click at [644, 280] on span "Installation" at bounding box center [659, 282] width 64 height 19
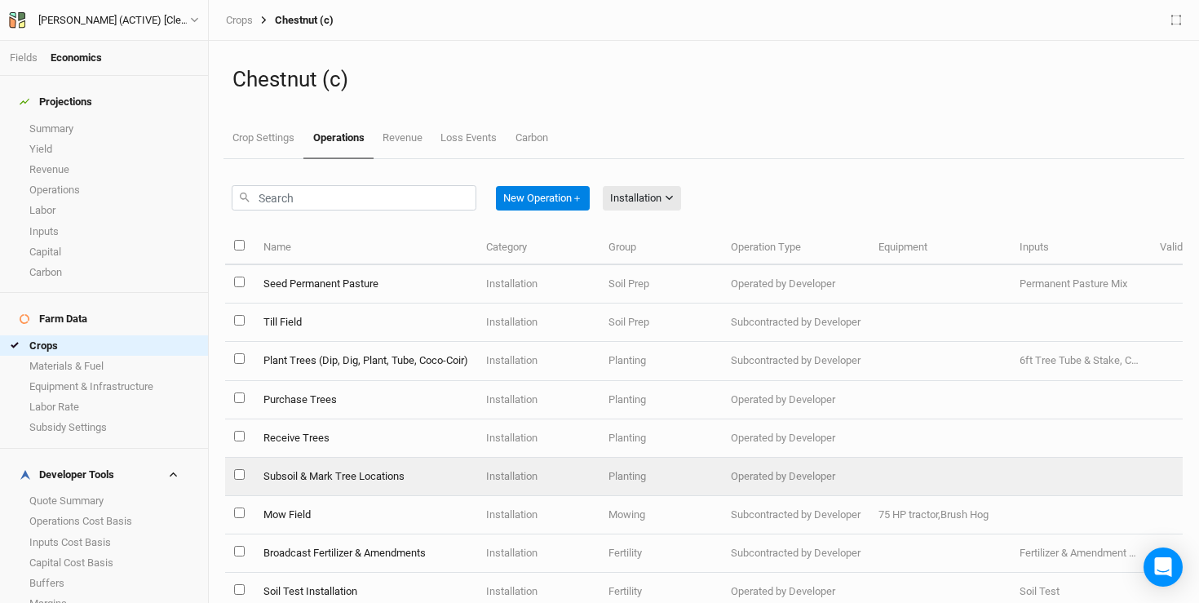
scroll to position [60, 0]
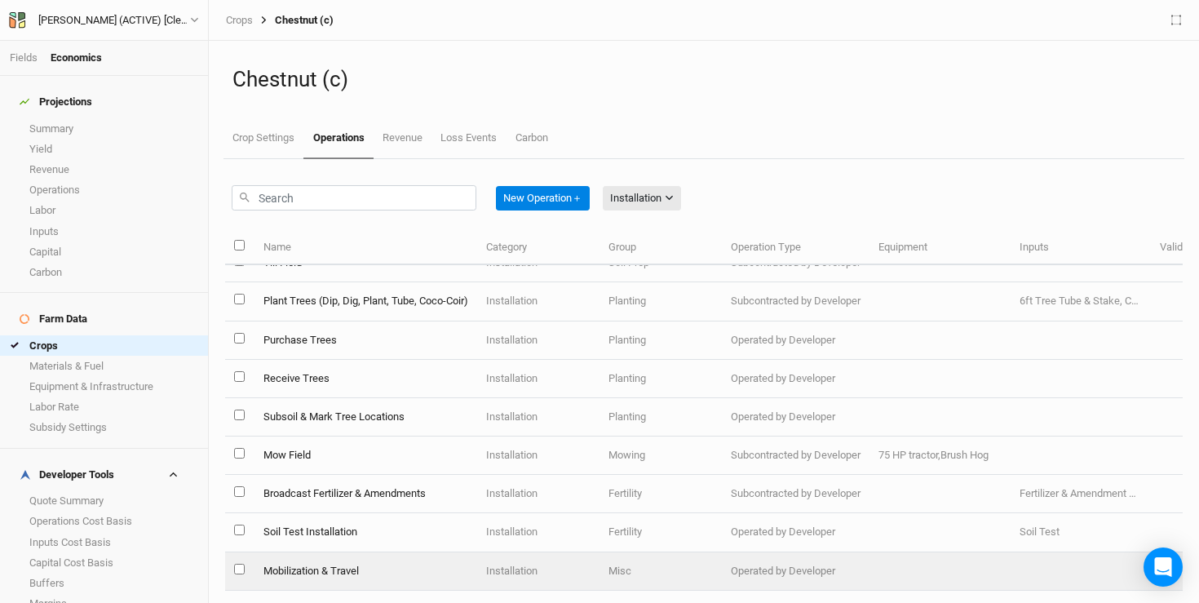
click at [380, 571] on td "Mobilization & Travel" at bounding box center [365, 571] width 223 height 38
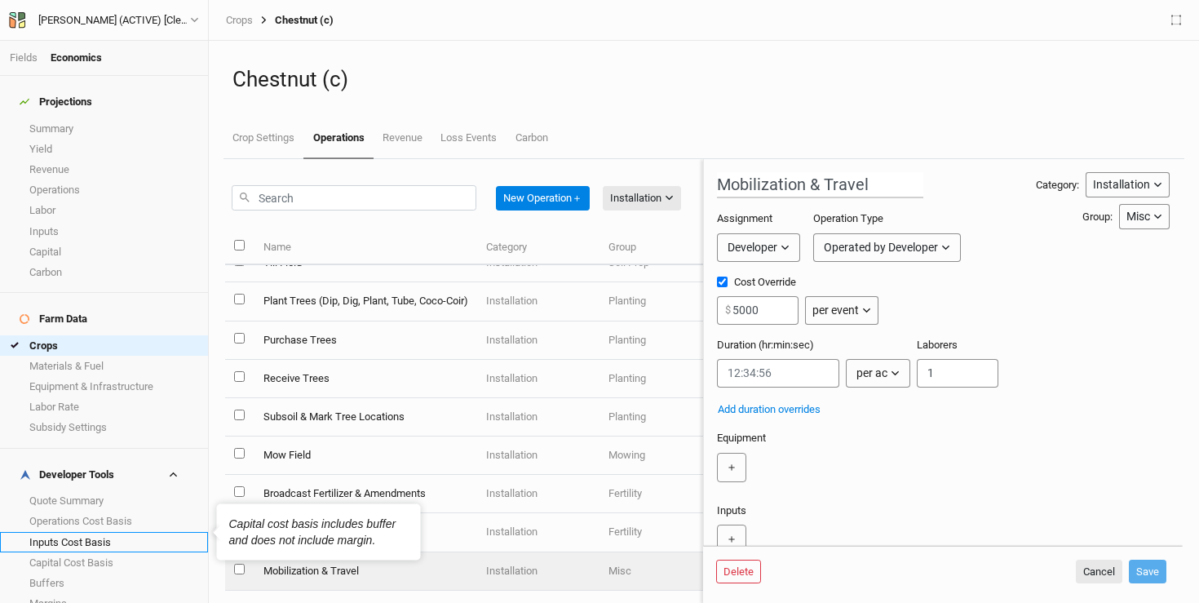
click at [89, 532] on link "Inputs Cost Basis" at bounding box center [104, 542] width 208 height 20
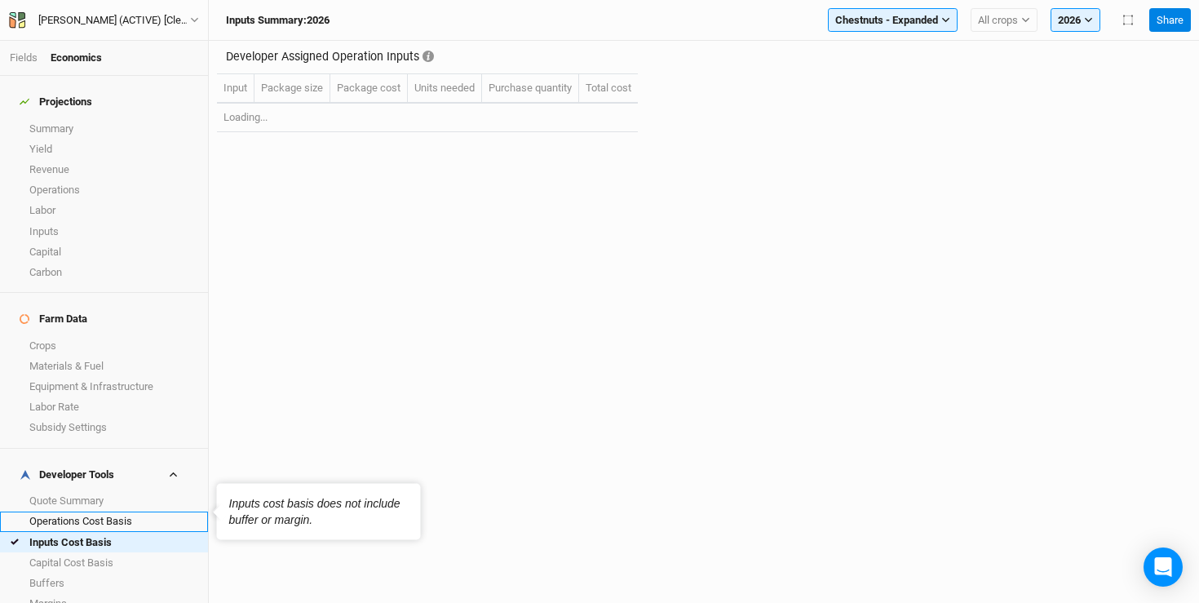
click at [92, 511] on link "Operations Cost Basis" at bounding box center [104, 521] width 208 height 20
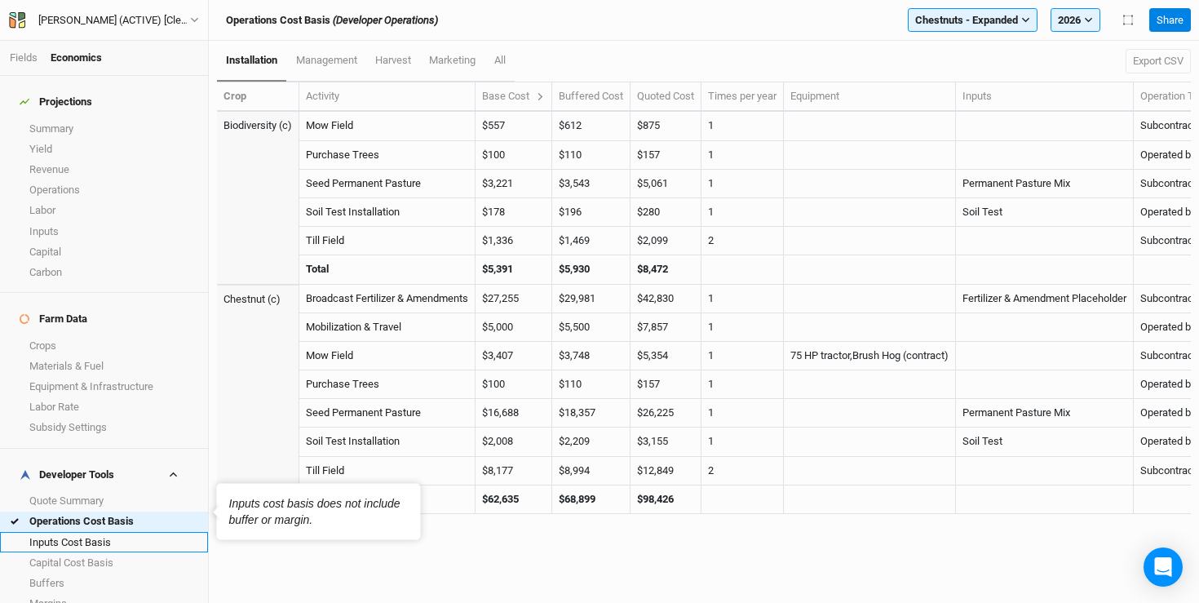
click at [87, 532] on link "Inputs Cost Basis" at bounding box center [104, 542] width 208 height 20
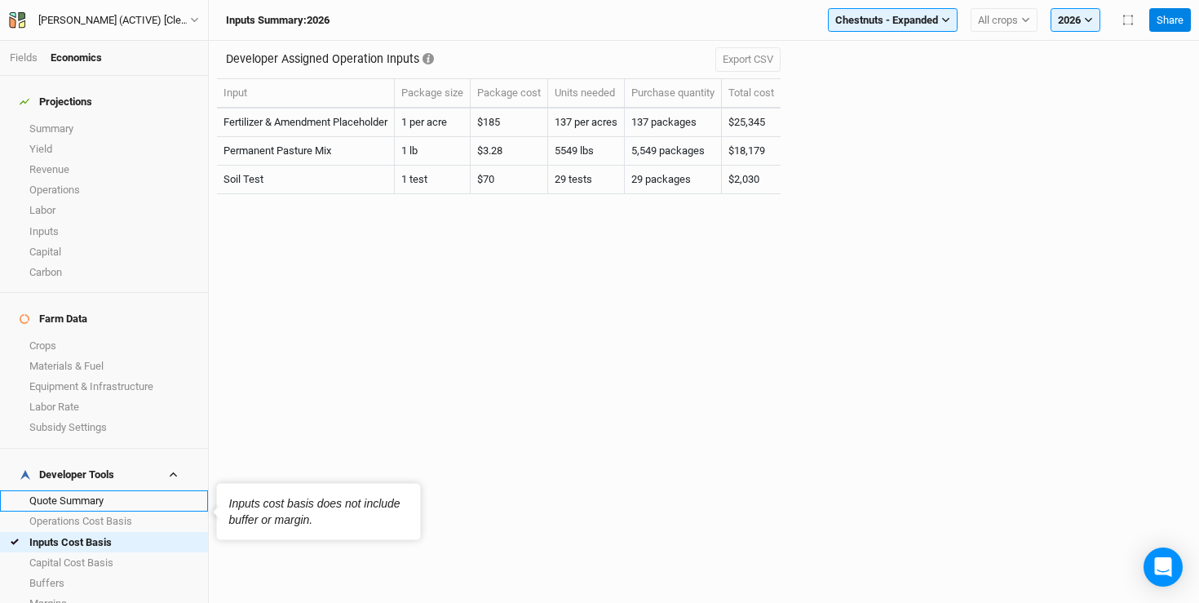
click at [86, 490] on link "Quote Summary" at bounding box center [104, 500] width 208 height 20
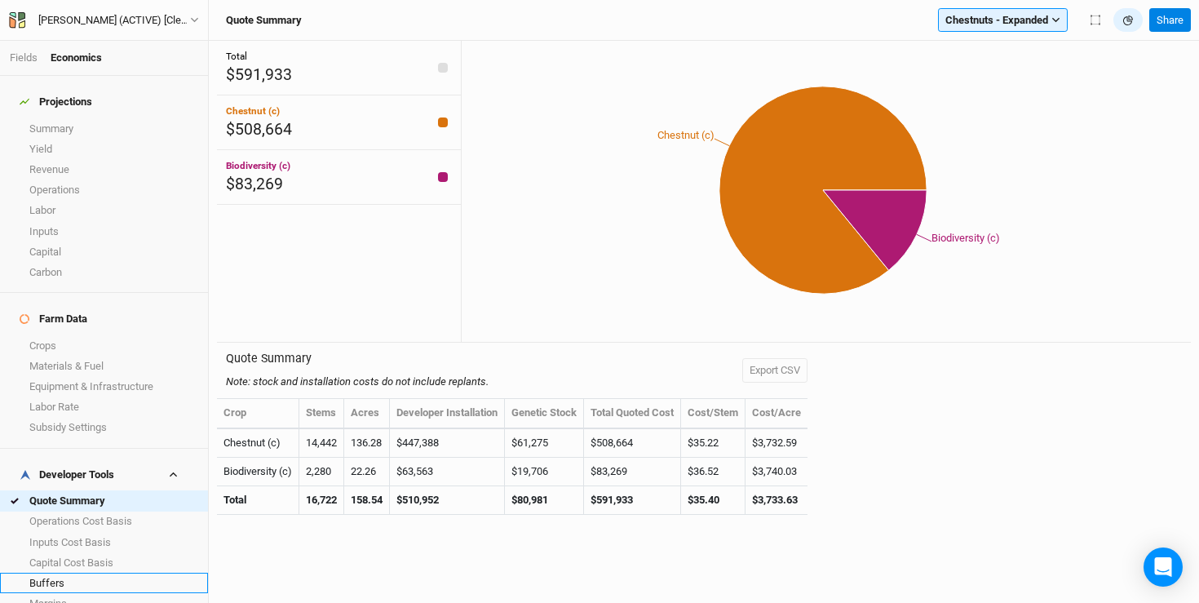
click at [63, 573] on link "Buffers" at bounding box center [104, 583] width 208 height 20
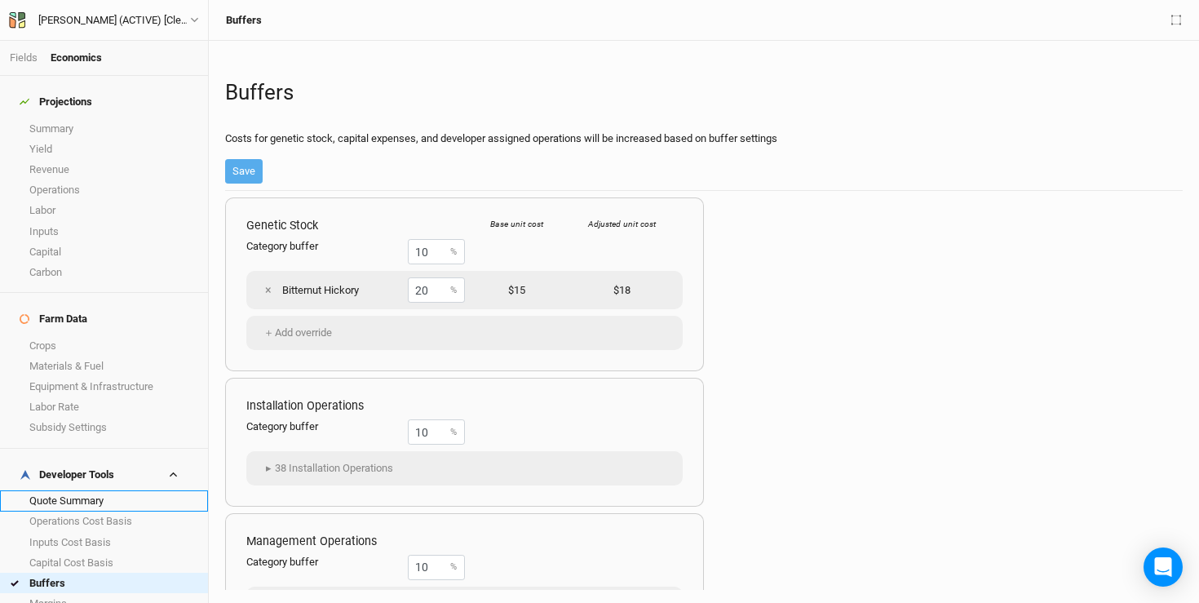
click at [70, 490] on link "Quote Summary" at bounding box center [104, 500] width 208 height 20
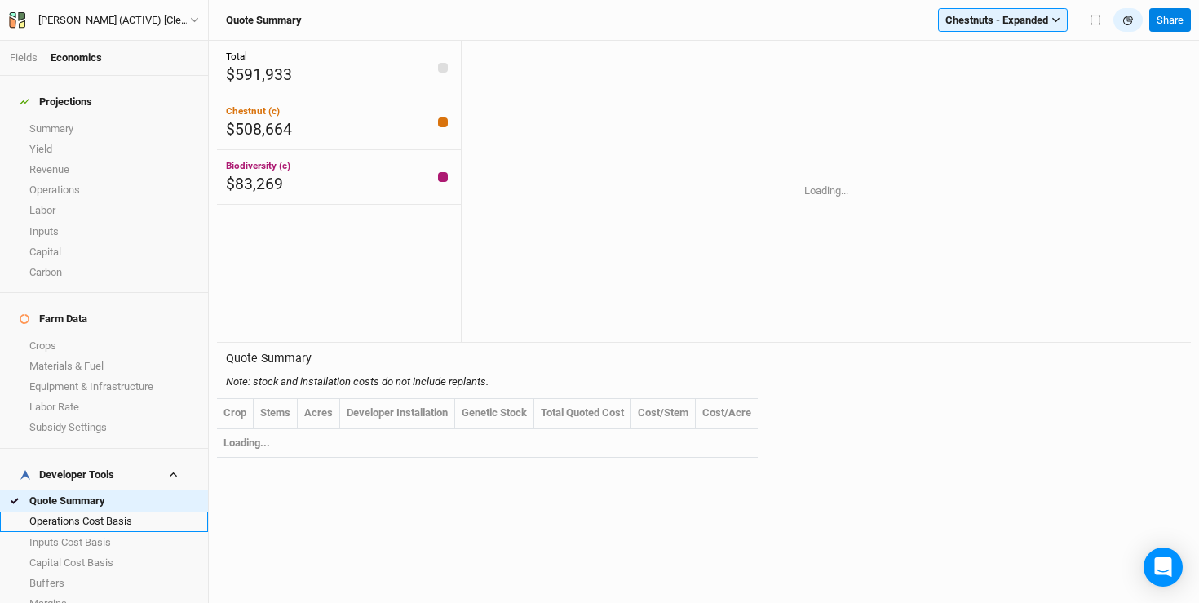
click at [70, 511] on link "Operations Cost Basis" at bounding box center [104, 521] width 208 height 20
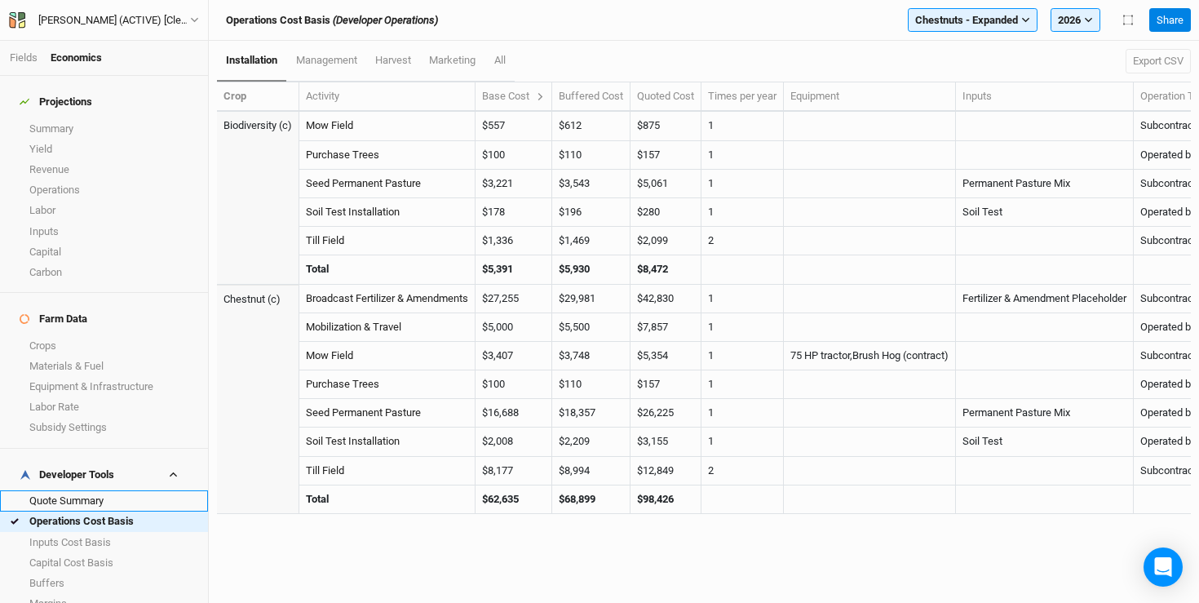
click at [135, 490] on link "Quote Summary" at bounding box center [104, 500] width 208 height 20
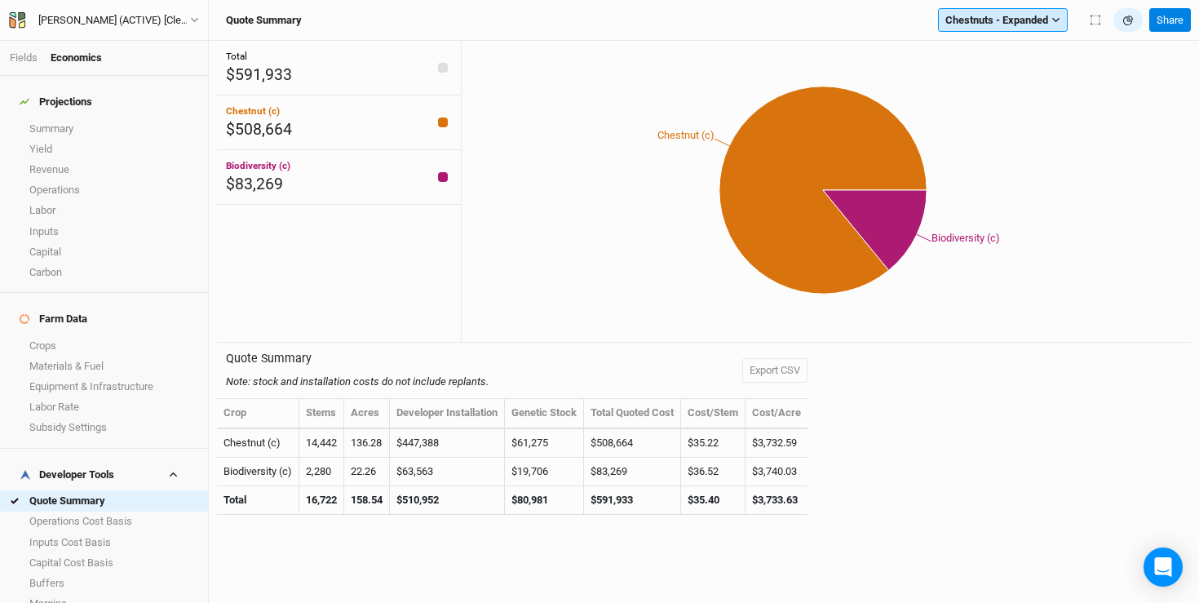
click at [975, 9] on button "Chestnuts - Expanded" at bounding box center [1003, 20] width 130 height 24
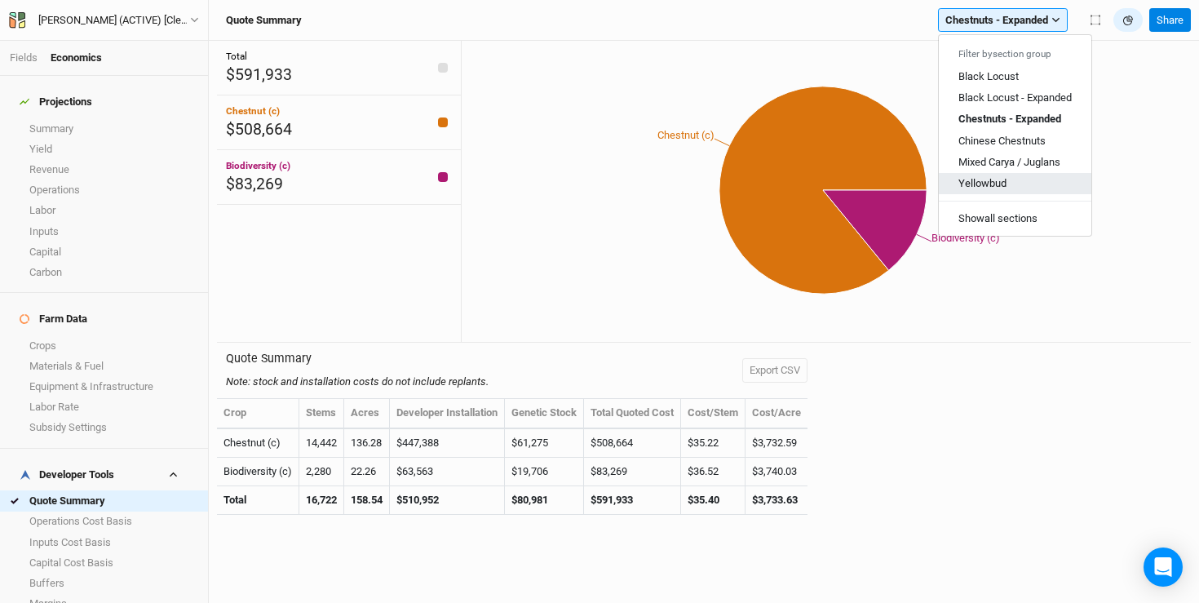
click at [976, 175] on button "Yellowbud" at bounding box center [1015, 183] width 153 height 21
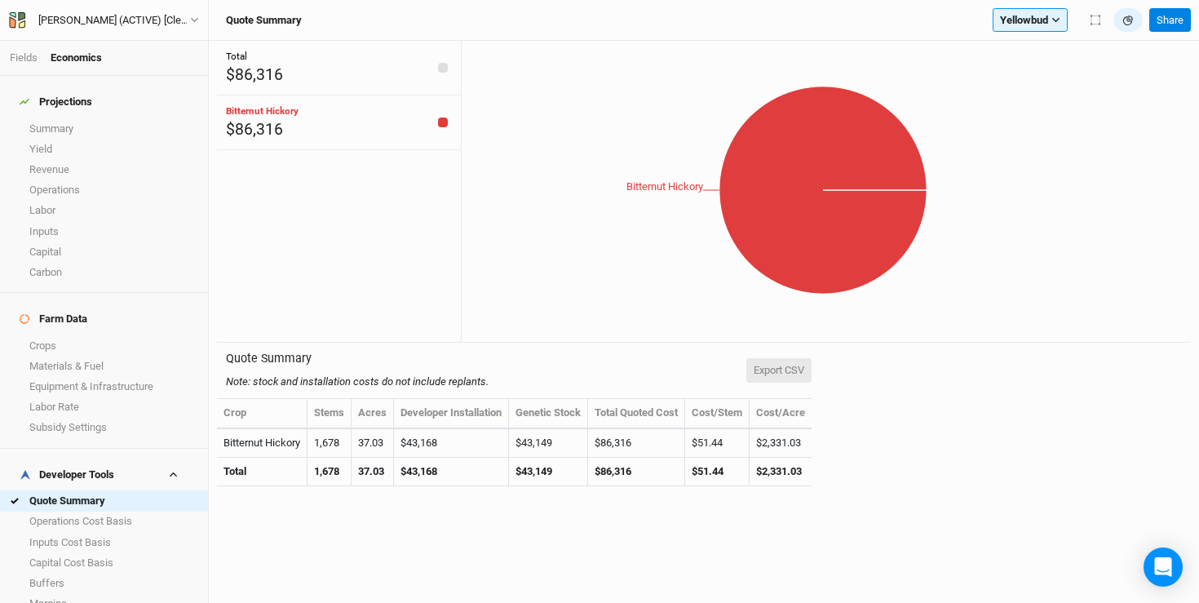
click at [779, 372] on button "Export CSV" at bounding box center [778, 370] width 65 height 24
click at [1046, 22] on span "Yellowbud" at bounding box center [1024, 20] width 48 height 16
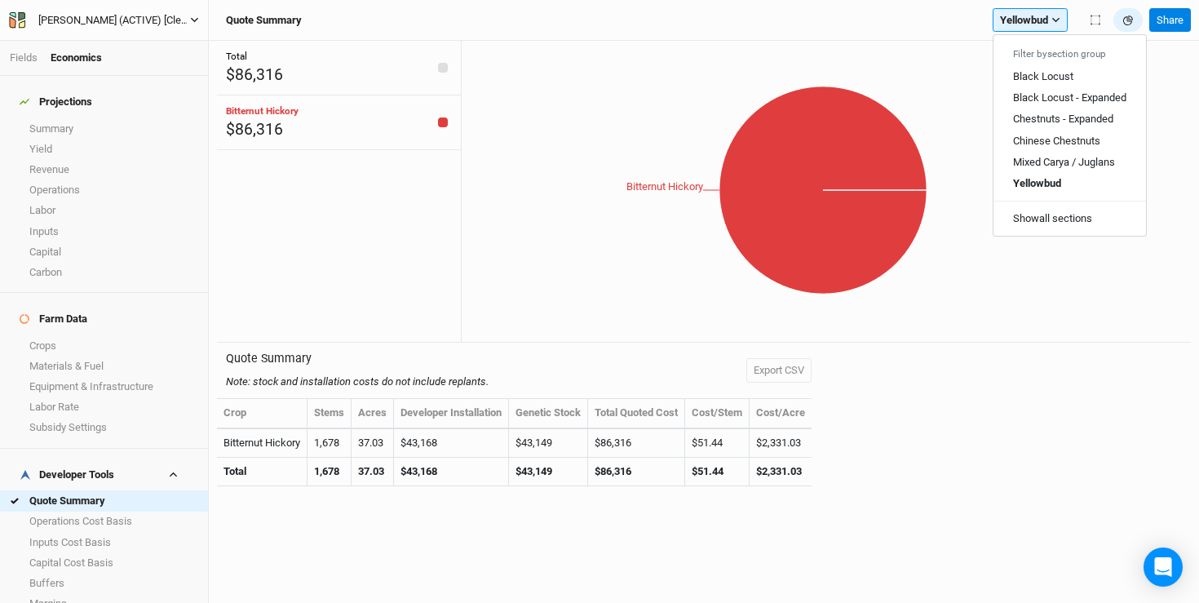
click at [128, 15] on div "Warehime (ACTIVE) [Cleaned up OpEx]" at bounding box center [114, 20] width 152 height 16
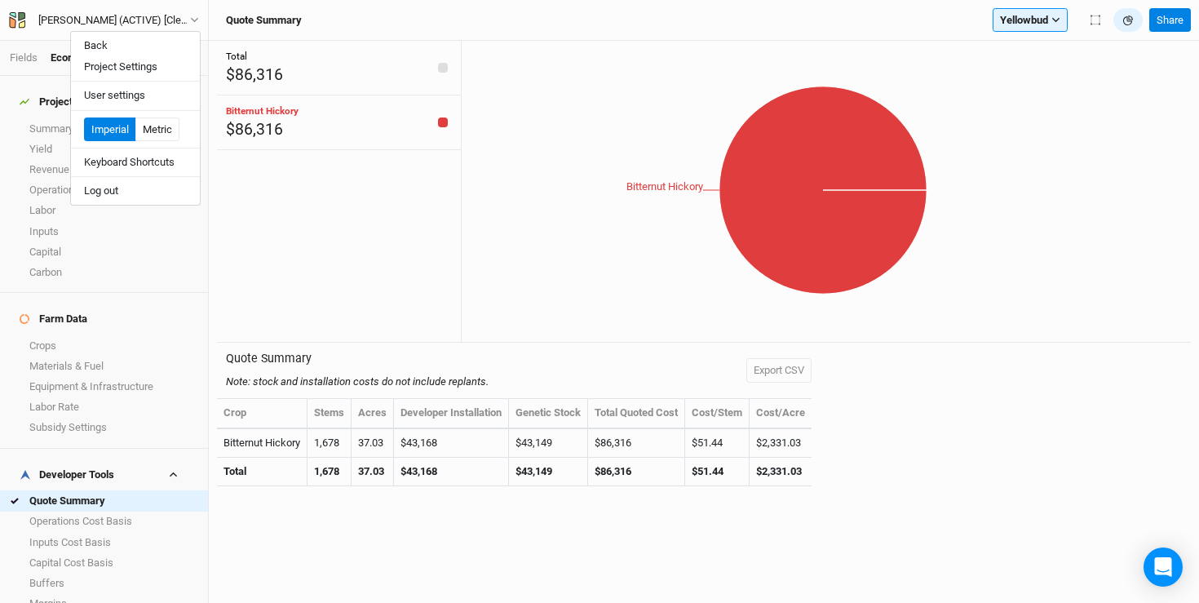
click at [335, 231] on div "Total $86,316 Bitternut Hickory $86,316" at bounding box center [339, 192] width 244 height 302
click at [1044, 31] on button "Yellowbud" at bounding box center [1030, 20] width 75 height 24
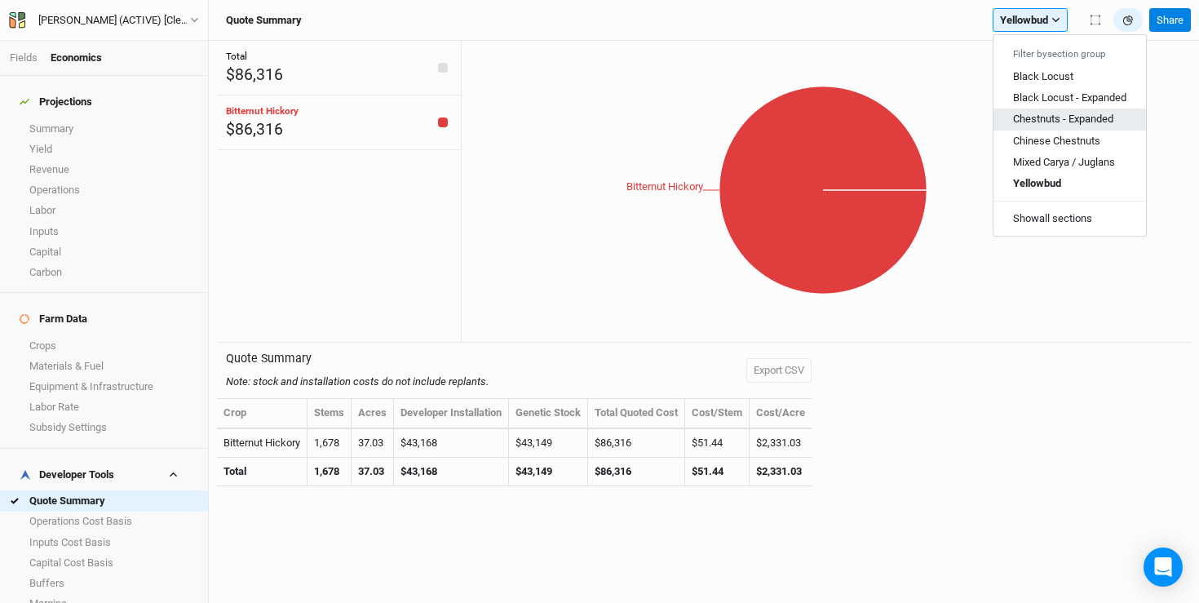
click at [1031, 119] on span "Chestnuts - Expanded" at bounding box center [1063, 119] width 100 height 12
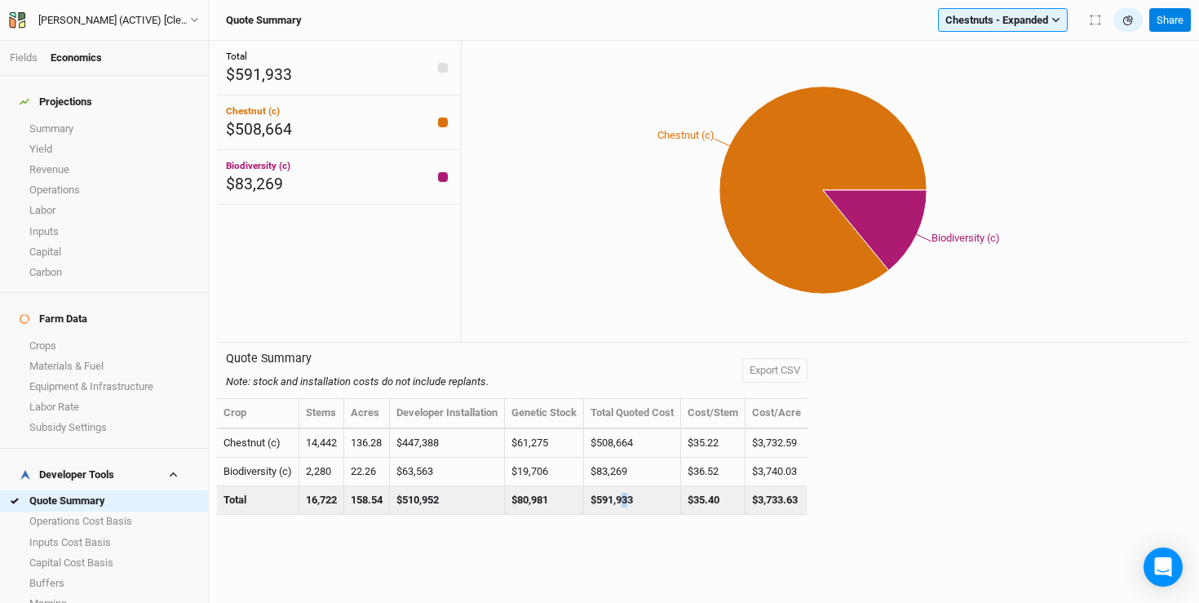
click at [632, 500] on td "$591,933" at bounding box center [632, 500] width 97 height 29
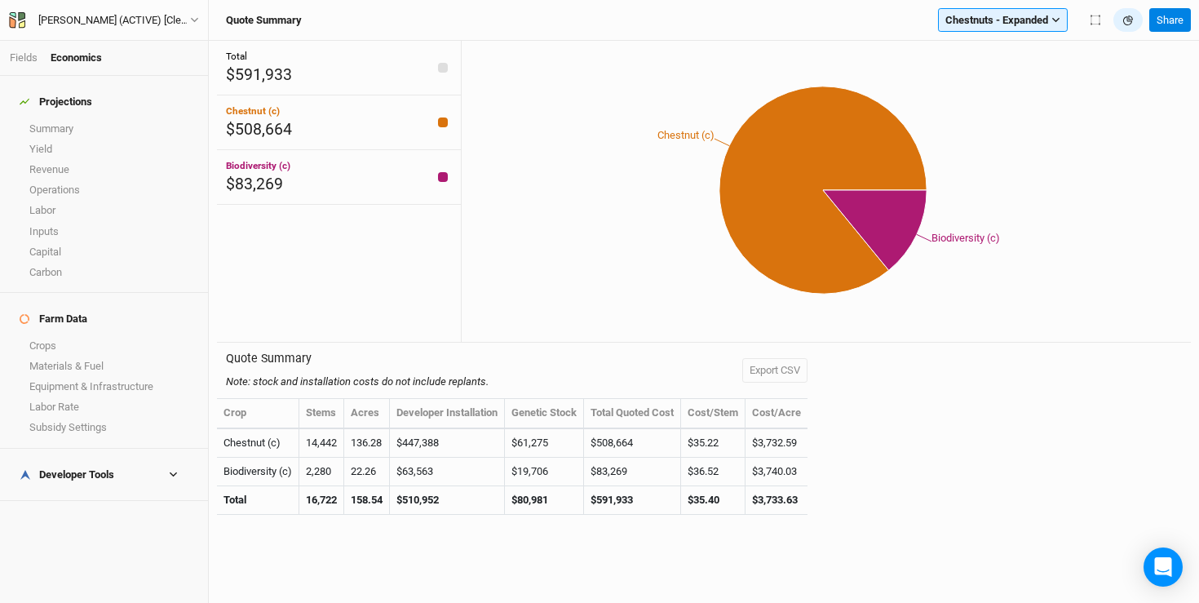
click at [91, 468] on div "Developer Tools" at bounding box center [67, 474] width 95 height 13
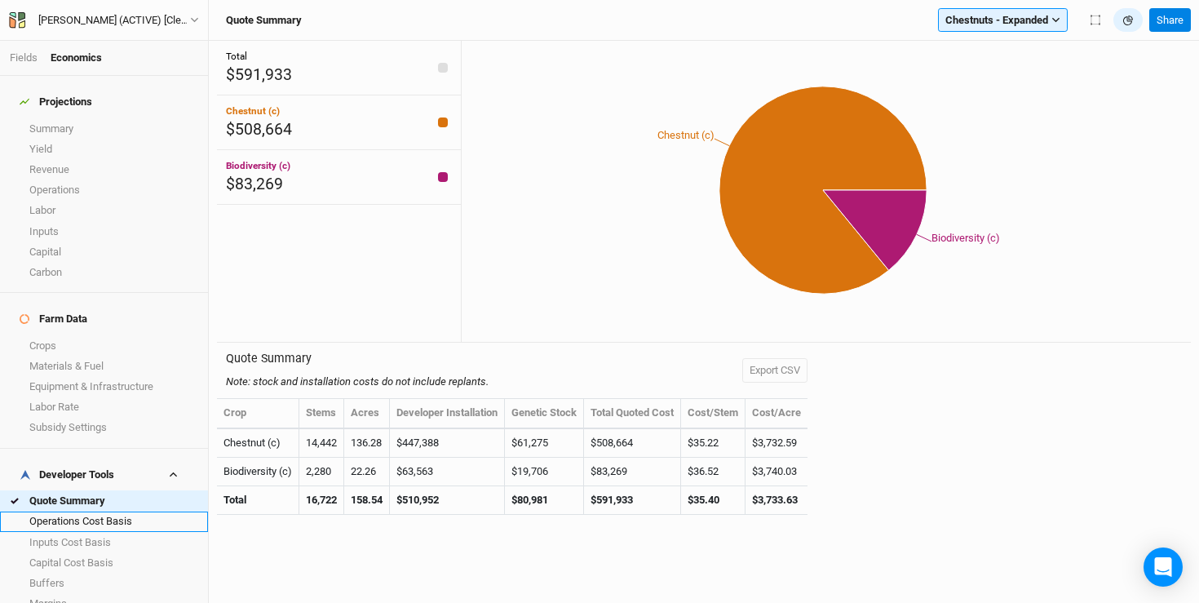
click at [83, 511] on link "Operations Cost Basis" at bounding box center [104, 521] width 208 height 20
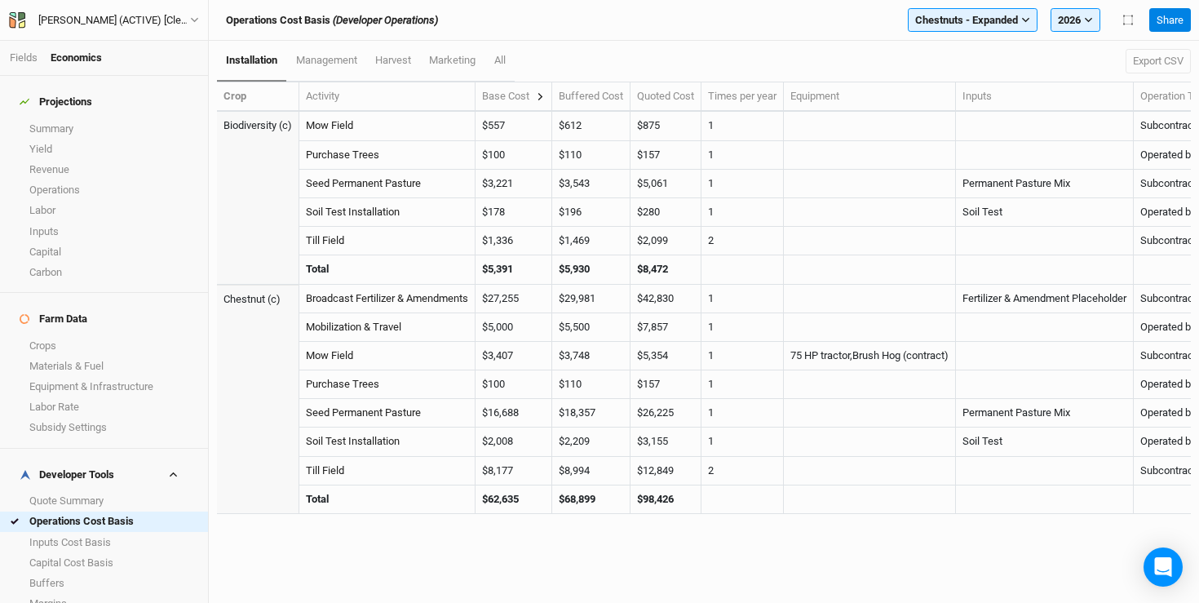
click at [543, 95] on icon at bounding box center [540, 96] width 9 height 9
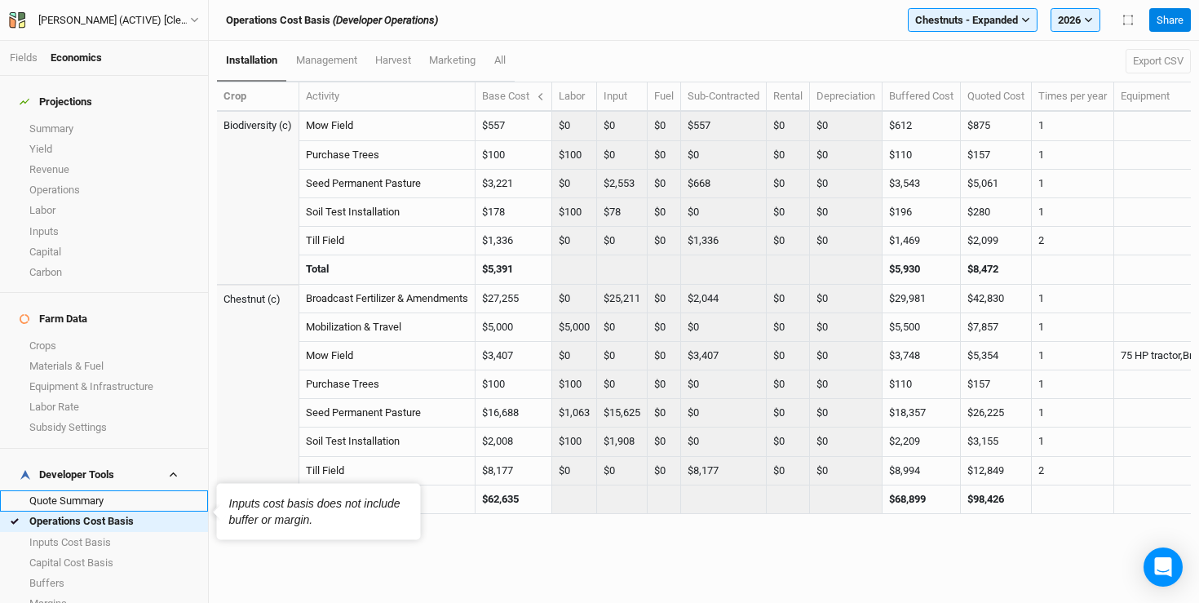
click at [64, 490] on link "Quote Summary" at bounding box center [104, 500] width 208 height 20
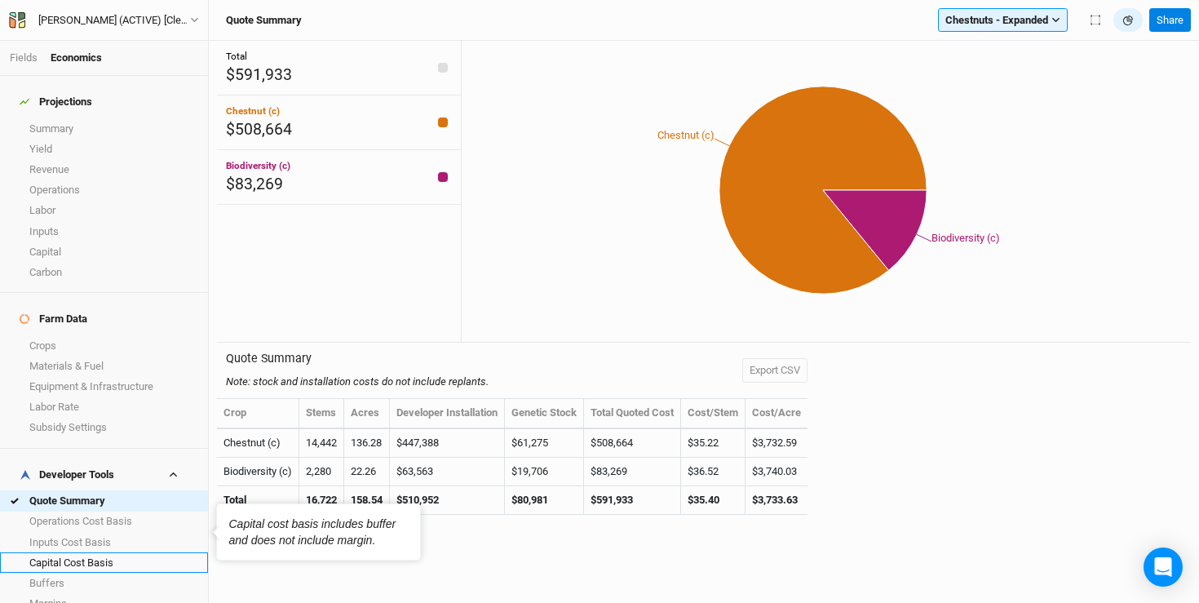
click at [65, 552] on link "Capital Cost Basis" at bounding box center [104, 562] width 208 height 20
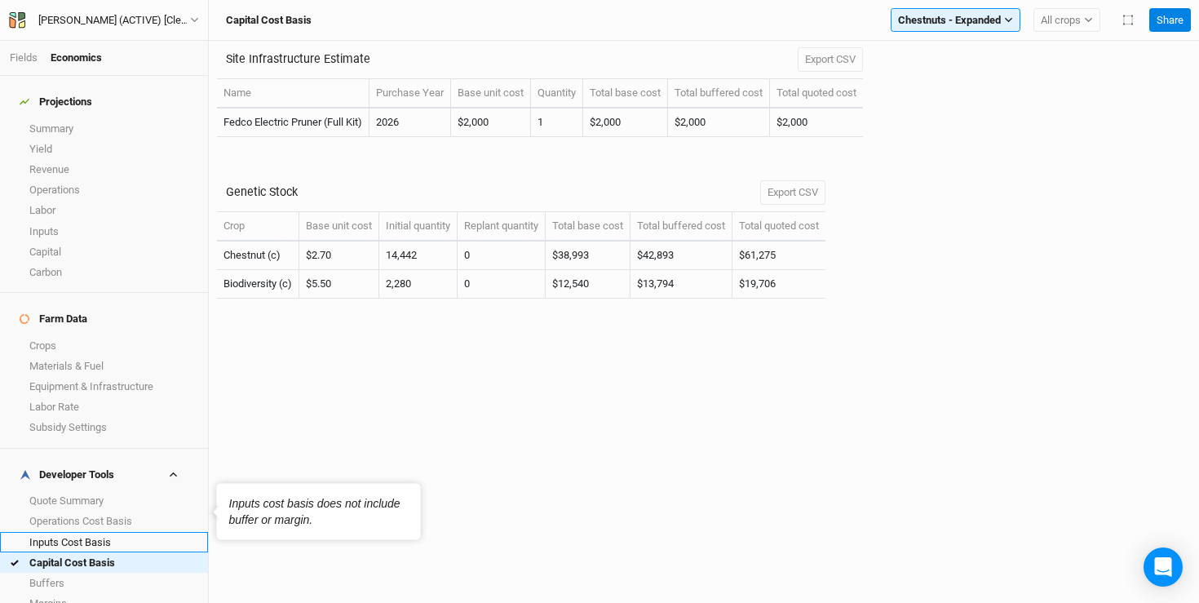
click at [60, 532] on link "Inputs Cost Basis" at bounding box center [104, 542] width 208 height 20
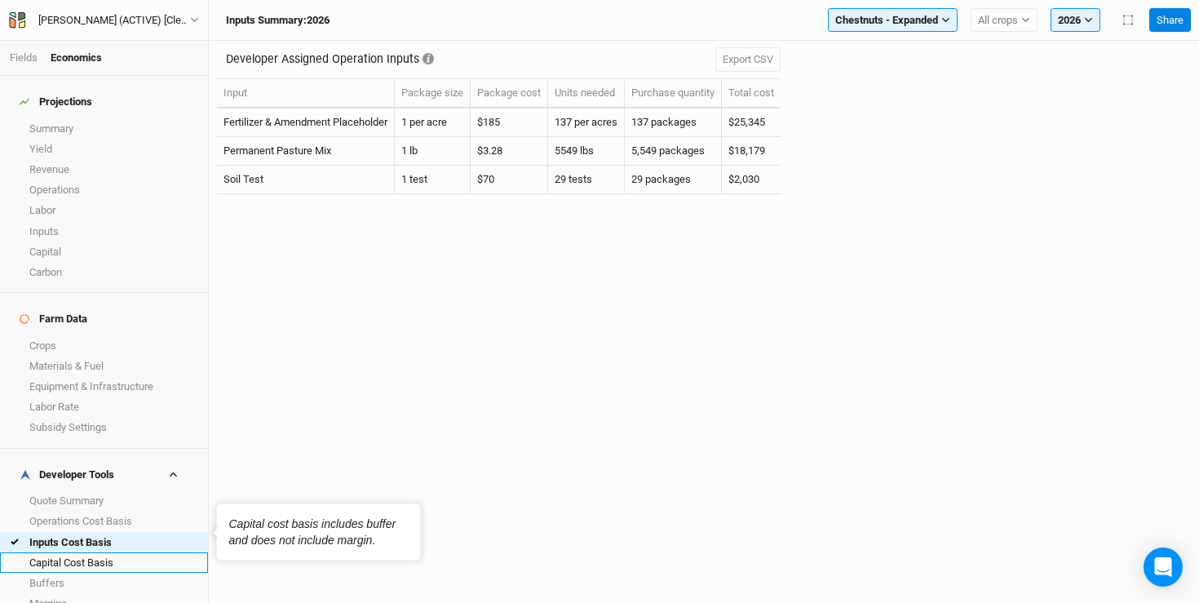
click at [82, 552] on link "Capital Cost Basis" at bounding box center [104, 562] width 208 height 20
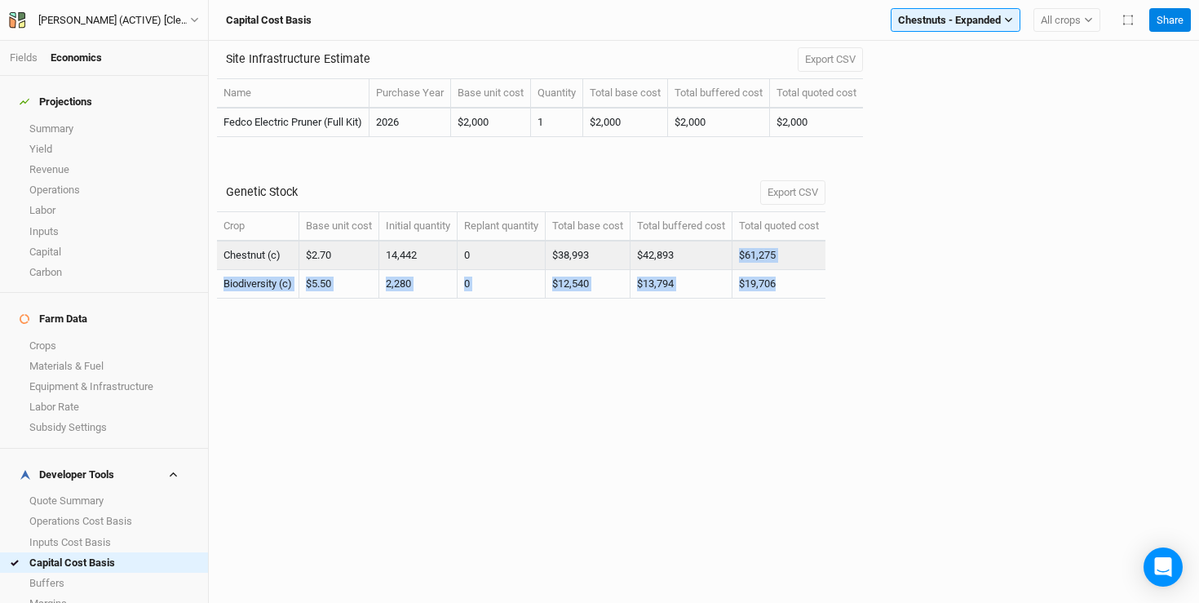
drag, startPoint x: 783, startPoint y: 285, endPoint x: 750, endPoint y: 249, distance: 48.5
click at [750, 249] on tbody "Chestnut (c) $2.70 14,442 0 $38,993 $42,893 $61,275 Biodiversity (c) $5.50 2,28…" at bounding box center [521, 269] width 608 height 57
click at [750, 249] on td "$61,275" at bounding box center [778, 255] width 93 height 29
drag, startPoint x: 793, startPoint y: 257, endPoint x: 744, endPoint y: 255, distance: 49.0
click at [744, 255] on td "$61,275" at bounding box center [778, 255] width 93 height 29
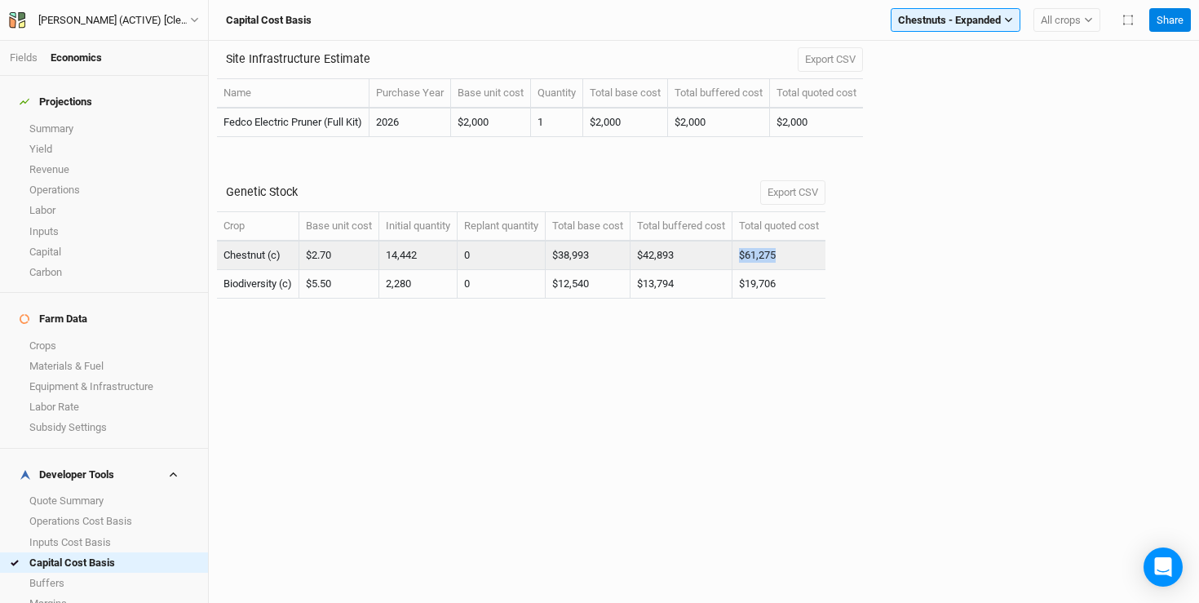
copy td "$61,275"
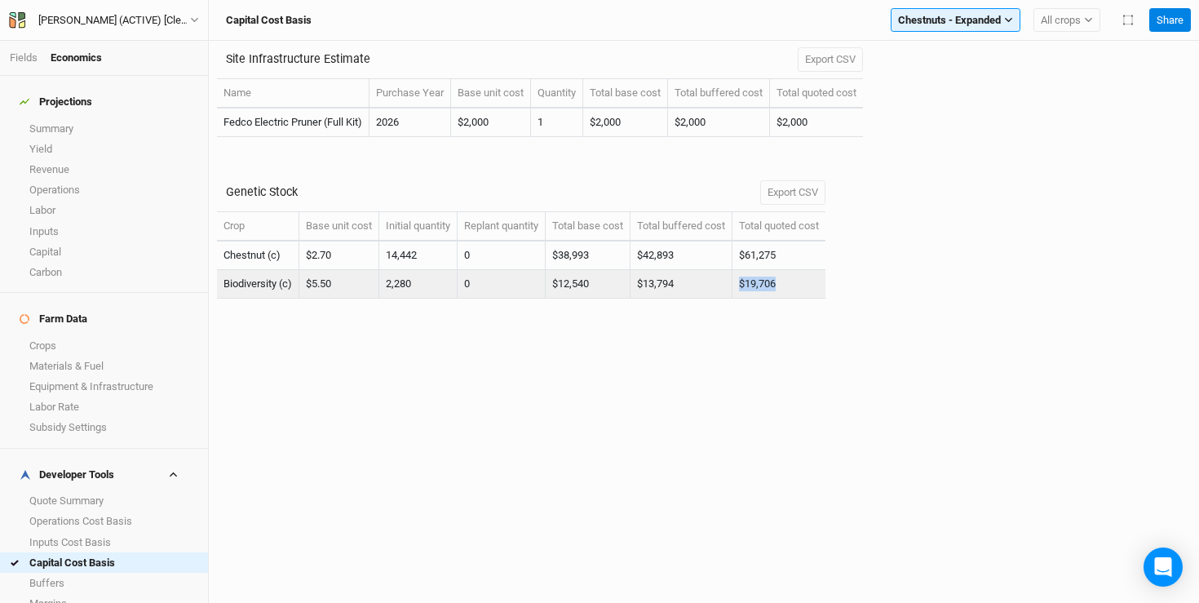
drag, startPoint x: 792, startPoint y: 286, endPoint x: 741, endPoint y: 286, distance: 51.4
click at [741, 286] on tr "Biodiversity (c) $5.50 2,280 0 $12,540 $13,794 $19,706" at bounding box center [521, 284] width 608 height 29
copy tr "$19,706"
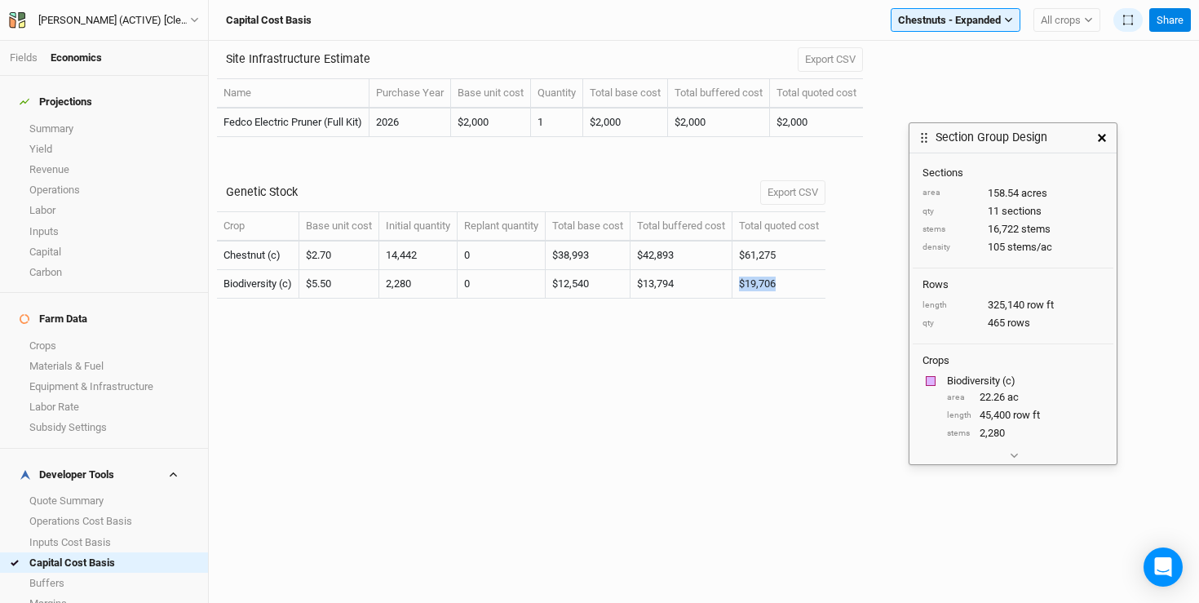
click at [1099, 139] on icon "button" at bounding box center [1102, 138] width 8 height 8
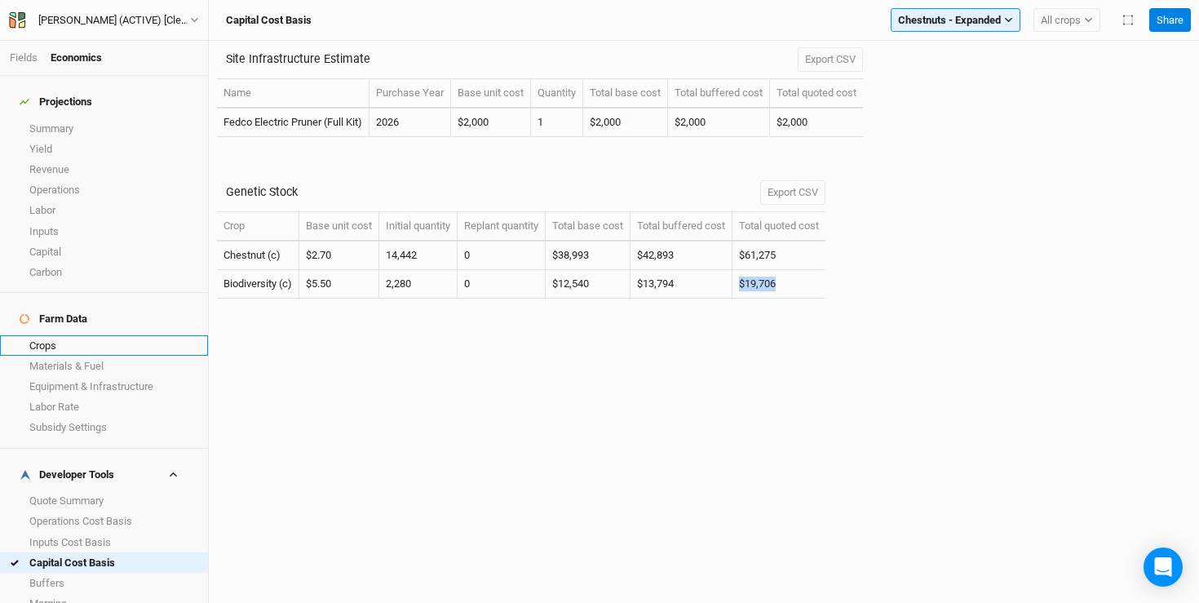
click at [57, 335] on link "Crops" at bounding box center [104, 345] width 208 height 20
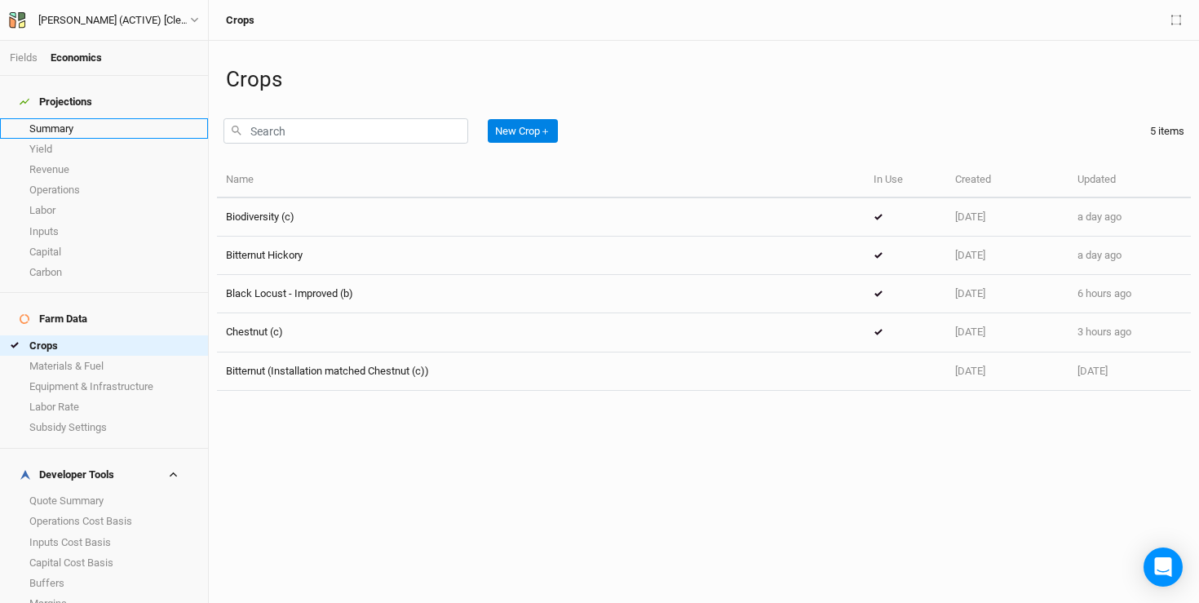
click at [93, 125] on link "Summary" at bounding box center [104, 128] width 208 height 20
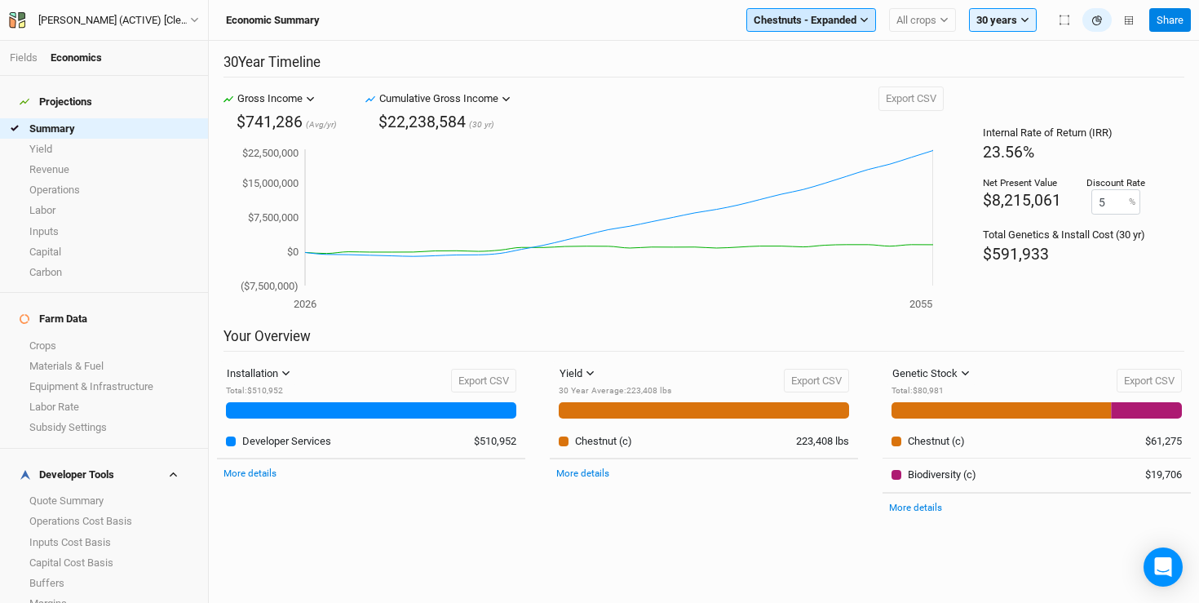
click at [840, 28] on button "Chestnuts - Expanded" at bounding box center [811, 20] width 130 height 24
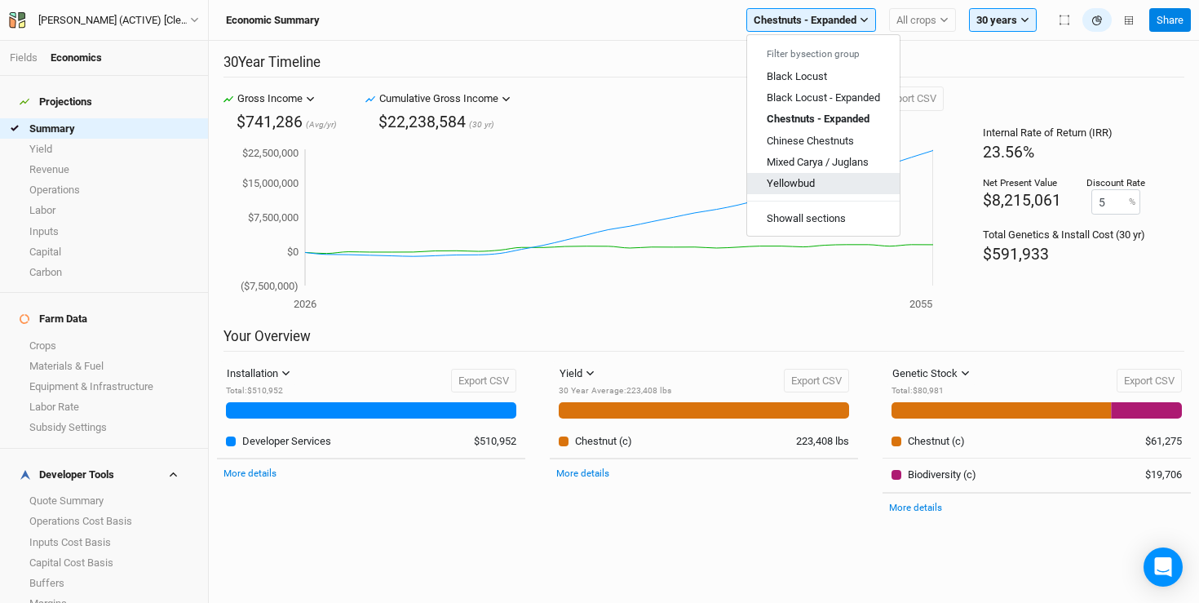
click at [826, 182] on button "Yellowbud" at bounding box center [823, 183] width 153 height 21
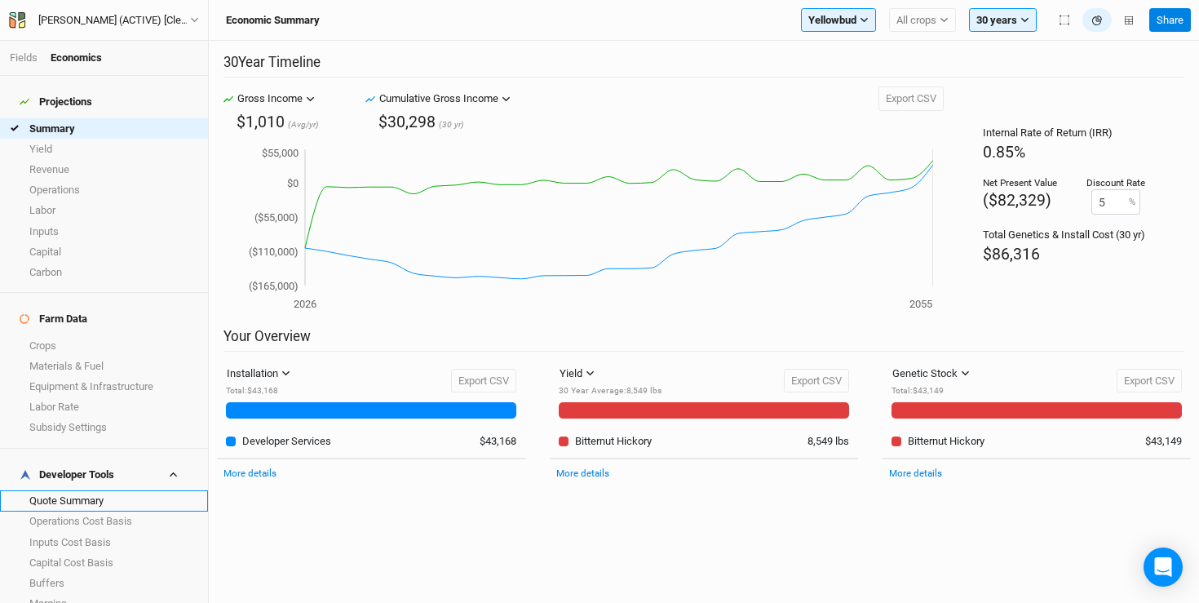
click at [77, 490] on link "Quote Summary" at bounding box center [104, 500] width 208 height 20
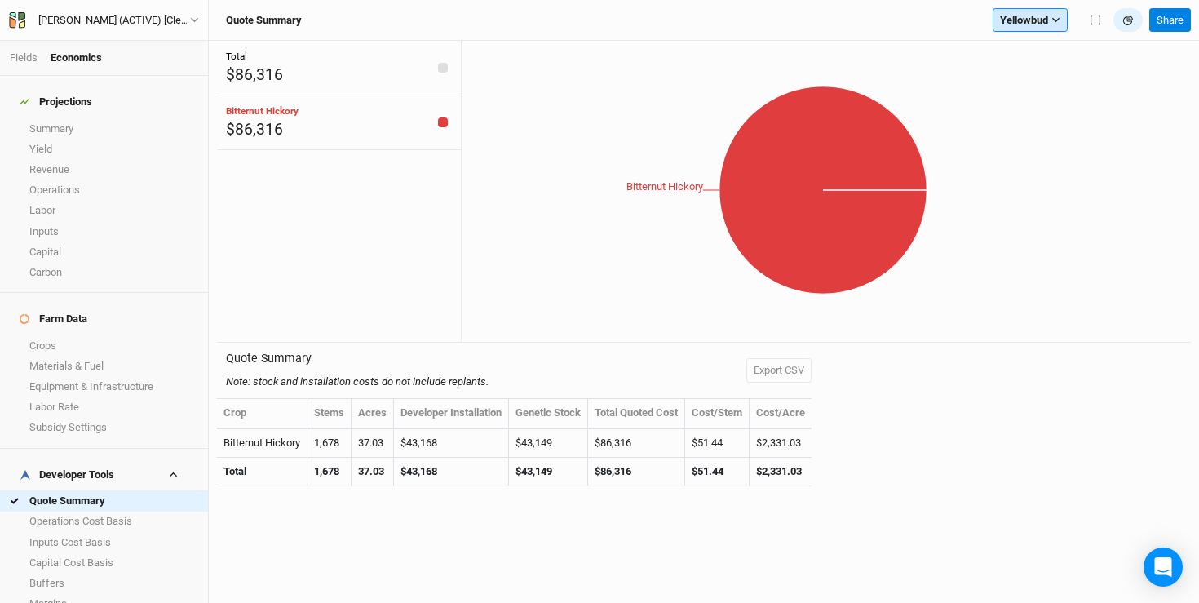
click at [1026, 20] on span "Yellowbud" at bounding box center [1024, 20] width 48 height 16
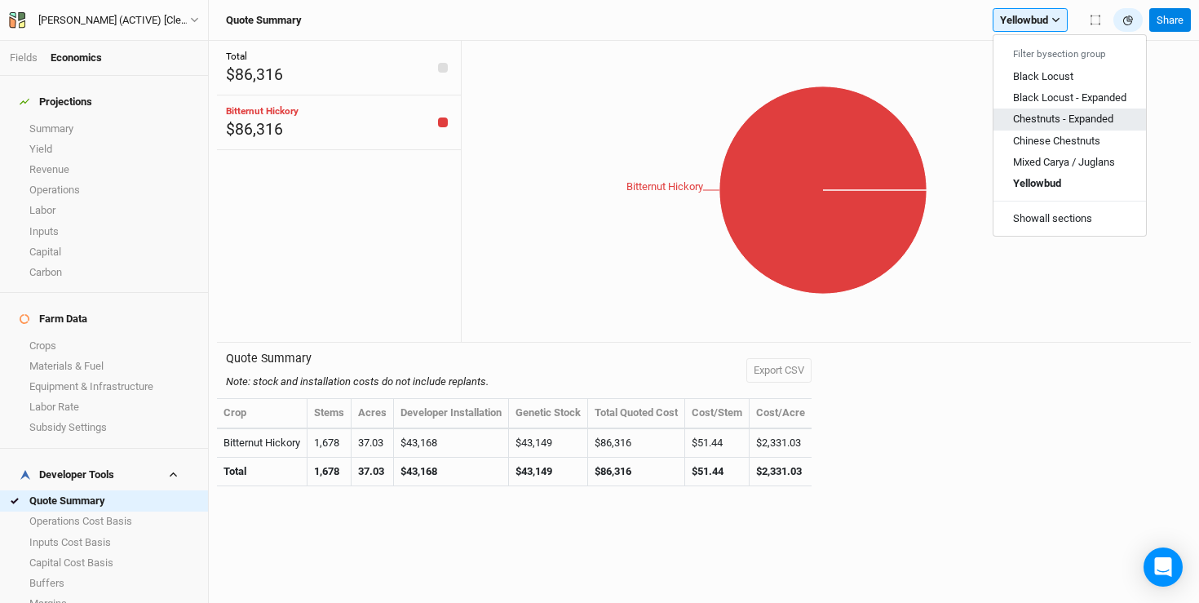
click at [1046, 116] on span "Chestnuts - Expanded" at bounding box center [1063, 119] width 100 height 12
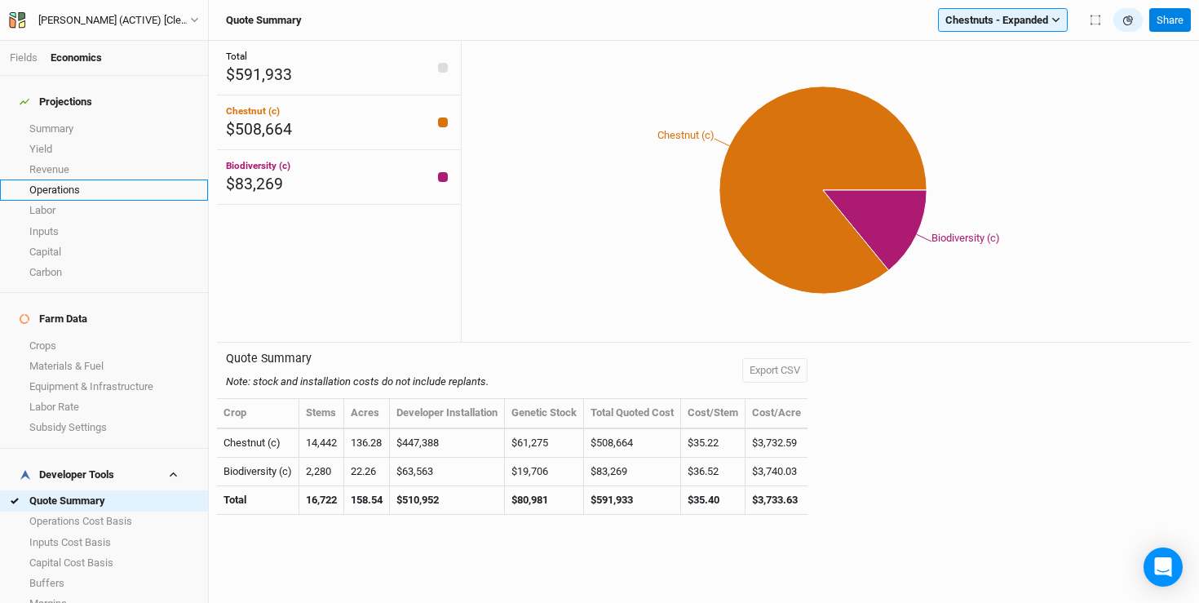
click at [88, 179] on link "Operations" at bounding box center [104, 189] width 208 height 20
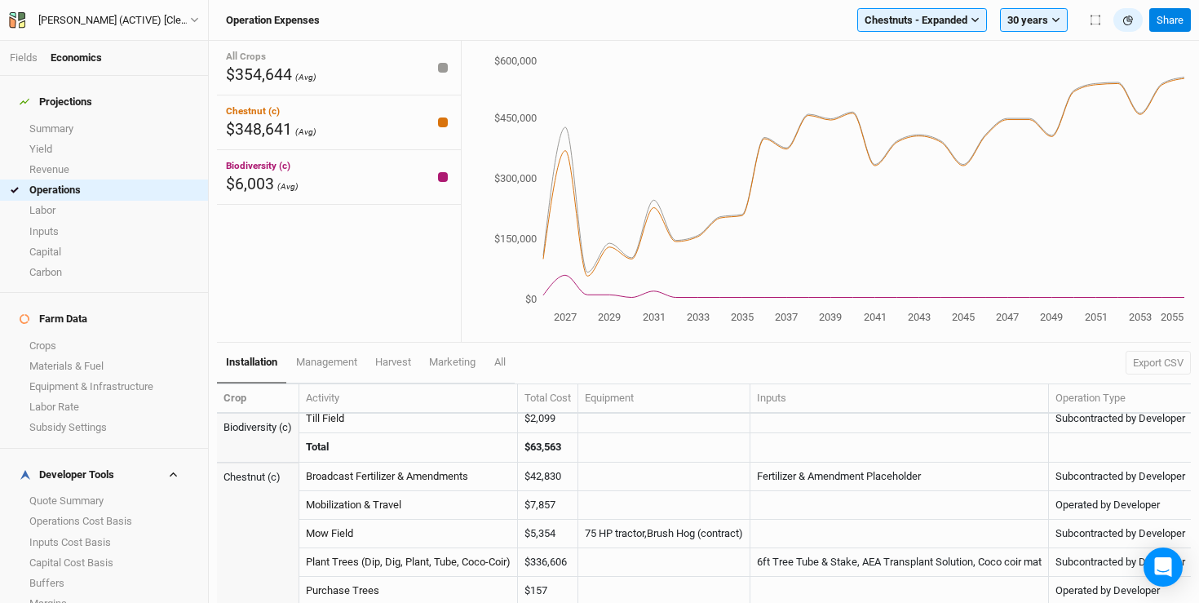
scroll to position [384, 0]
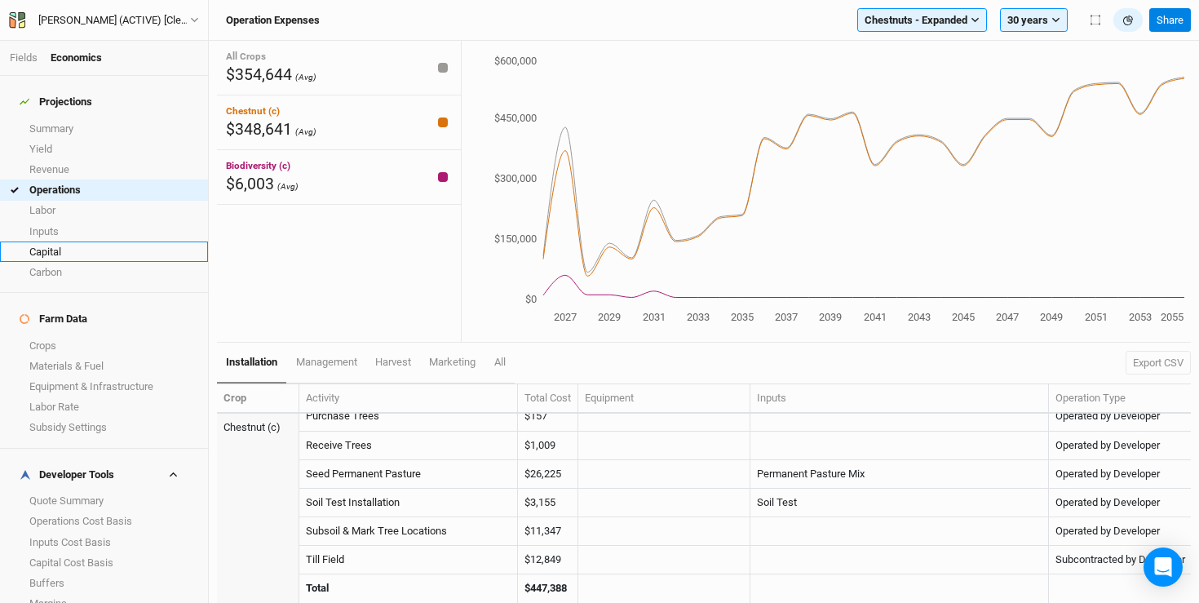
click at [100, 241] on link "Capital" at bounding box center [104, 251] width 208 height 20
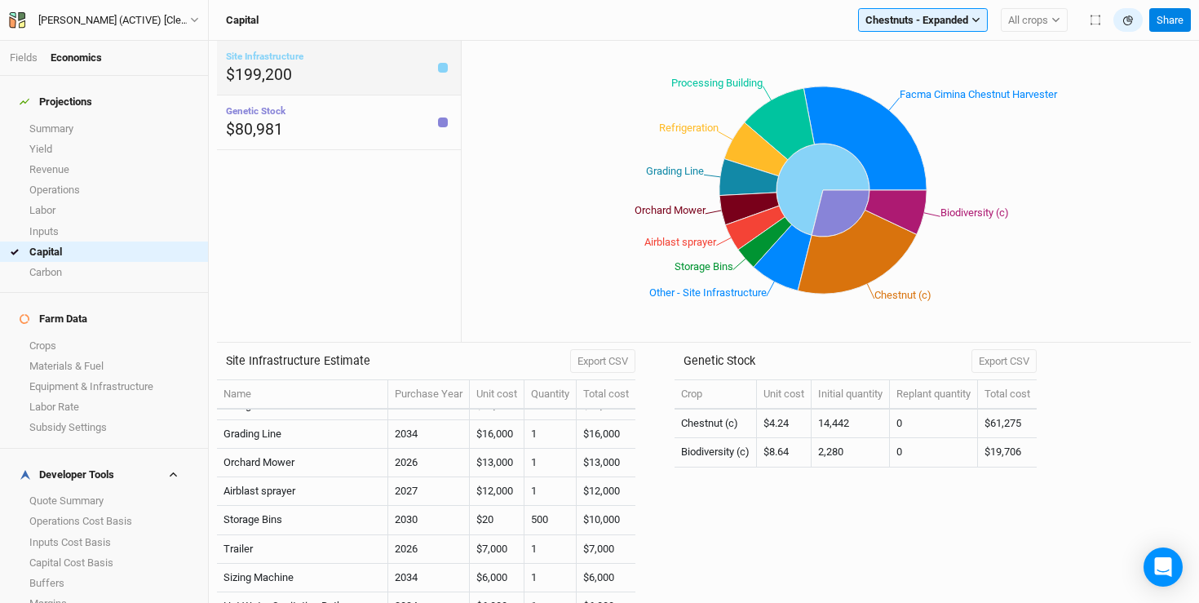
click at [291, 67] on div "$199,200" at bounding box center [264, 75] width 77 height 22
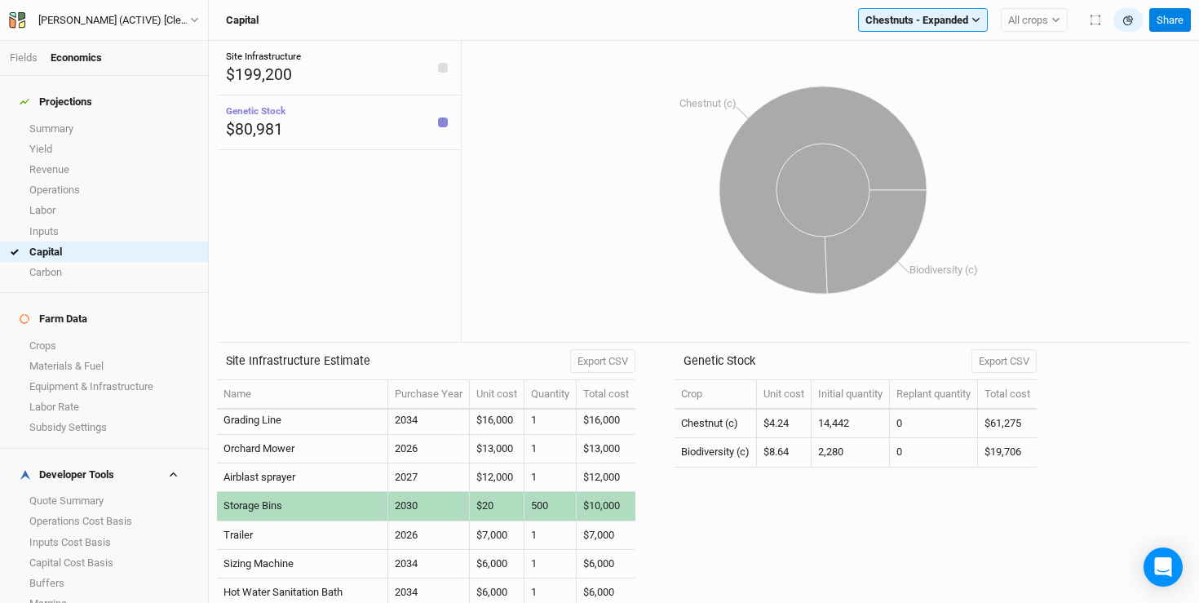
scroll to position [91, 0]
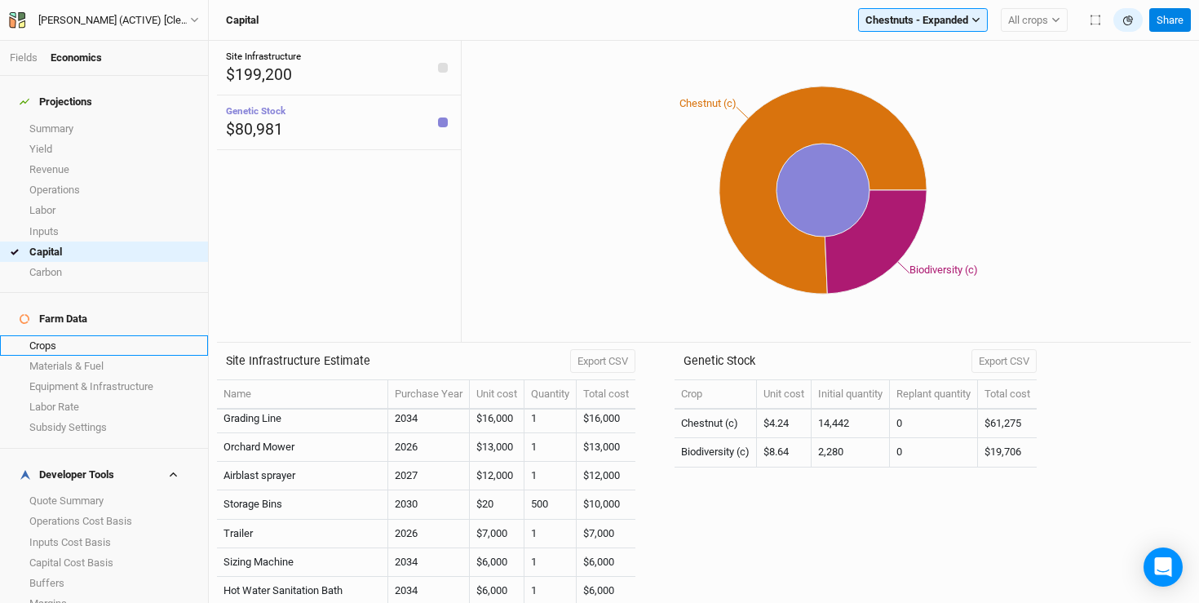
click at [76, 335] on link "Crops" at bounding box center [104, 345] width 208 height 20
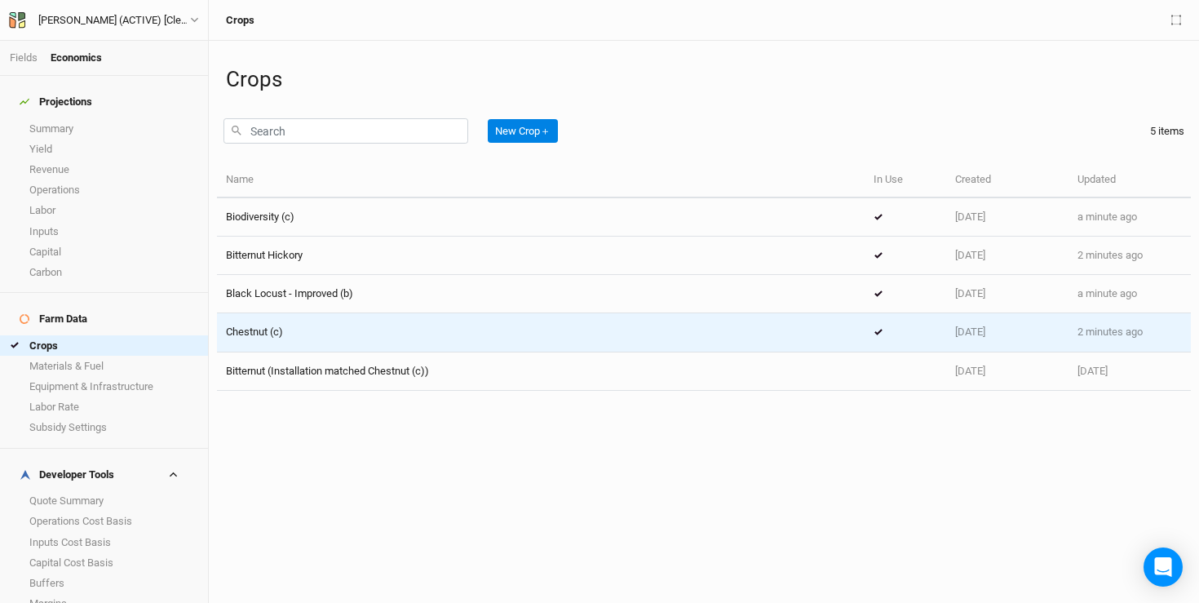
click at [396, 334] on div "Chestnut (c)" at bounding box center [541, 332] width 630 height 15
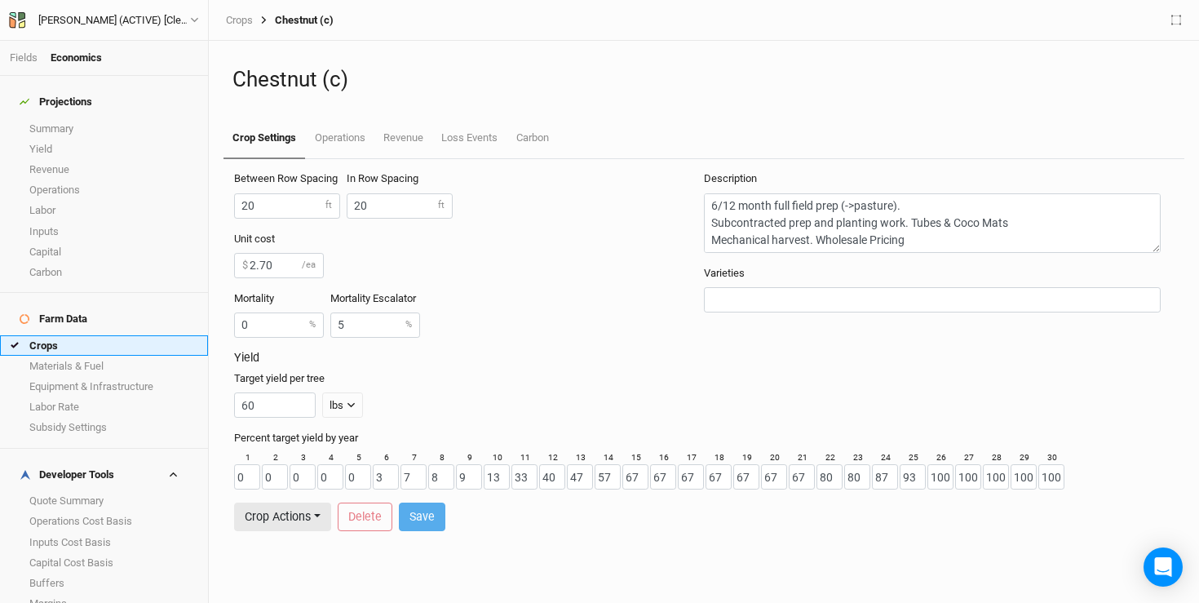
click at [108, 335] on link "Crops" at bounding box center [104, 345] width 208 height 20
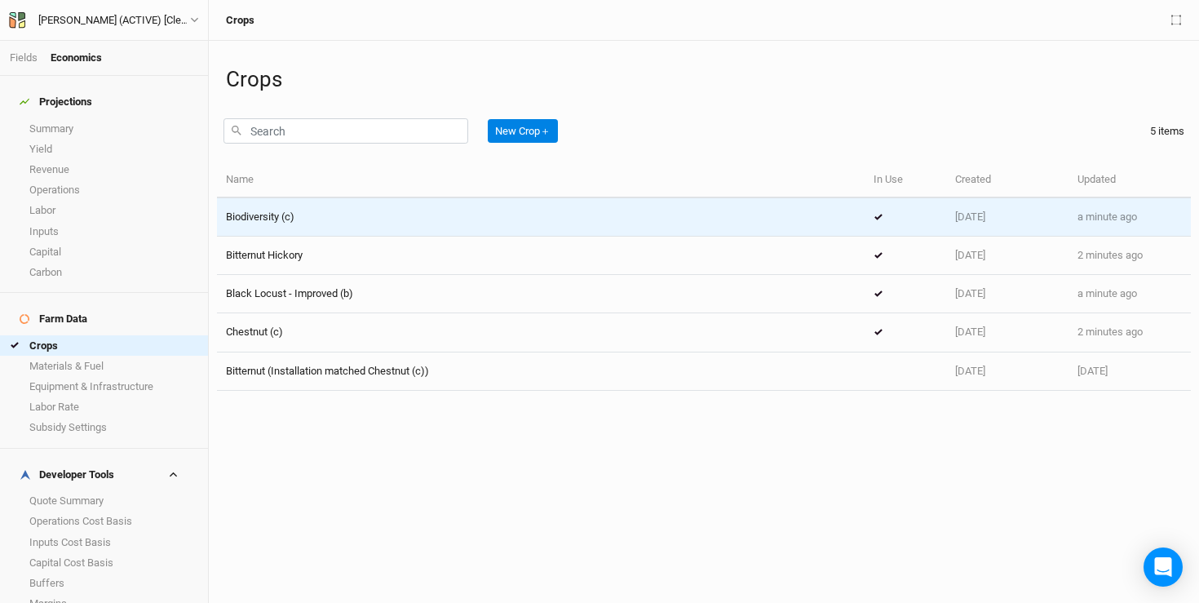
click at [421, 228] on td "Biodiversity (c)" at bounding box center [541, 217] width 648 height 38
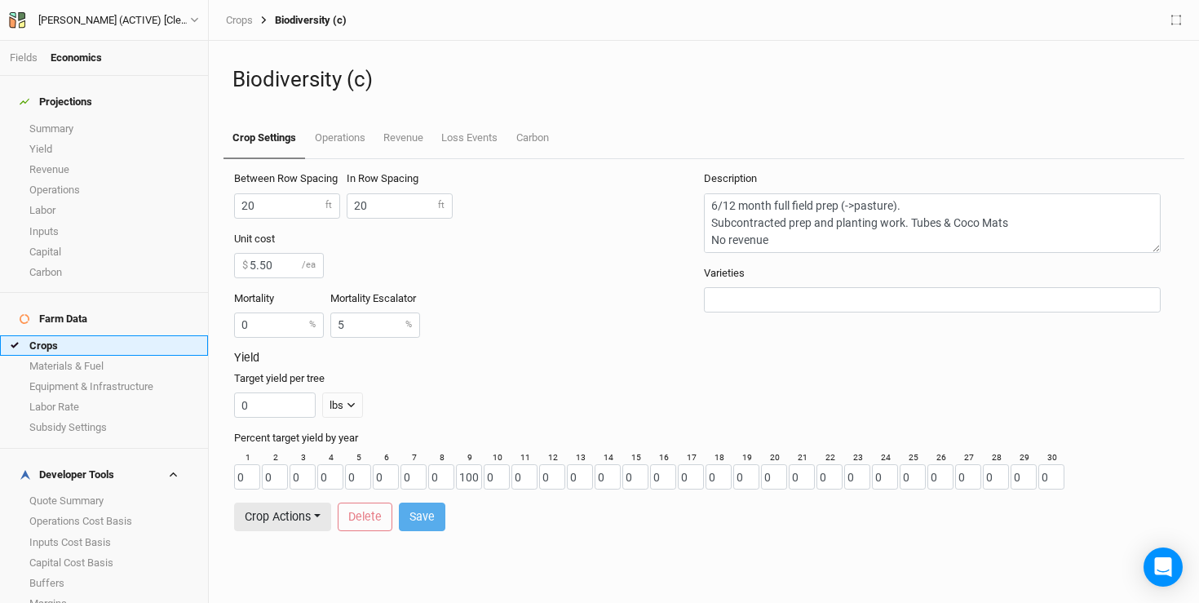
click at [87, 335] on link "Crops" at bounding box center [104, 345] width 208 height 20
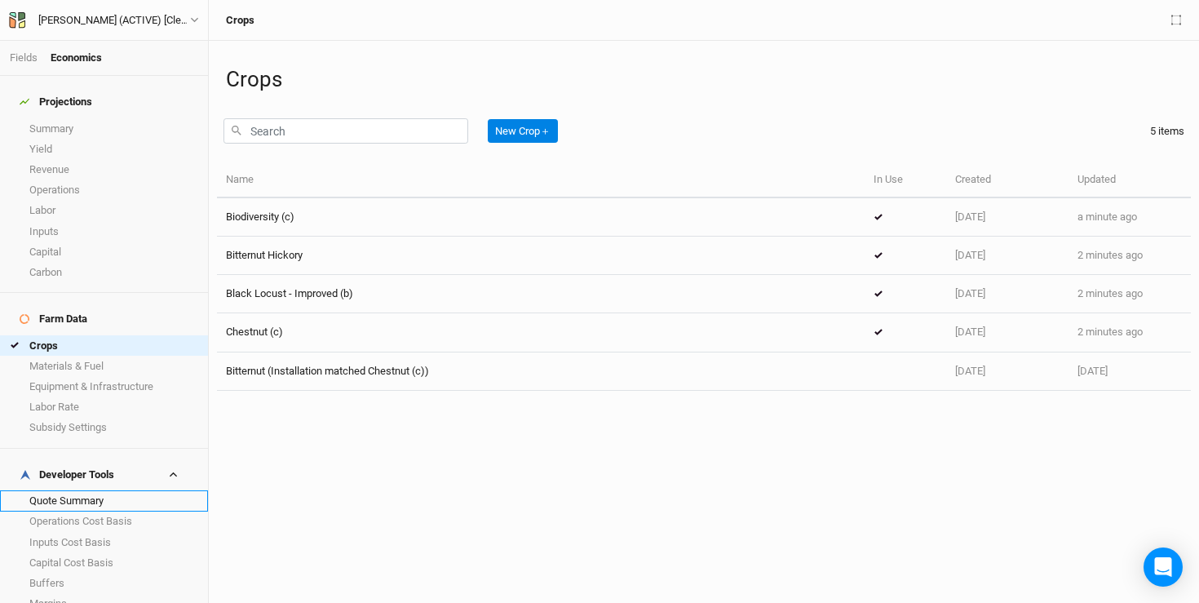
click at [86, 490] on link "Quote Summary" at bounding box center [104, 500] width 208 height 20
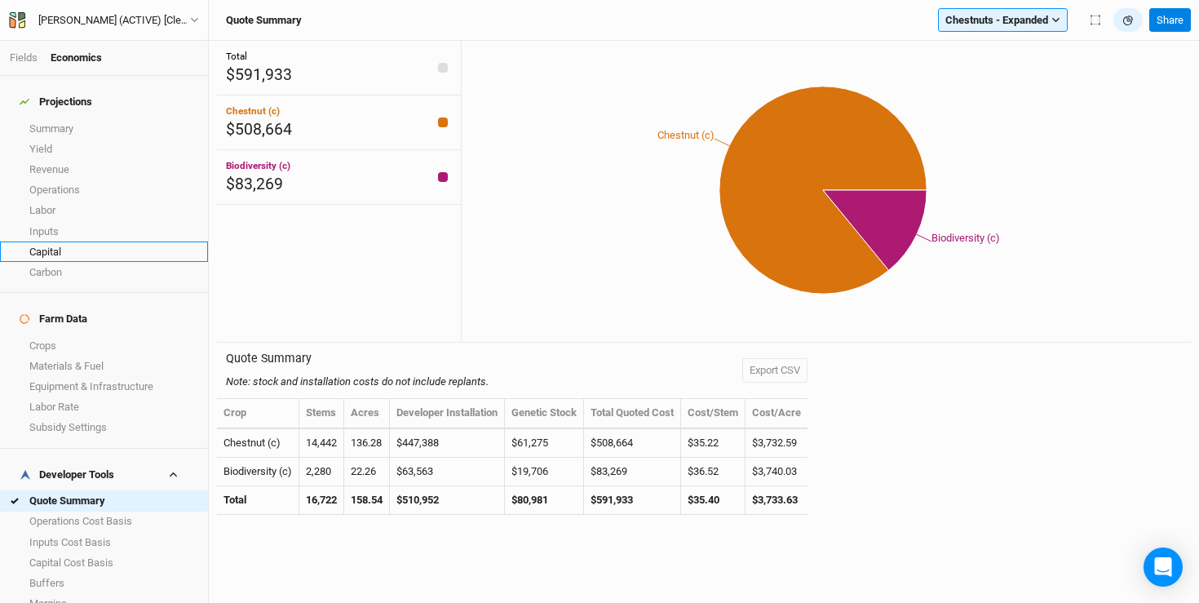
click at [76, 241] on link "Capital" at bounding box center [104, 251] width 208 height 20
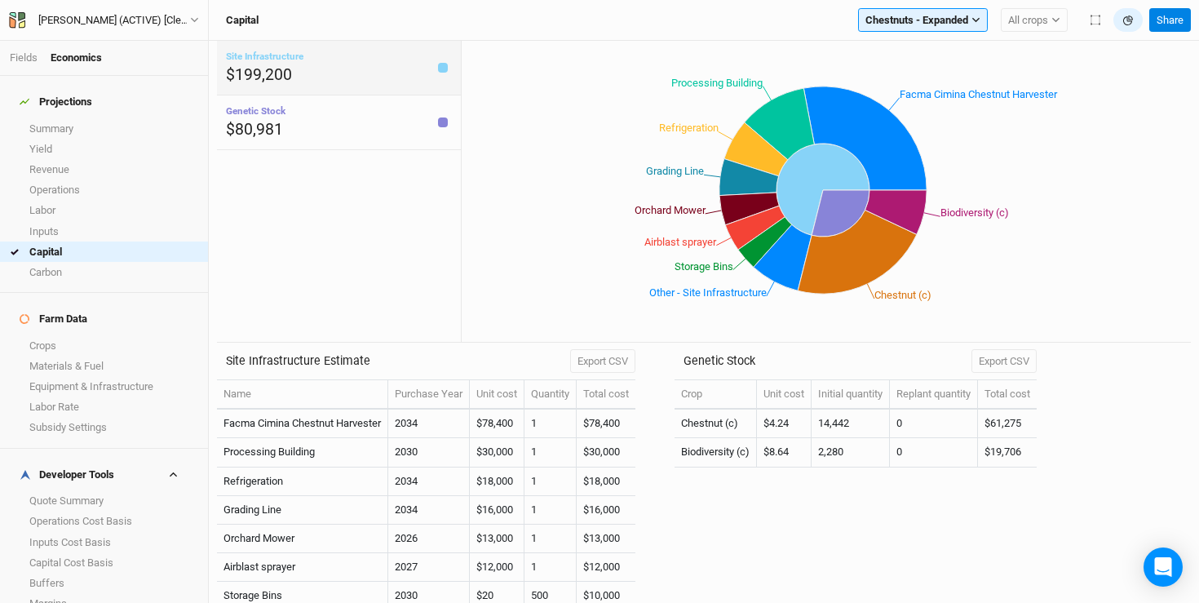
click at [325, 71] on div "Site Infrastructure $199,200" at bounding box center [339, 68] width 244 height 55
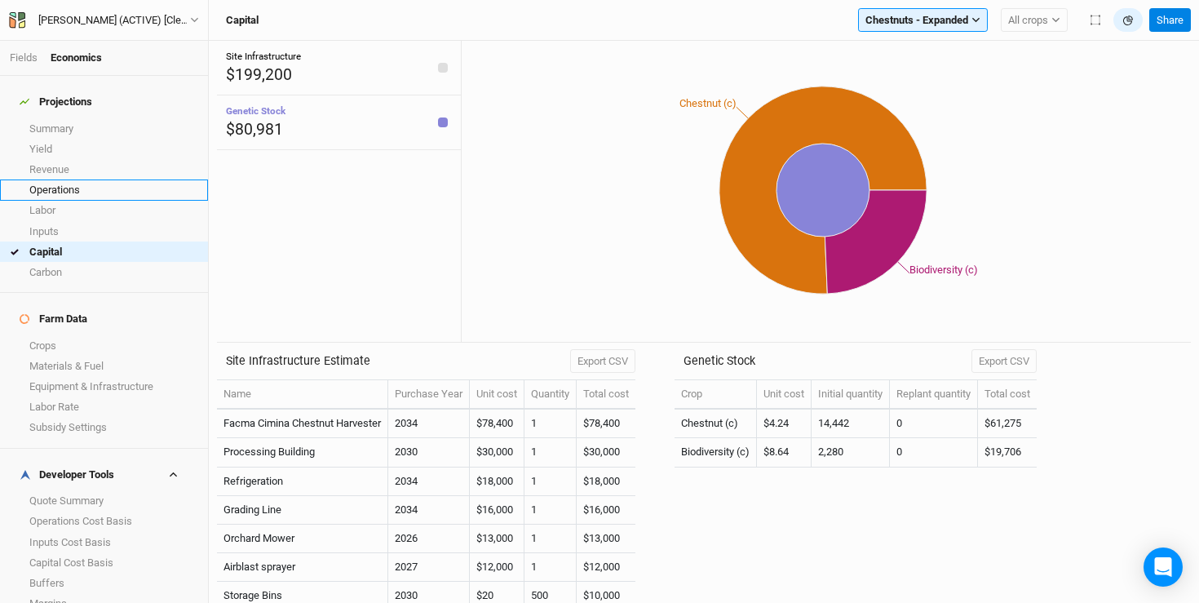
click at [73, 179] on link "Operations" at bounding box center [104, 189] width 208 height 20
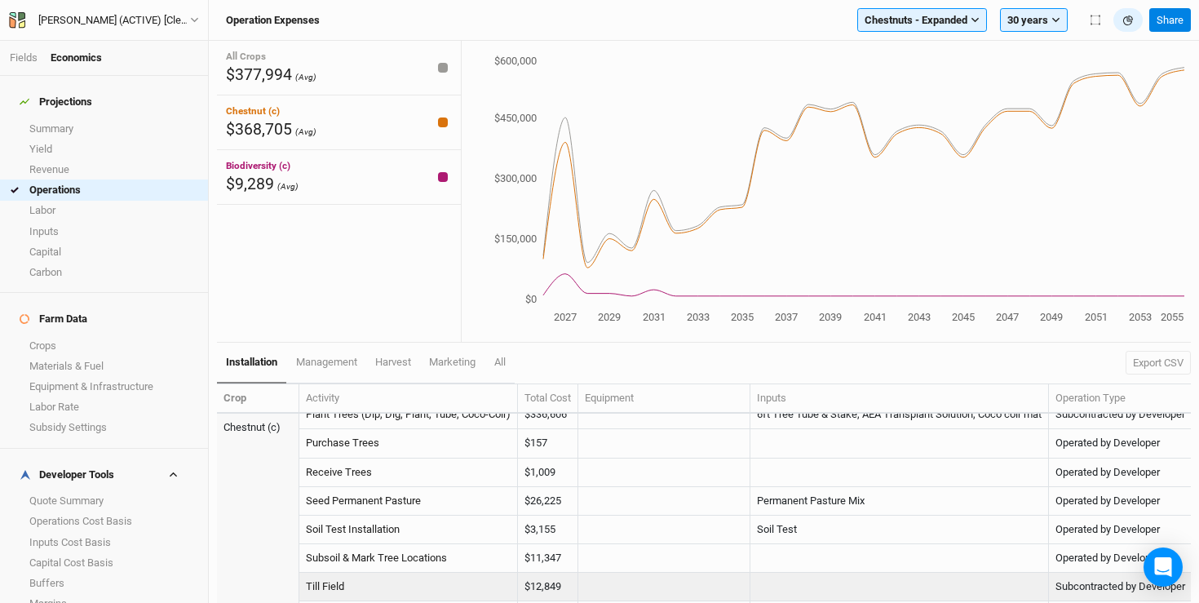
scroll to position [359, 0]
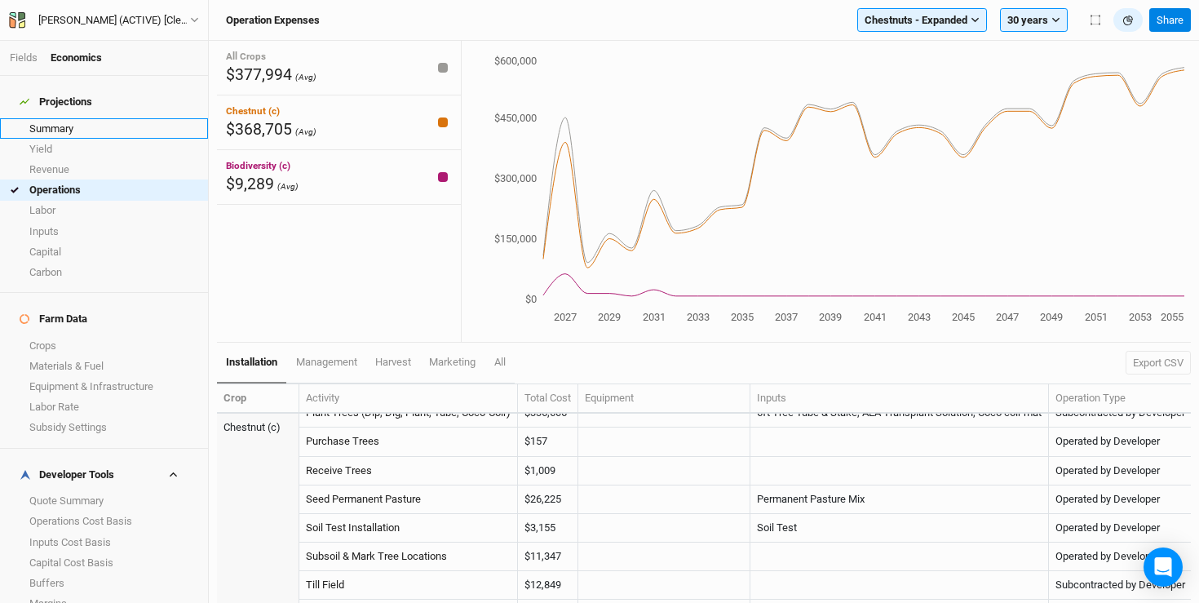
click at [68, 120] on link "Summary" at bounding box center [104, 128] width 208 height 20
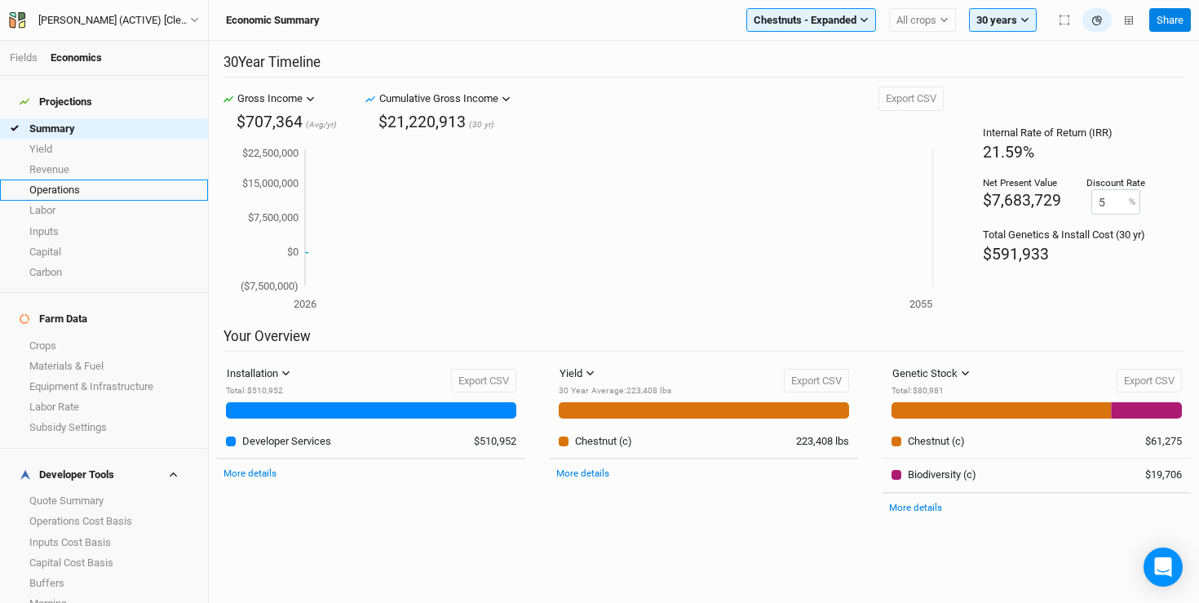
click at [60, 179] on link "Operations" at bounding box center [104, 189] width 208 height 20
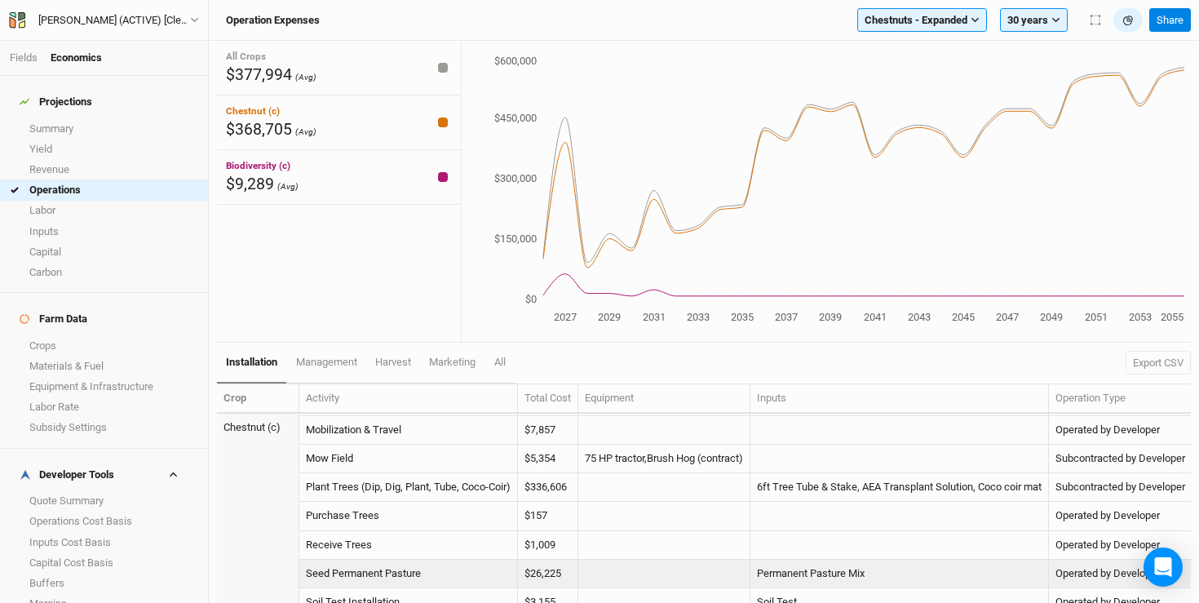
scroll to position [384, 0]
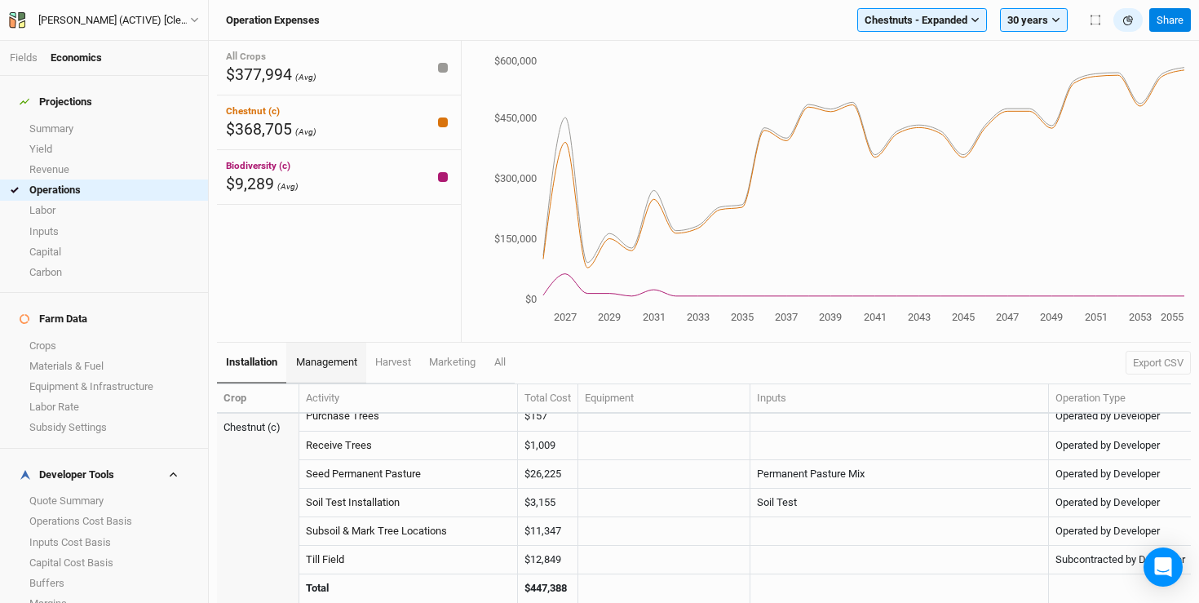
click at [335, 366] on span "management" at bounding box center [326, 362] width 61 height 12
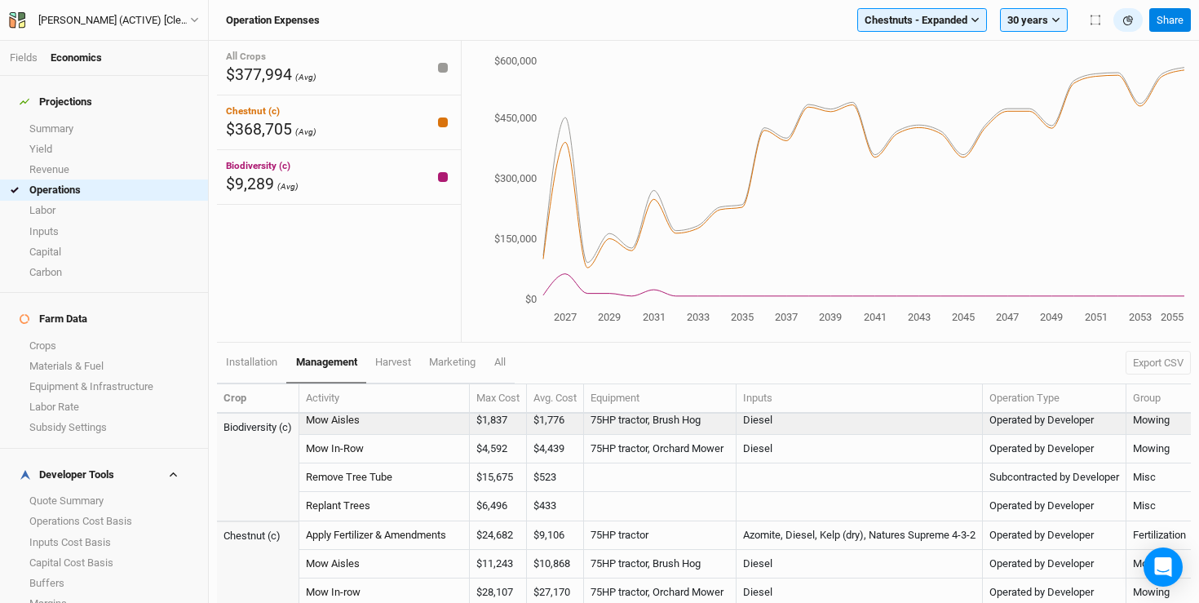
scroll to position [12, 0]
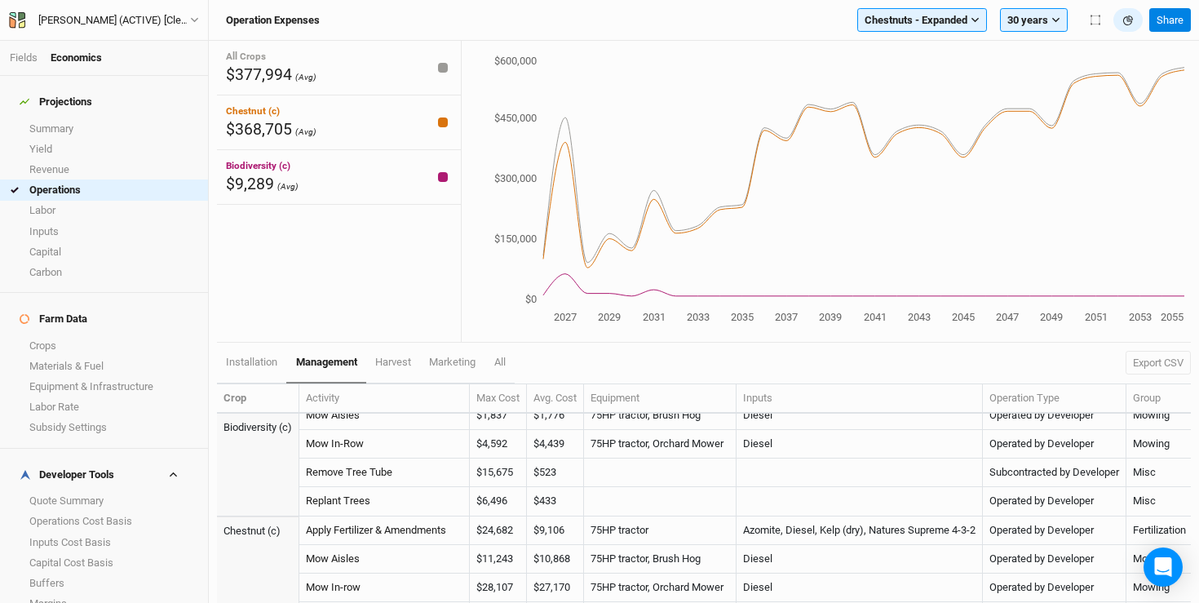
click at [909, 37] on div "Operation Expenses Chestnuts - Expanded Filter by section group Black Locust Bl…" at bounding box center [704, 20] width 990 height 41
click at [905, 28] on button "Chestnuts - Expanded" at bounding box center [922, 20] width 130 height 24
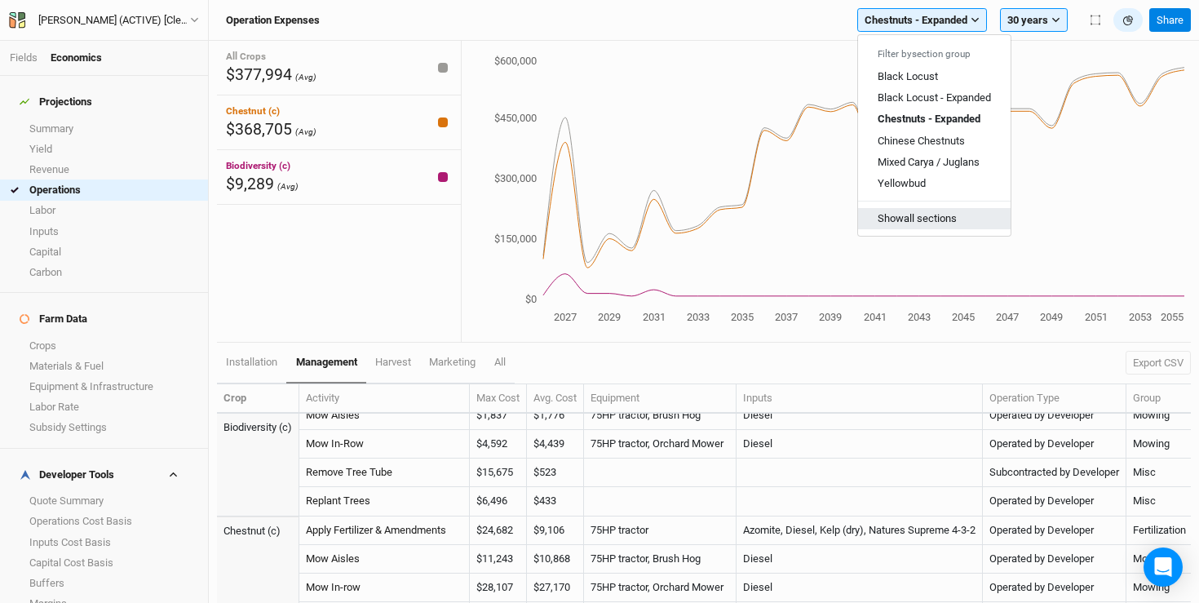
click at [922, 227] on button "Show all sections" at bounding box center [934, 218] width 153 height 21
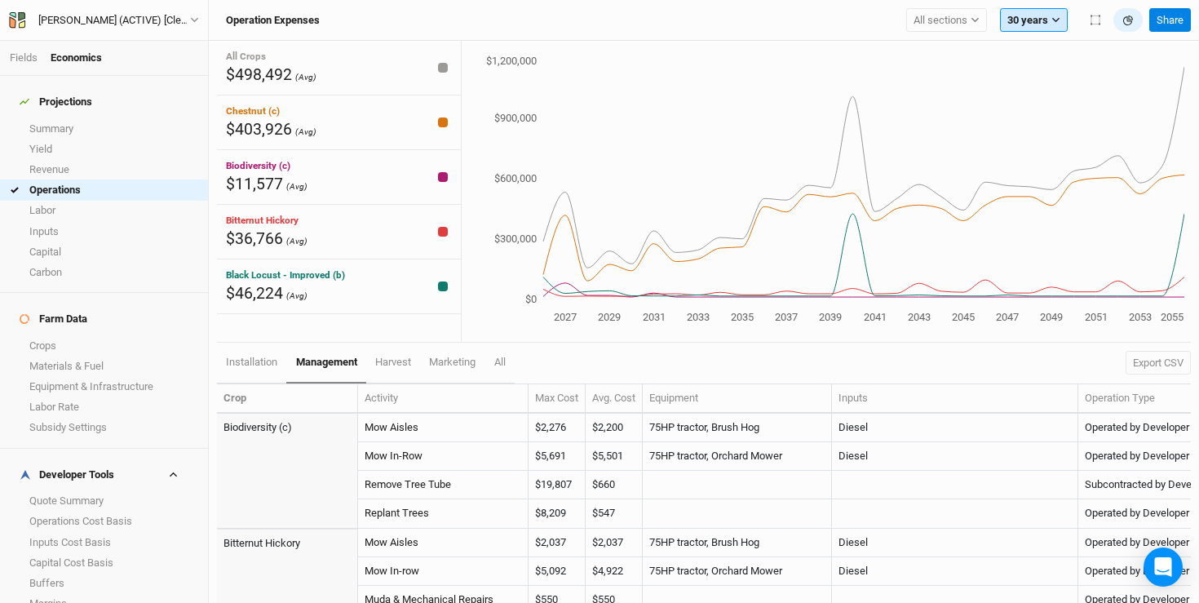
click at [1025, 24] on button "30 years" at bounding box center [1034, 20] width 68 height 24
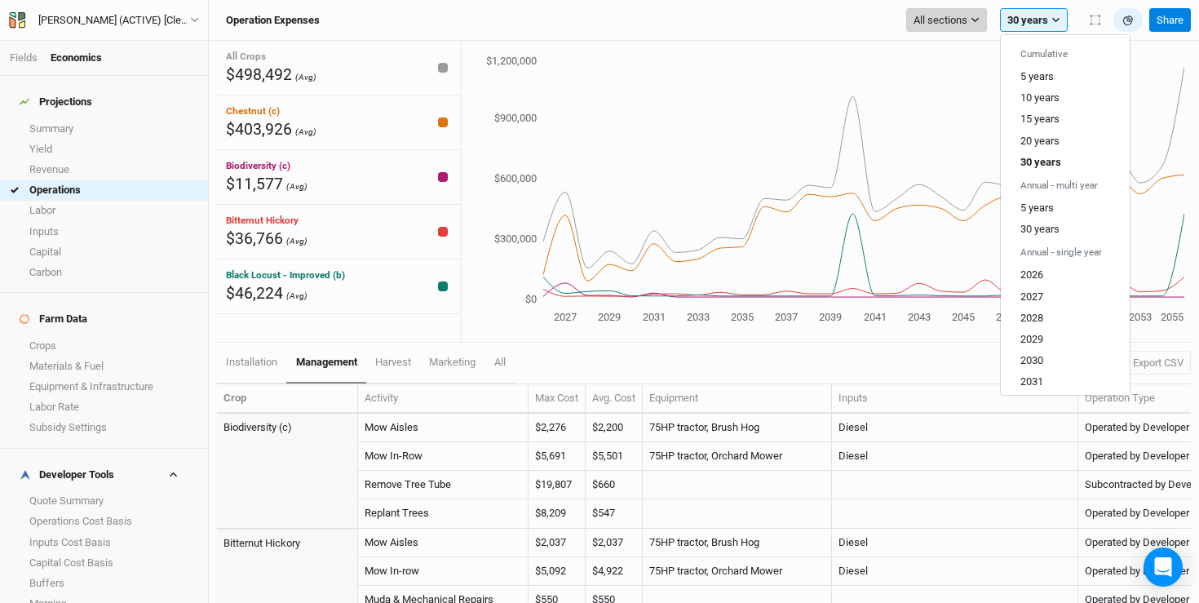
click at [946, 23] on span "All sections" at bounding box center [940, 20] width 54 height 16
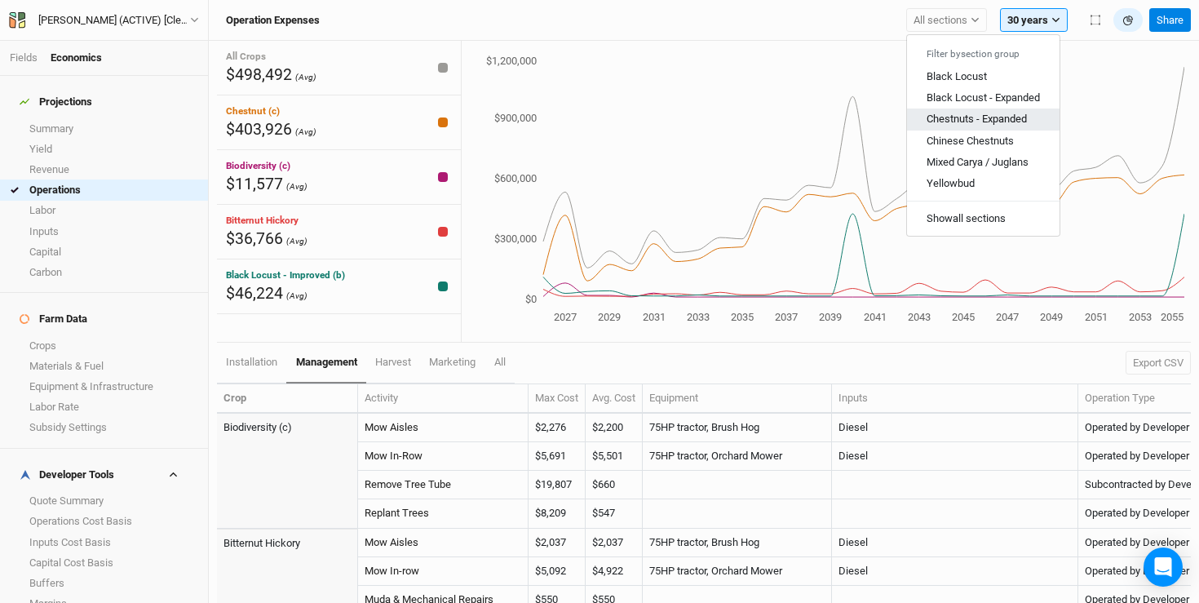
click at [965, 121] on span "Chestnuts - Expanded" at bounding box center [977, 119] width 100 height 12
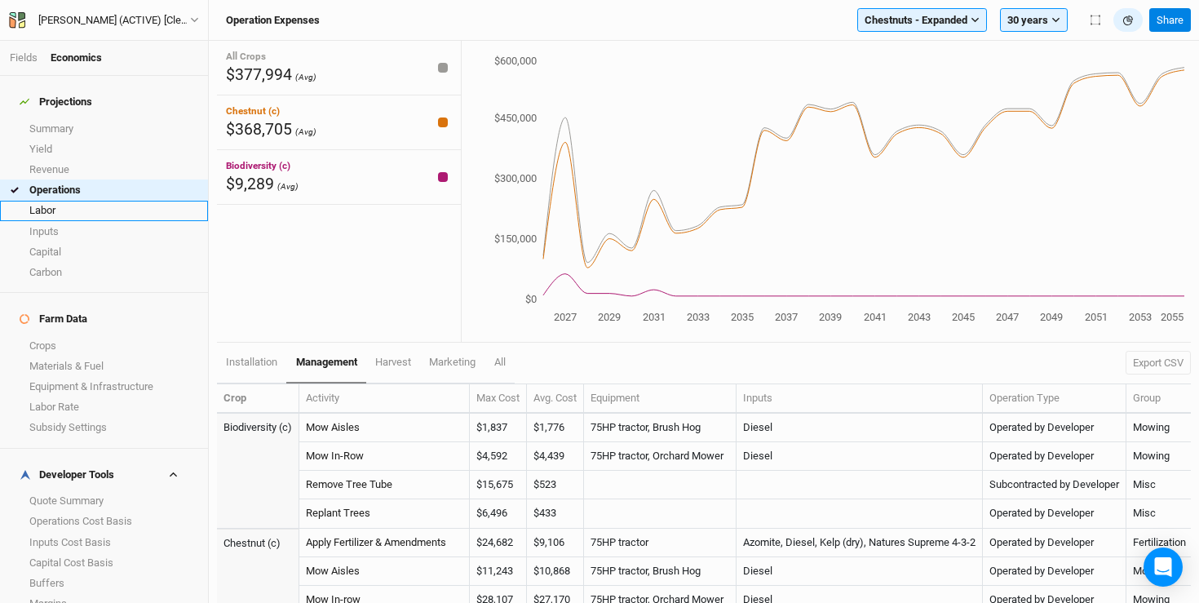
click at [55, 204] on link "Labor" at bounding box center [104, 211] width 208 height 20
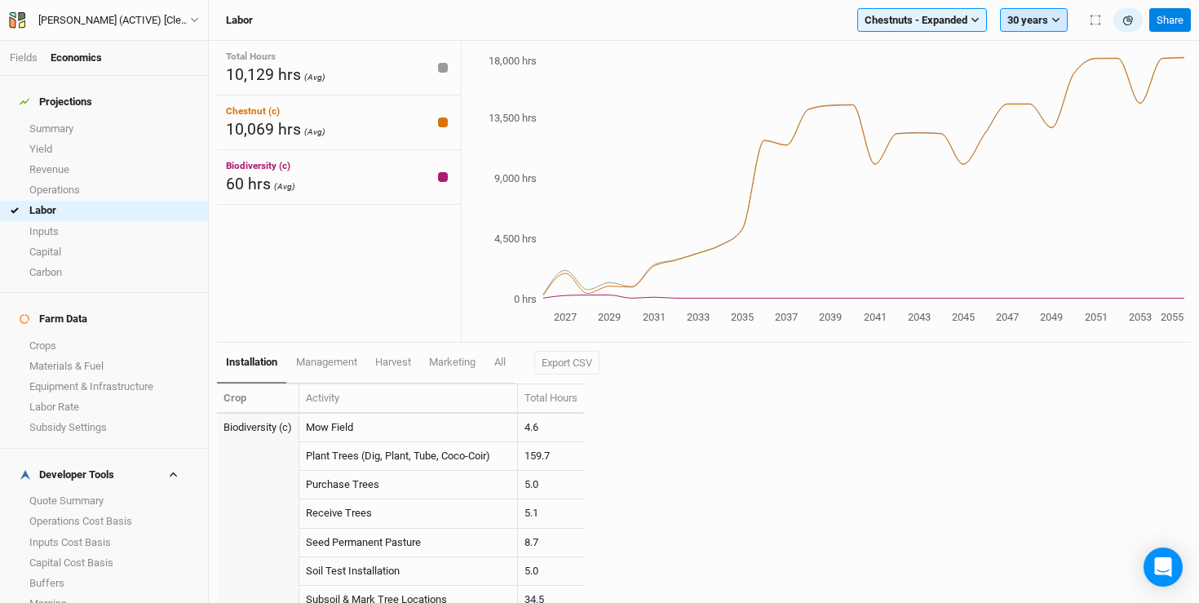
click at [1028, 15] on button "30 years" at bounding box center [1034, 20] width 68 height 24
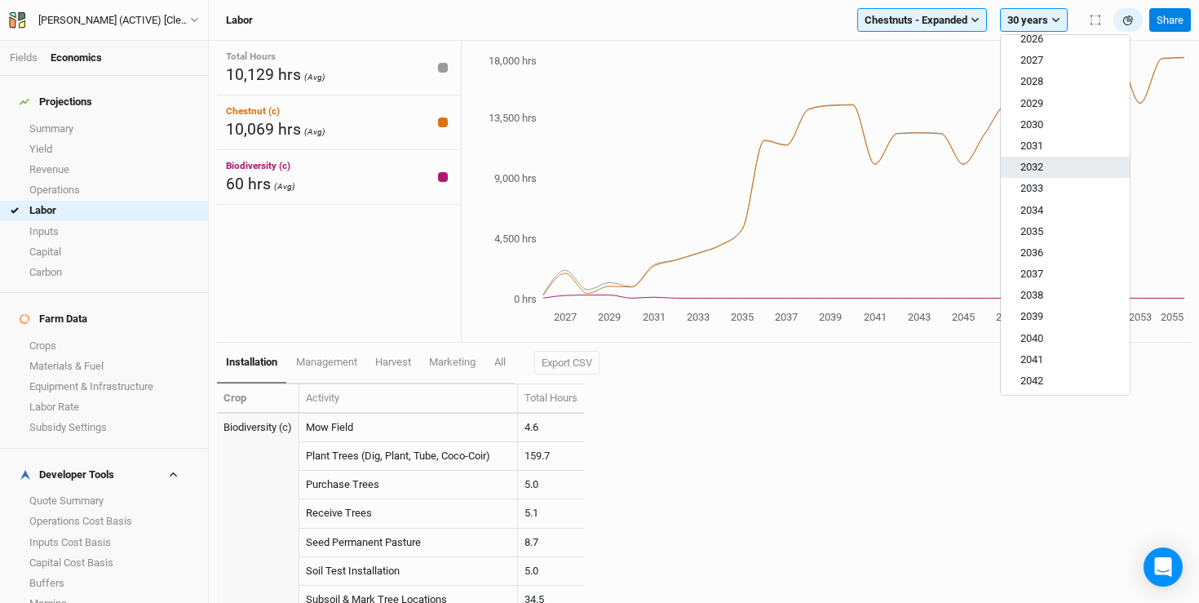
scroll to position [197, 0]
click at [1056, 259] on button "2038" at bounding box center [1065, 266] width 129 height 21
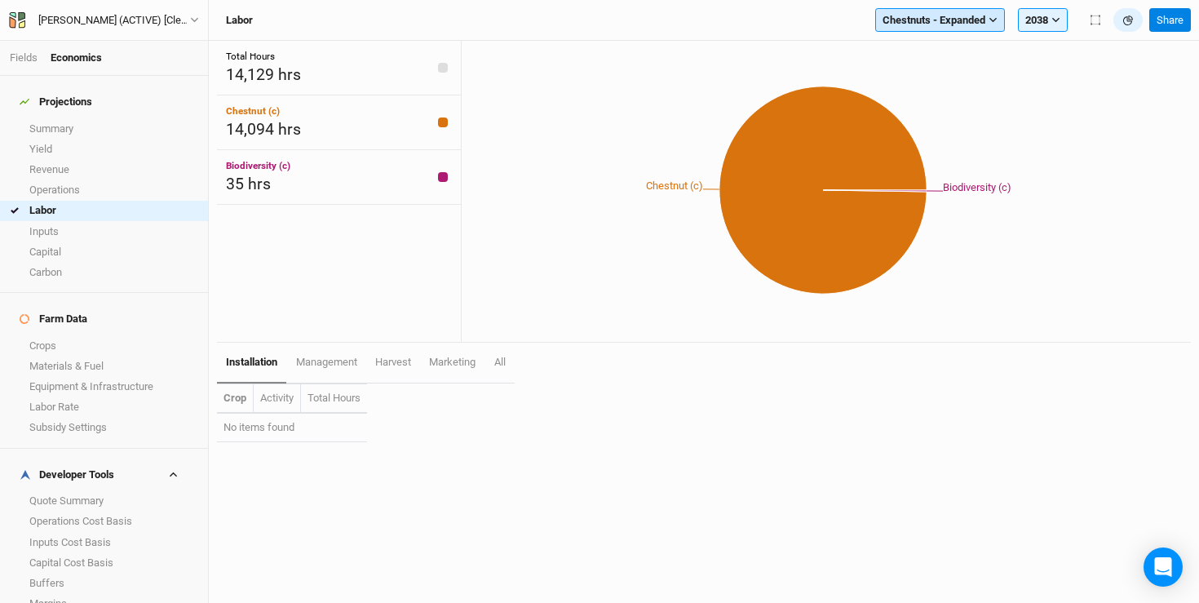
click at [918, 16] on span "Chestnuts - Expanded" at bounding box center [933, 20] width 103 height 16
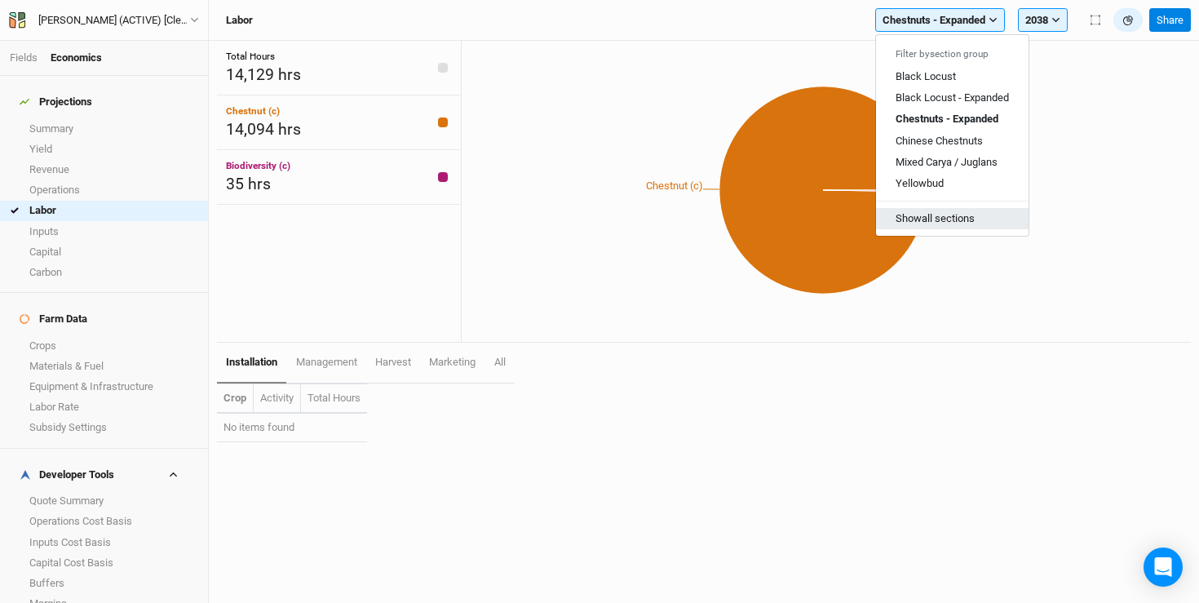
click at [922, 218] on button "Show all sections" at bounding box center [952, 218] width 153 height 21
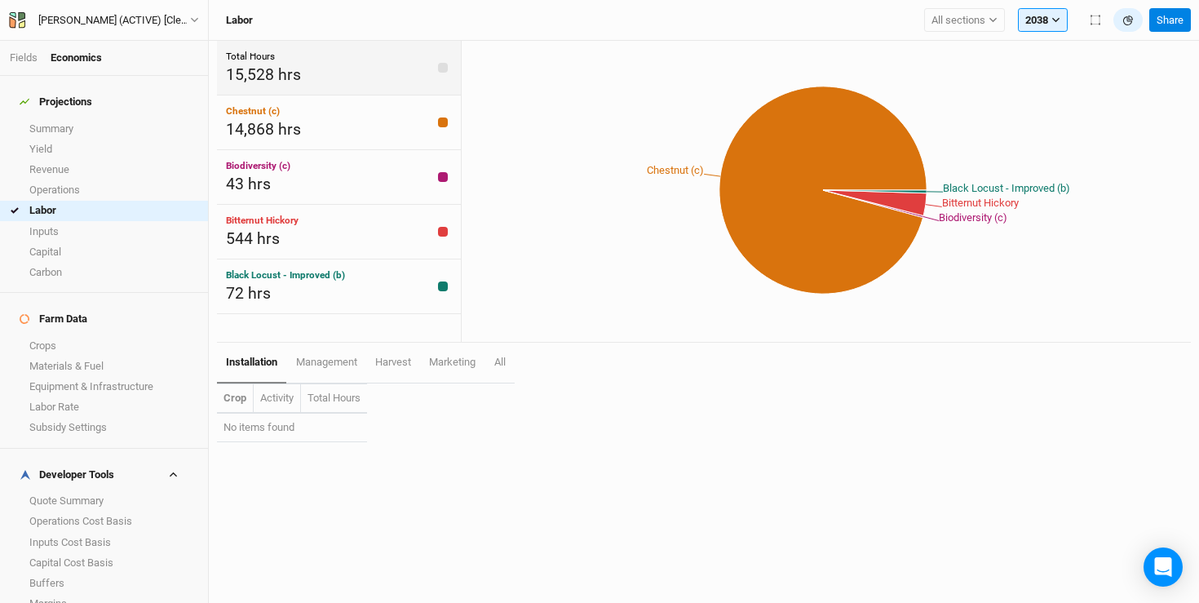
click at [313, 73] on div "Total Hours 15,528 hrs" at bounding box center [339, 68] width 244 height 55
drag, startPoint x: 270, startPoint y: 75, endPoint x: 226, endPoint y: 77, distance: 44.1
click at [226, 77] on span "15,528 hrs" at bounding box center [263, 74] width 75 height 19
copy span "15,528"
click at [93, 201] on link "Labor" at bounding box center [104, 211] width 208 height 20
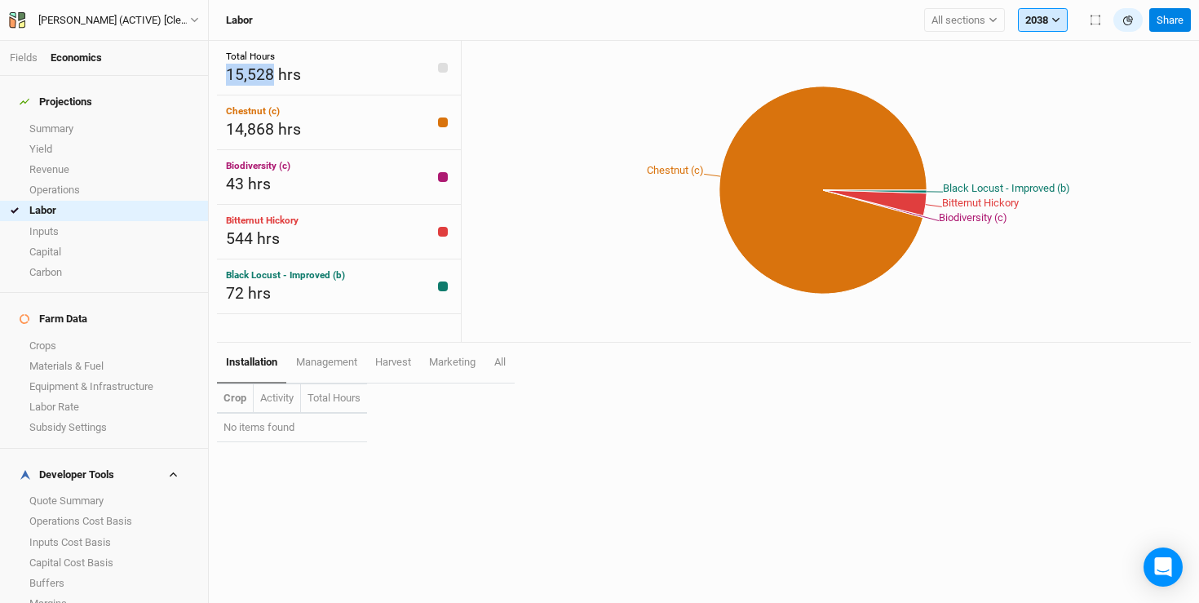
click at [1046, 20] on button "2038" at bounding box center [1043, 20] width 50 height 24
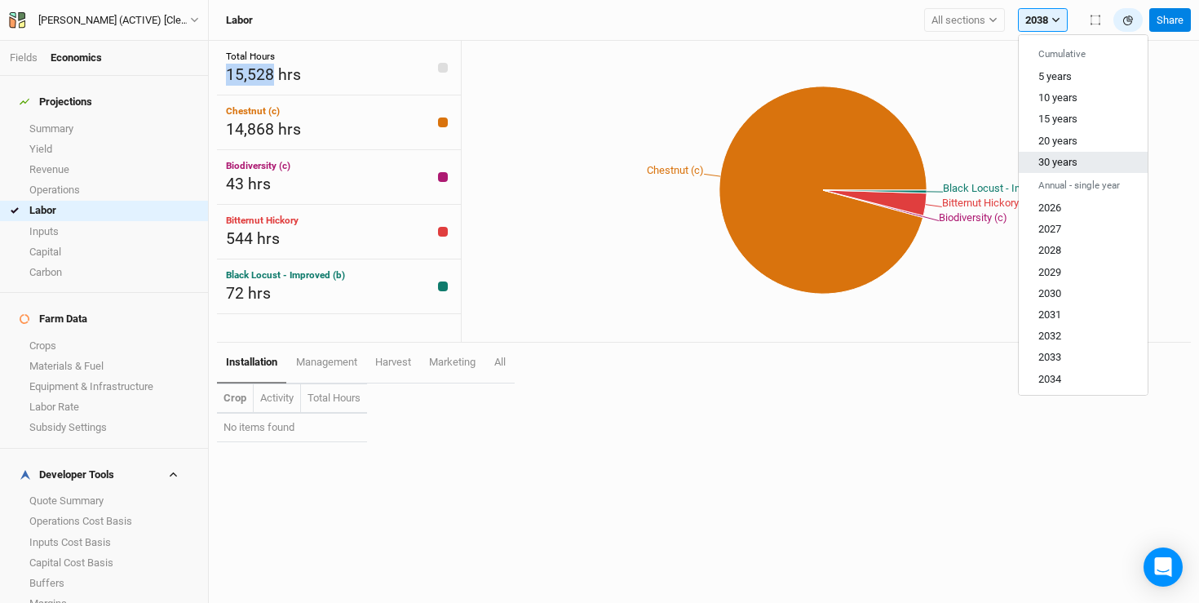
click at [1062, 157] on span "30 years" at bounding box center [1057, 162] width 39 height 12
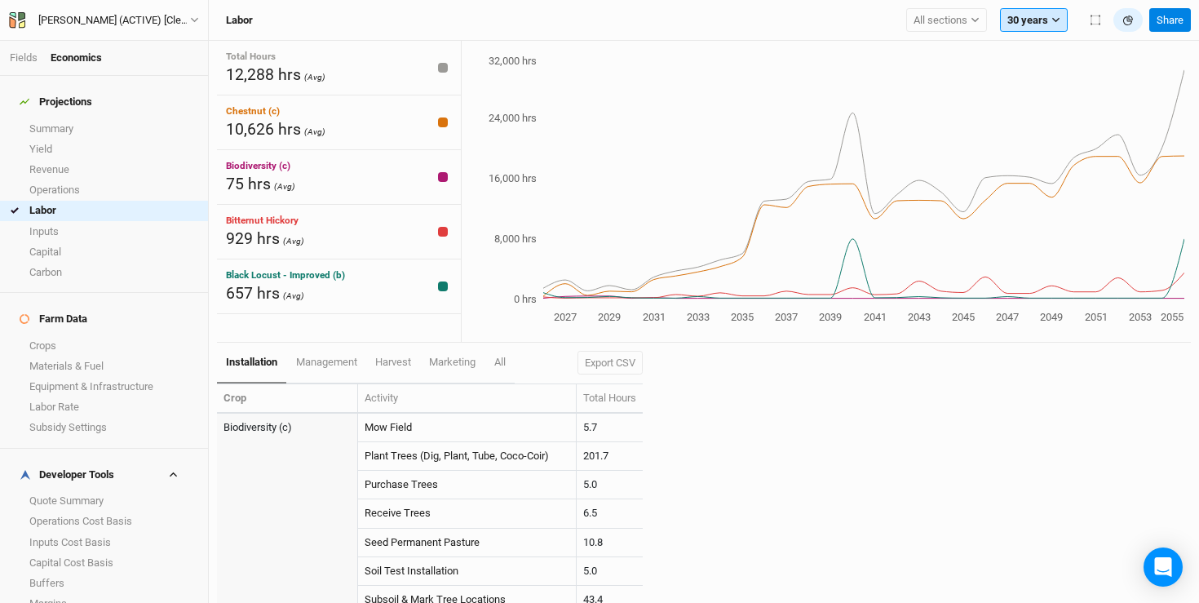
click at [1027, 10] on button "30 years" at bounding box center [1034, 20] width 68 height 24
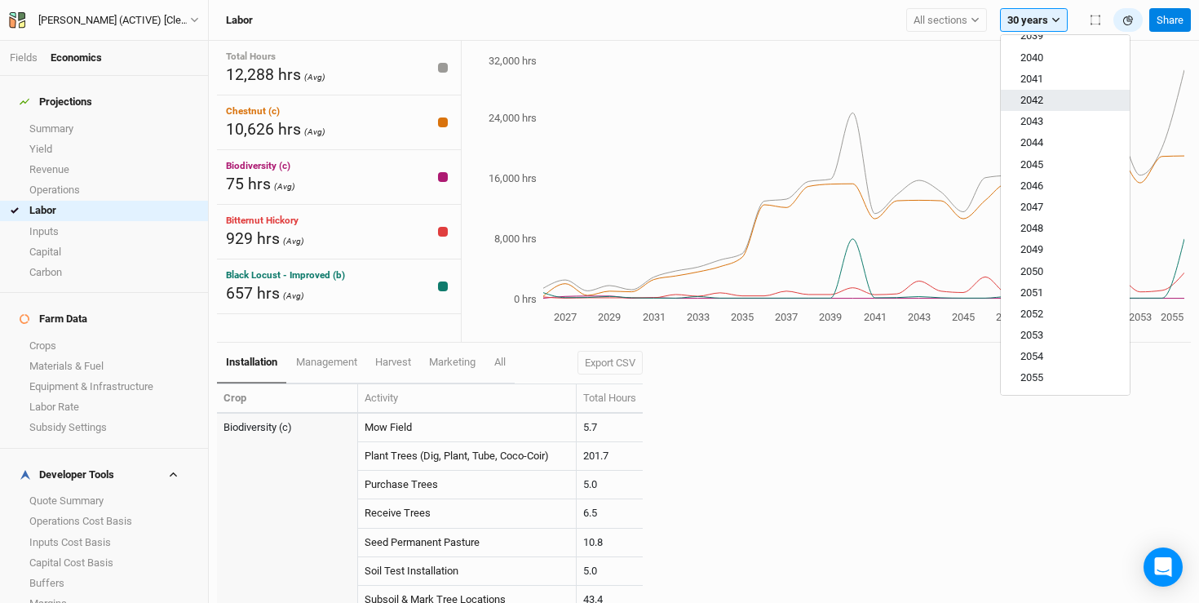
scroll to position [410, 0]
click at [1070, 103] on button "2040" at bounding box center [1065, 96] width 129 height 21
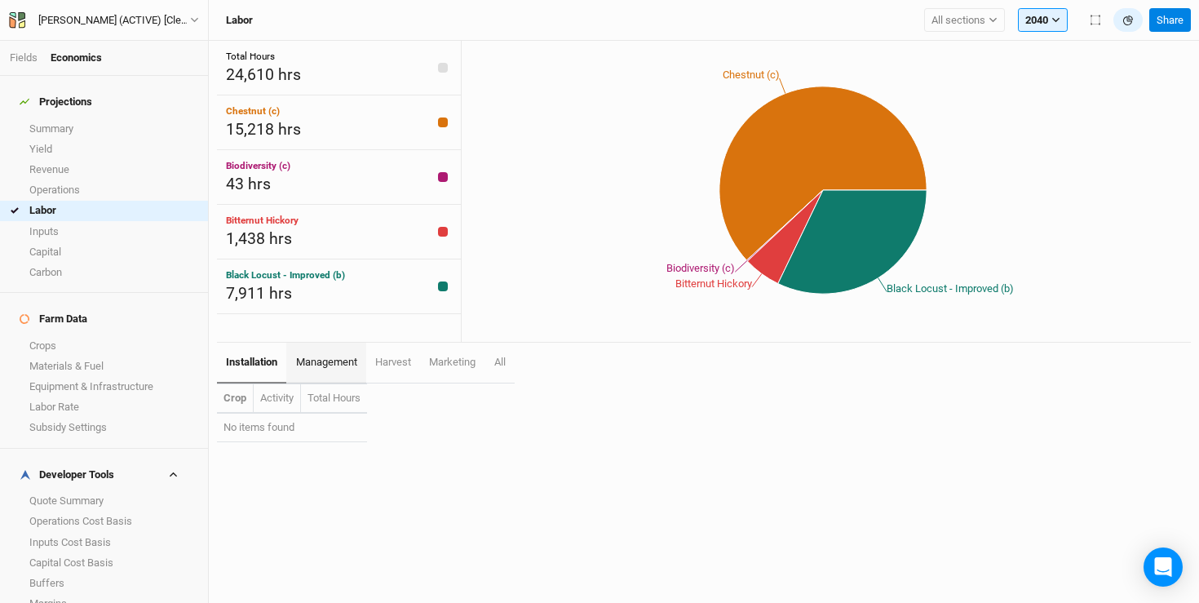
click at [331, 366] on span "management" at bounding box center [326, 362] width 61 height 12
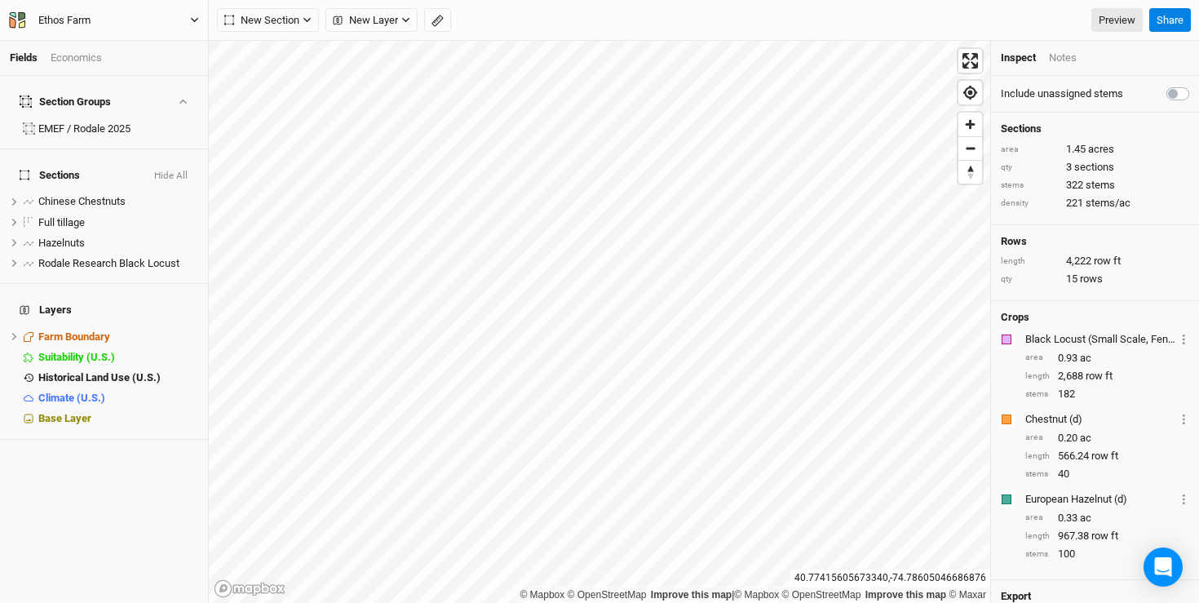
click at [72, 19] on div "Ethos Farm" at bounding box center [64, 20] width 52 height 16
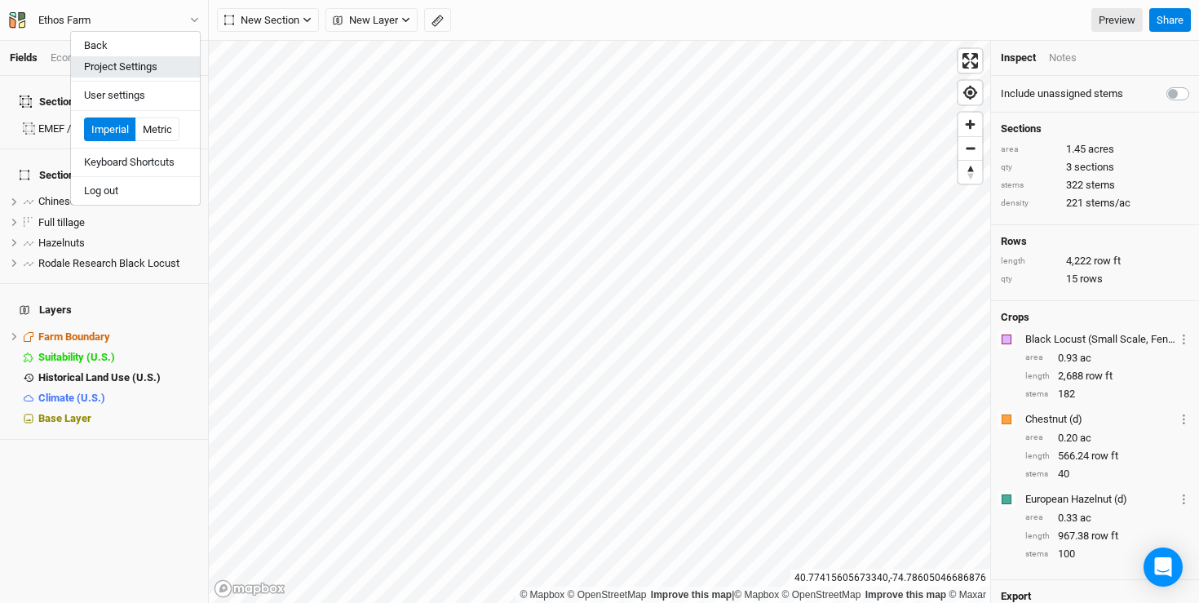
click at [86, 69] on button "Project Settings" at bounding box center [135, 66] width 129 height 21
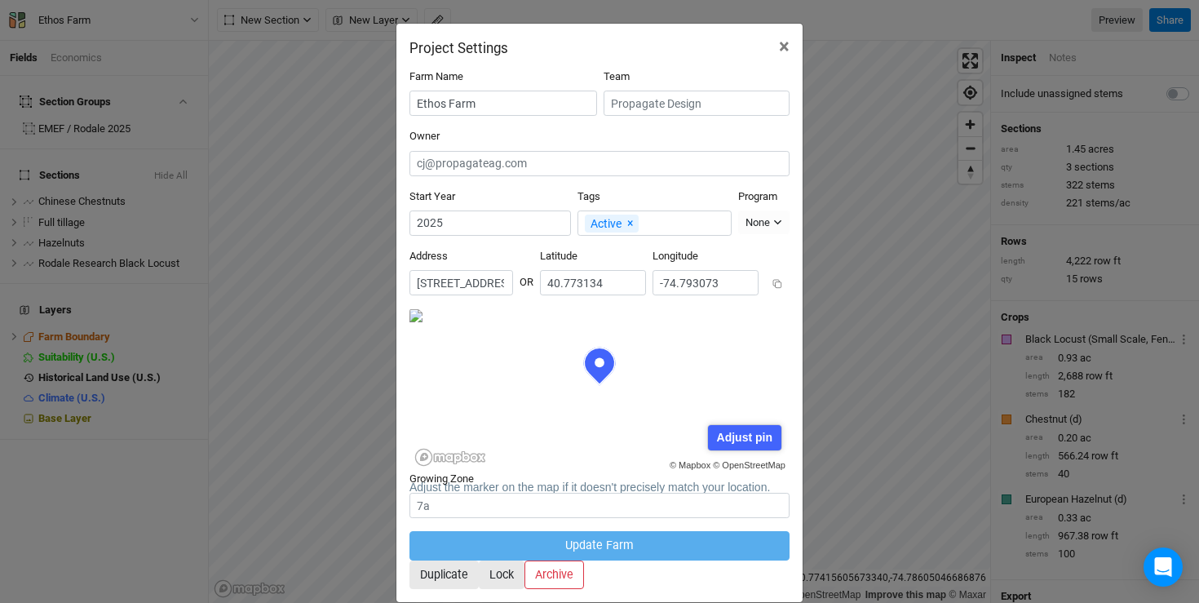
scroll to position [82, 190]
